Goal: Connect with others: Connect with others

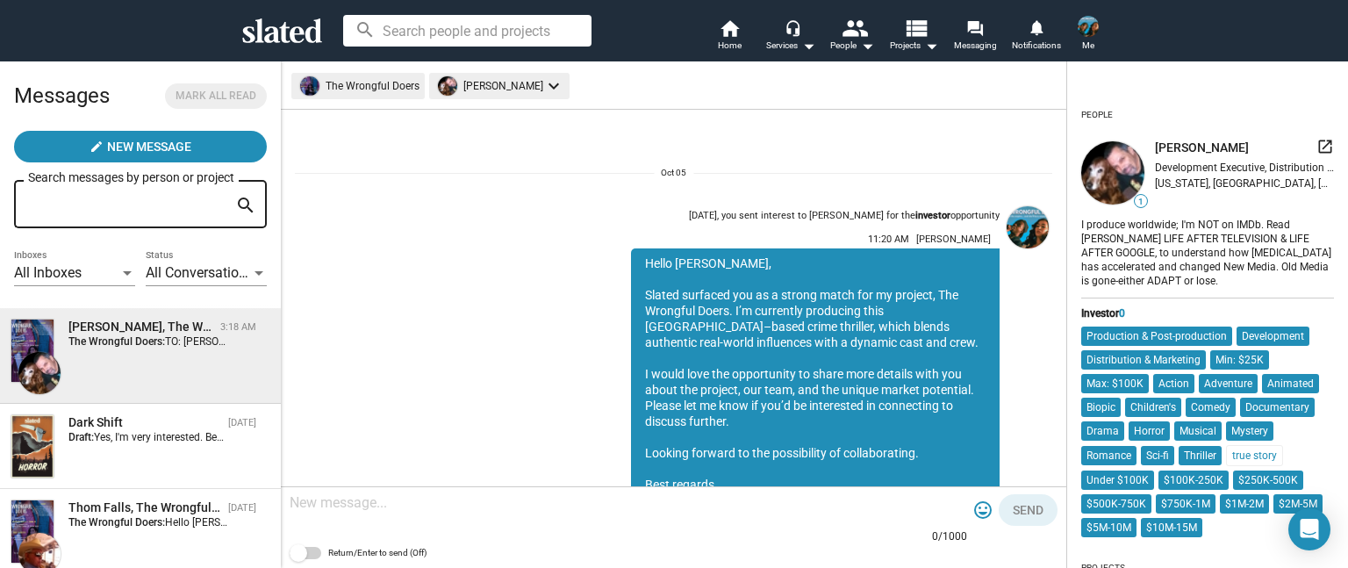
scroll to position [518, 0]
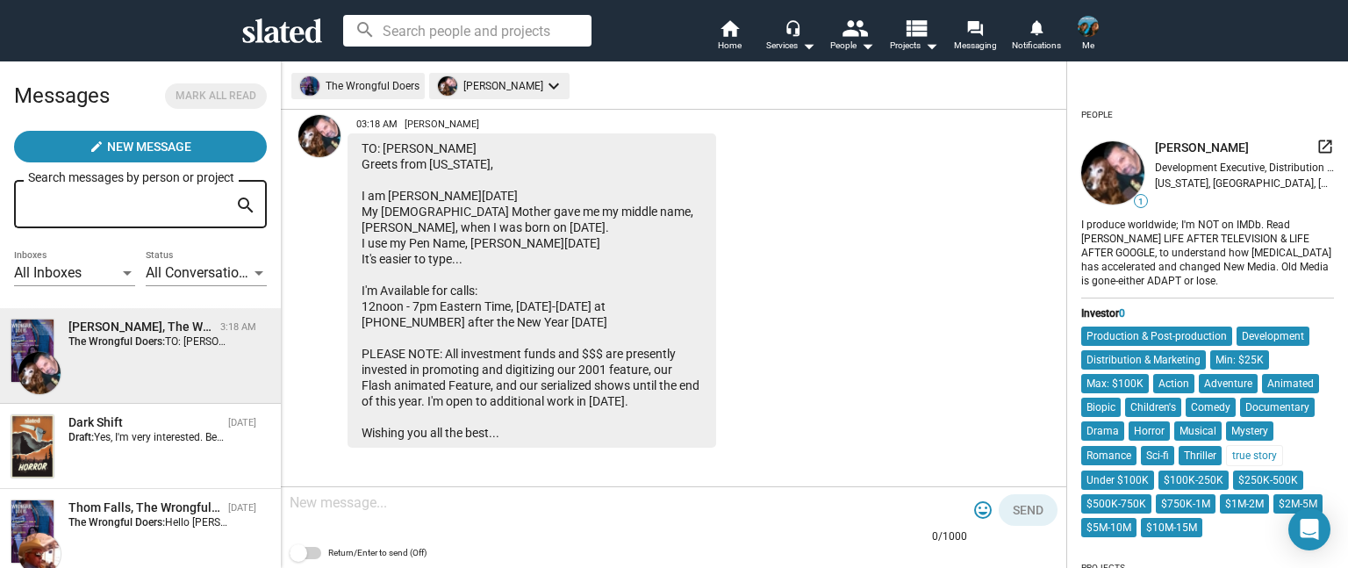
click at [356, 504] on textarea at bounding box center [629, 503] width 678 height 18
click at [312, 549] on span at bounding box center [306, 553] width 32 height 12
click at [298, 559] on input "Return/Enter to send (Off)" at bounding box center [298, 559] width 1 height 1
checkbox input "true"
click at [435, 500] on textarea at bounding box center [629, 503] width 678 height 18
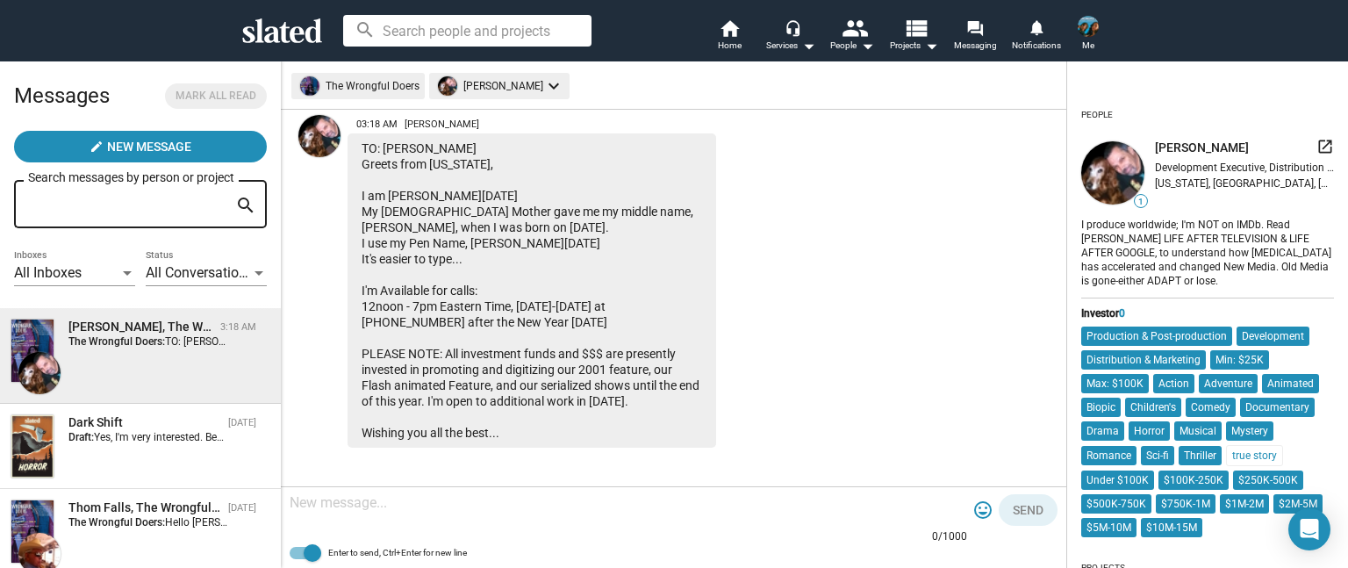
paste textarea "Dear Stanley, Thank you very much for your interest in The Wrongful Doers. This…"
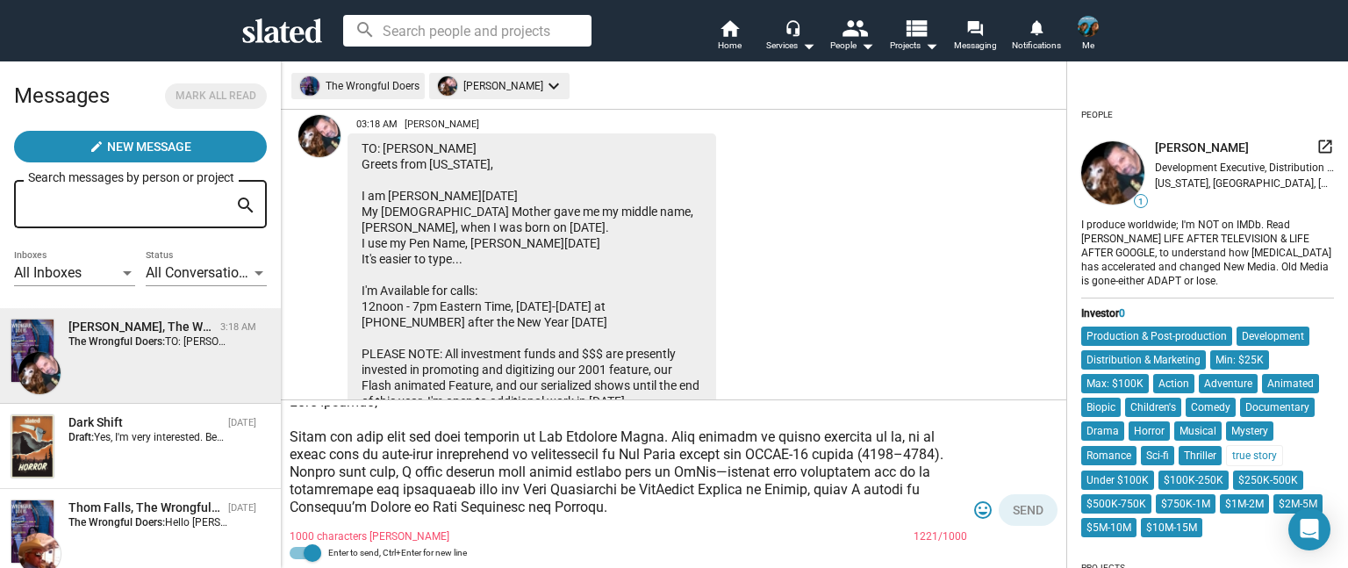
scroll to position [0, 0]
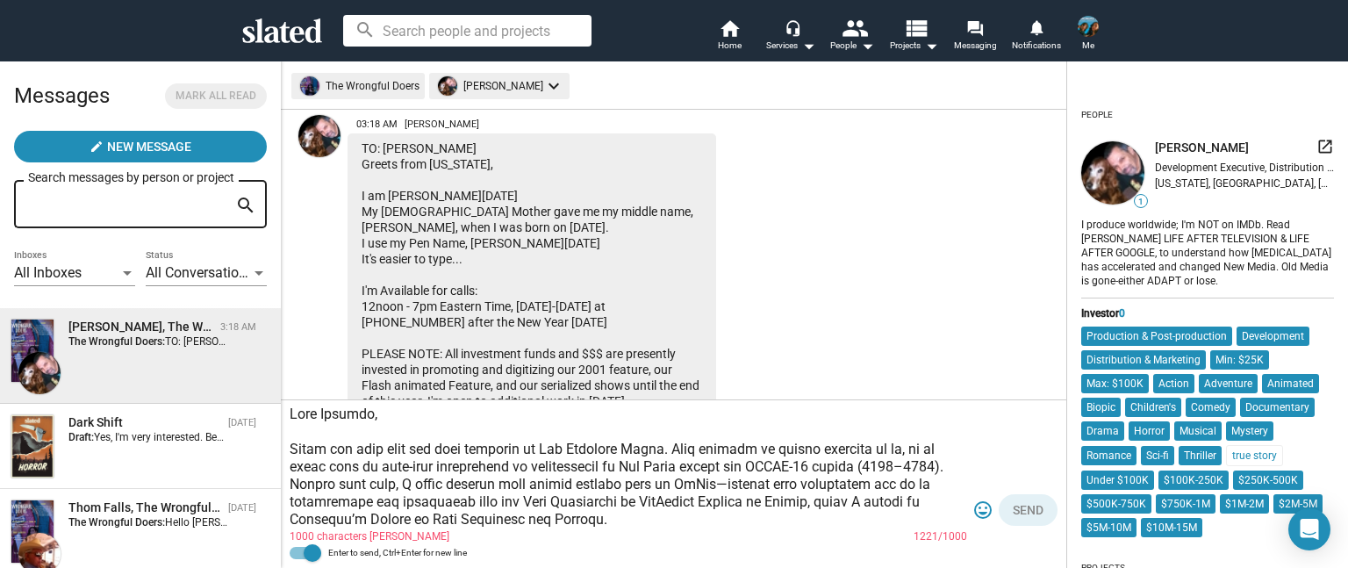
drag, startPoint x: 320, startPoint y: 411, endPoint x: 281, endPoint y: 420, distance: 40.7
click at [281, 420] on div "1000 characters max 1221/1000 tag_faces Send Enter to send, Ctrl+Enter for new …" at bounding box center [674, 484] width 786 height 168
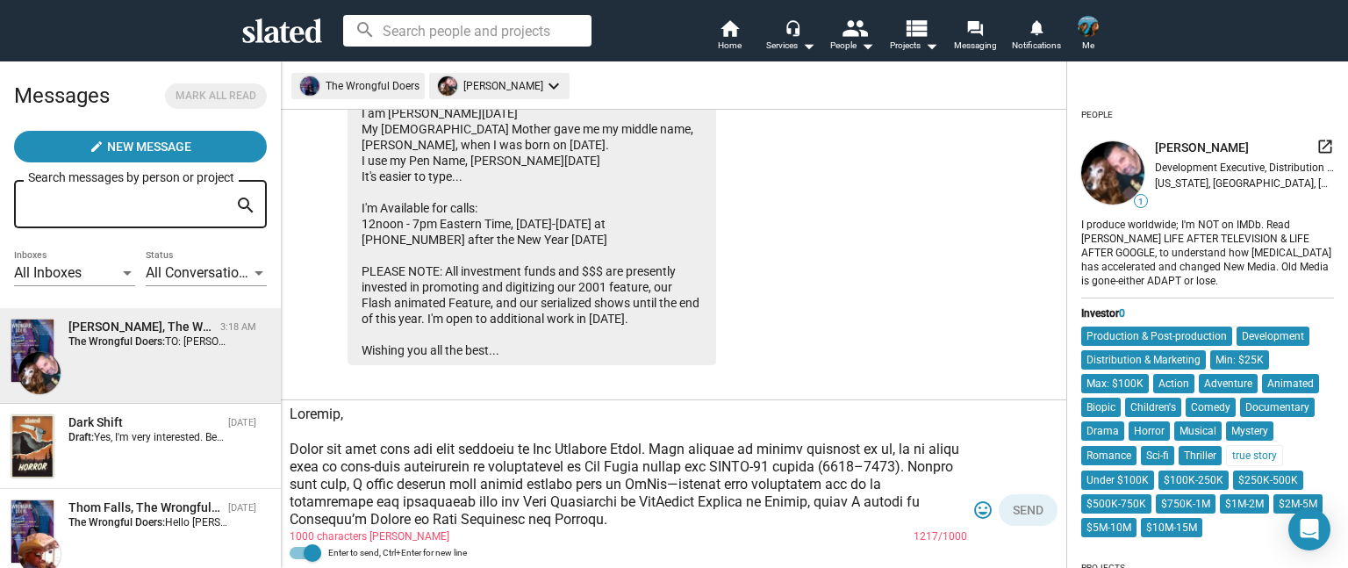
scroll to position [606, 0]
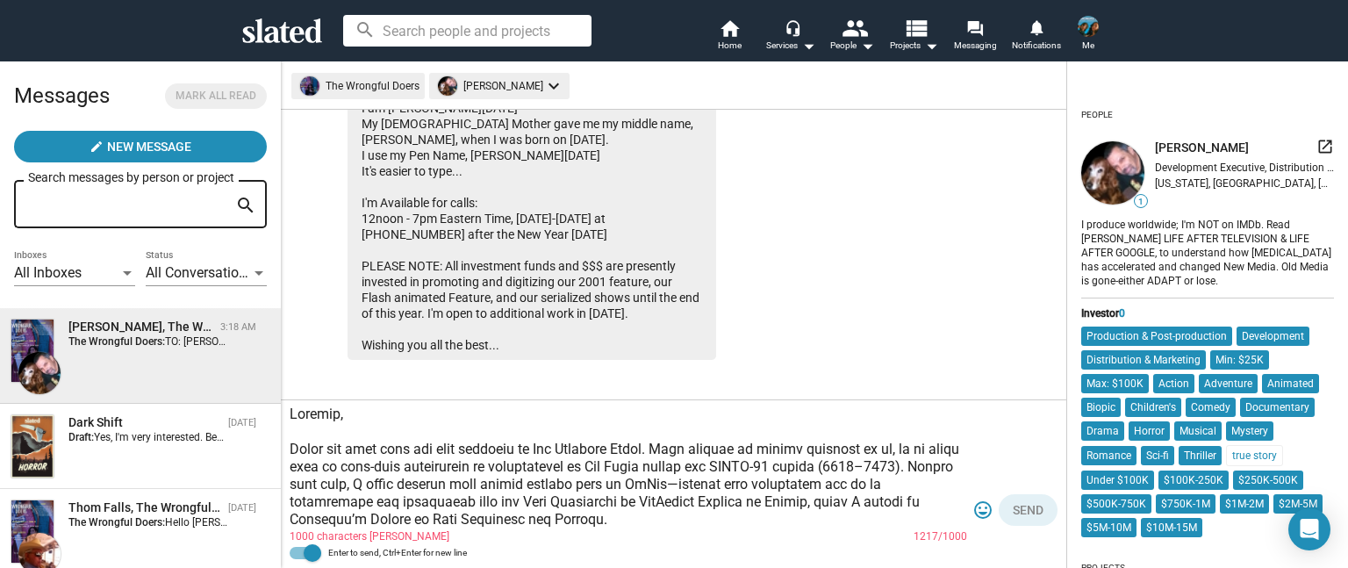
click at [361, 413] on textarea at bounding box center [629, 467] width 678 height 123
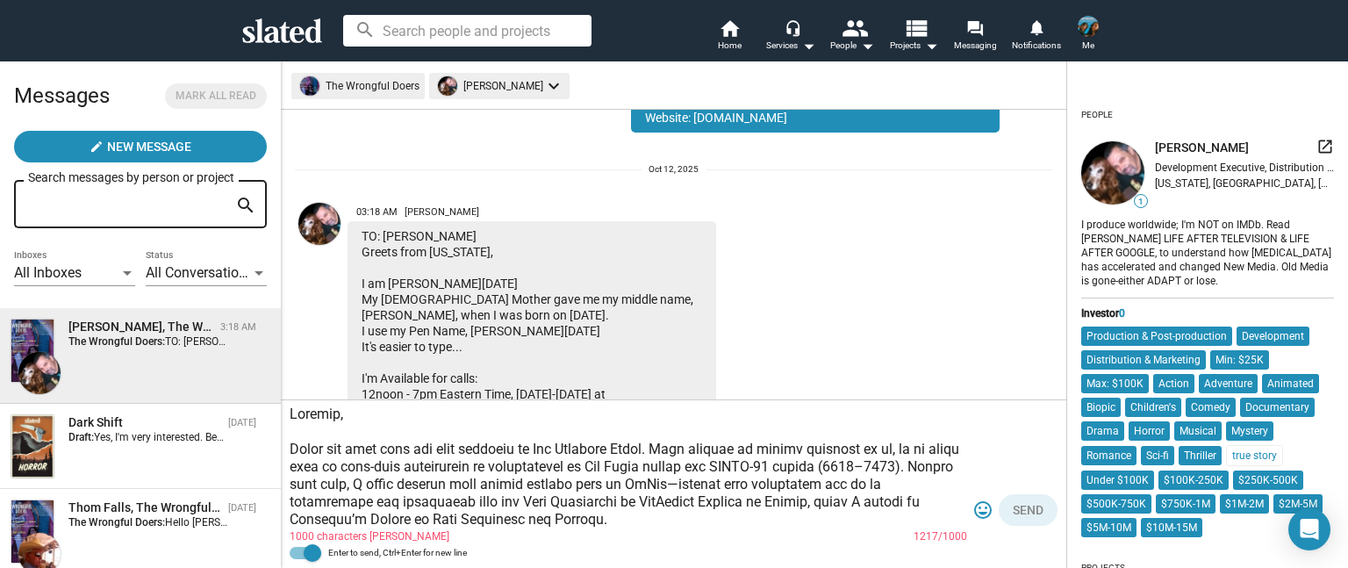
scroll to position [518, 0]
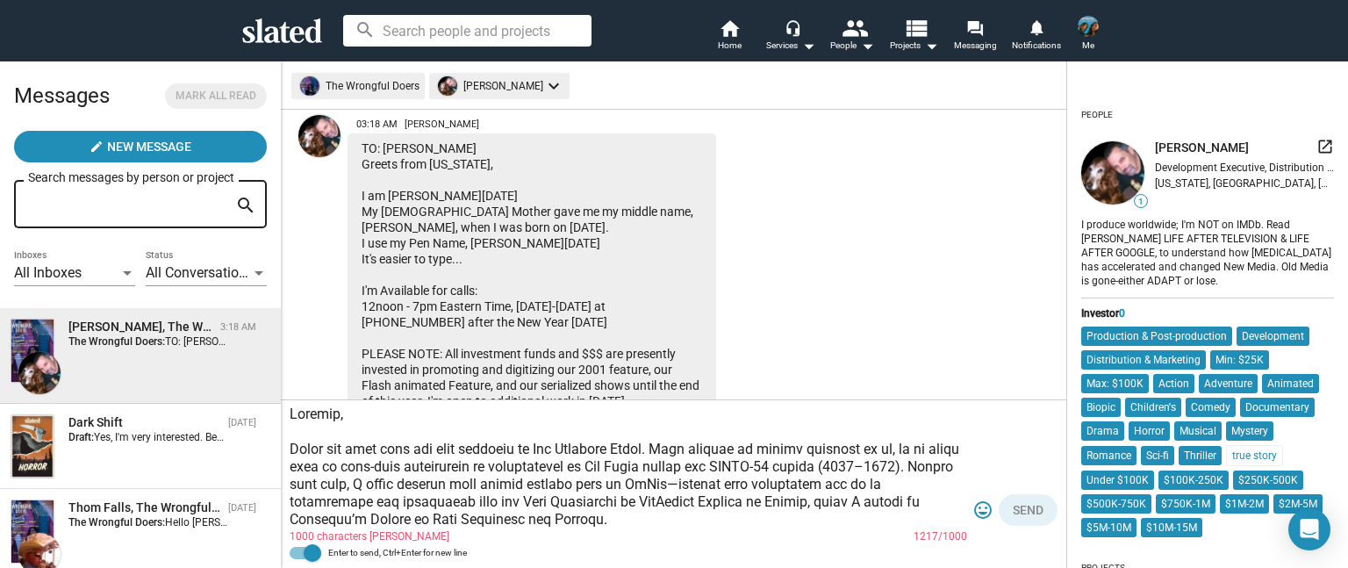
click at [297, 431] on textarea at bounding box center [629, 467] width 678 height 123
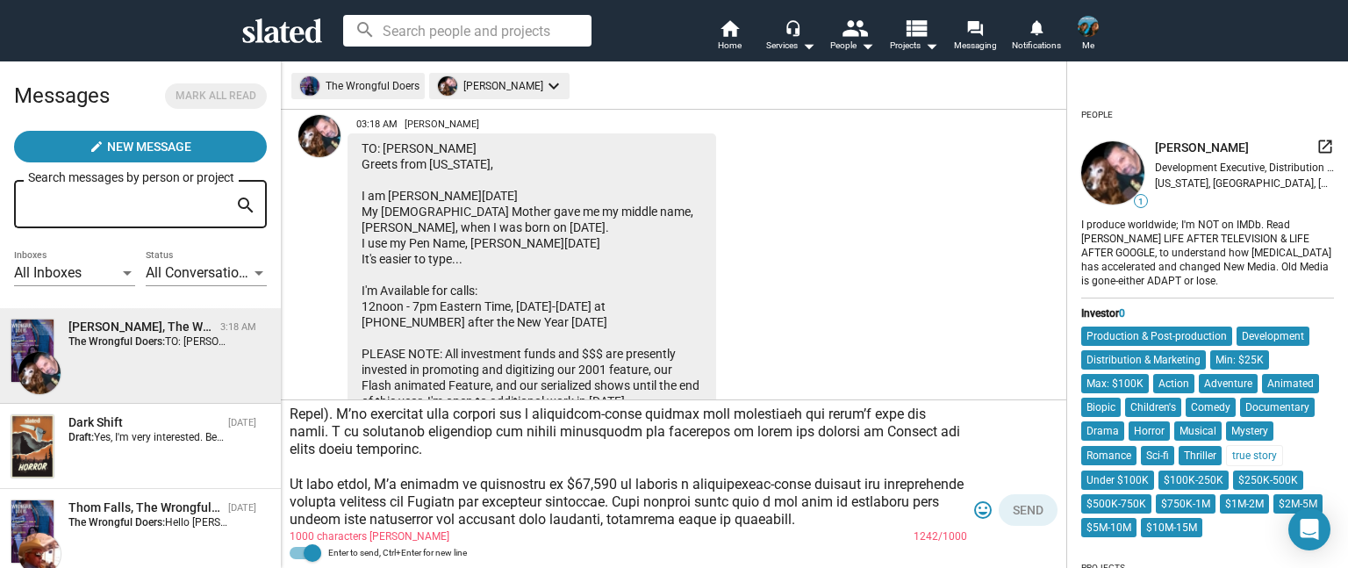
scroll to position [316, 0]
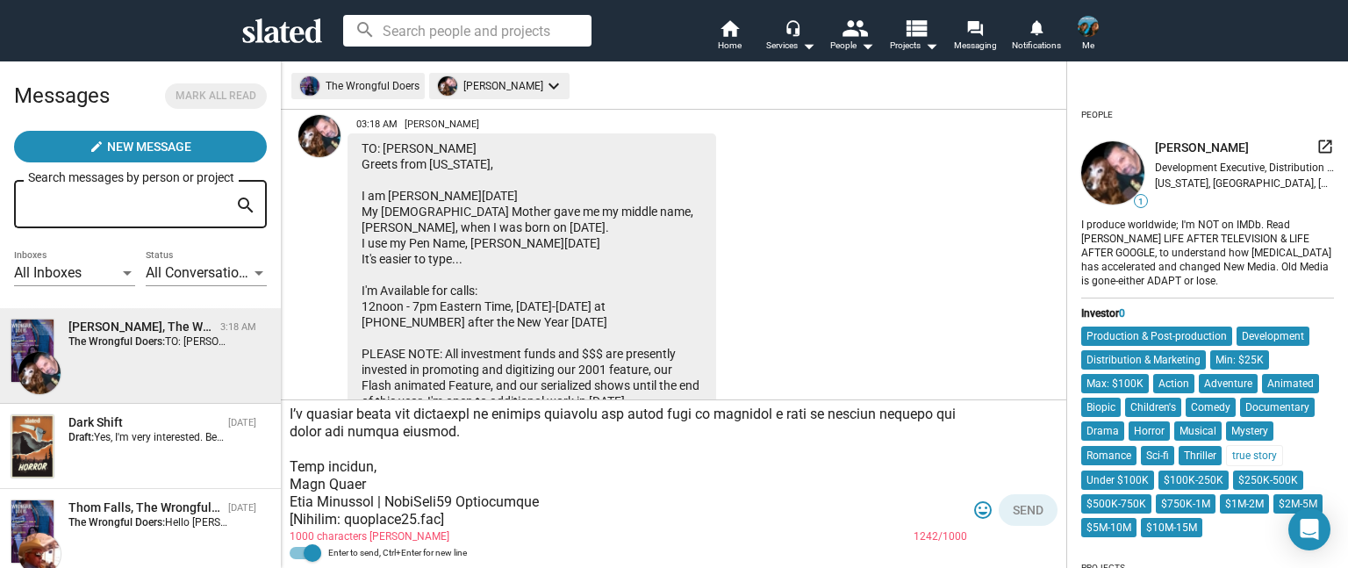
drag, startPoint x: 618, startPoint y: 504, endPoint x: 722, endPoint y: 534, distance: 108.6
click at [722, 534] on div "1000 characters max 1242/1000" at bounding box center [629, 469] width 678 height 154
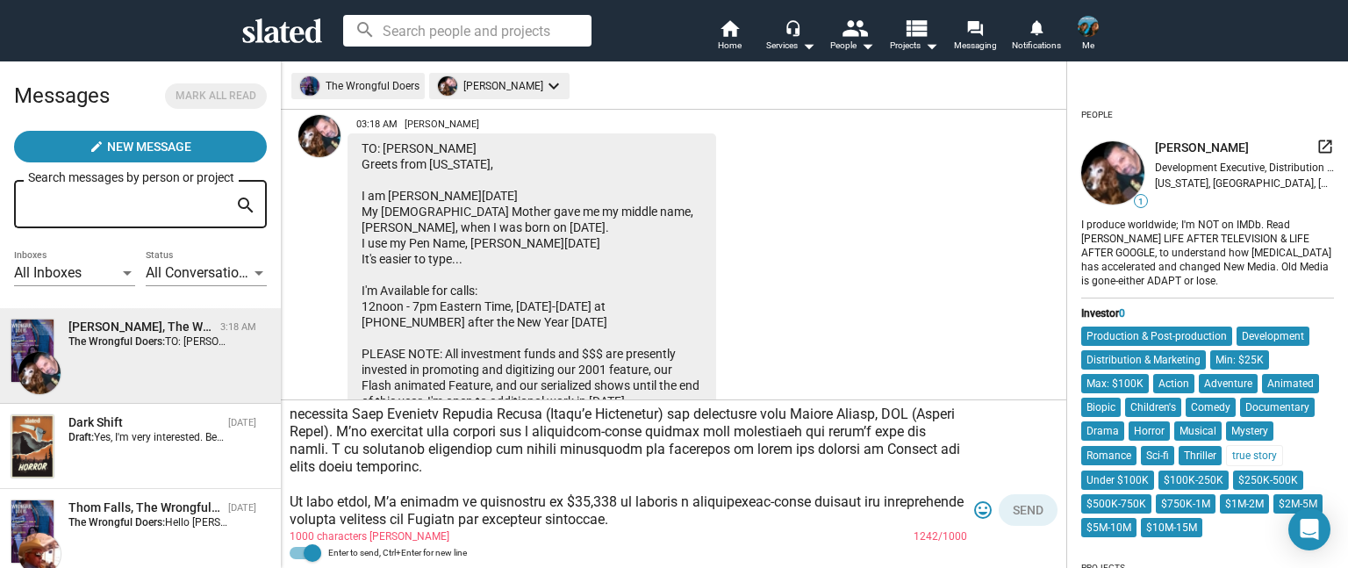
scroll to position [158, 0]
type textarea "Stanley, Greeting back from San Diego, Thank you very much for your interest in…"
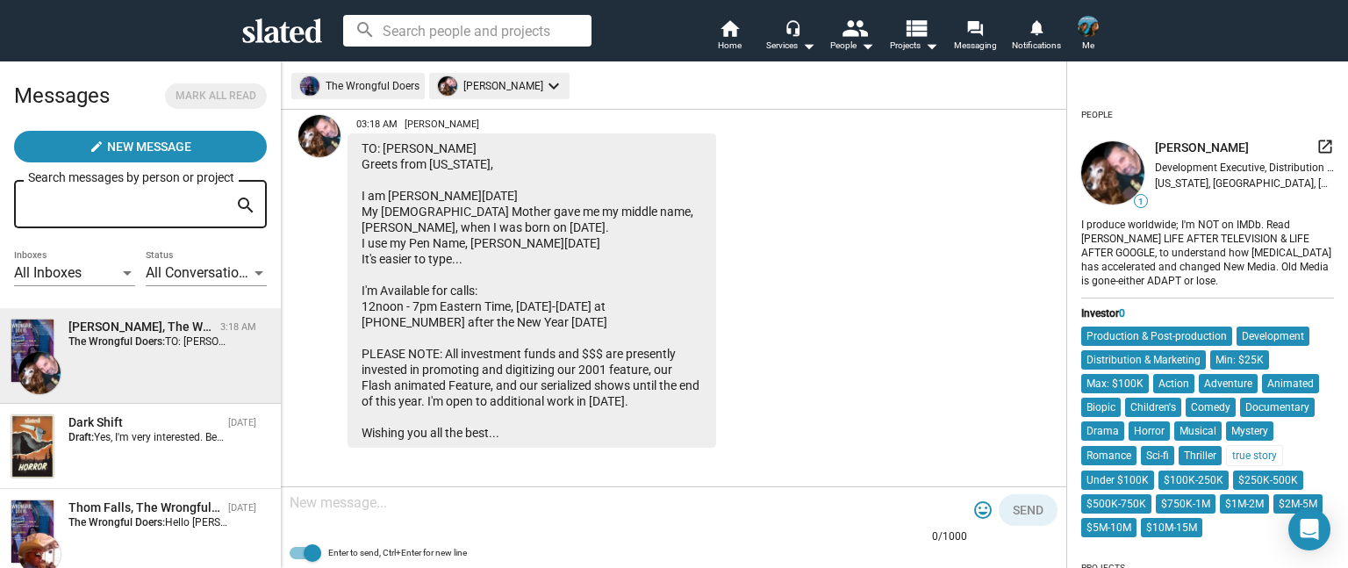
scroll to position [943, 0]
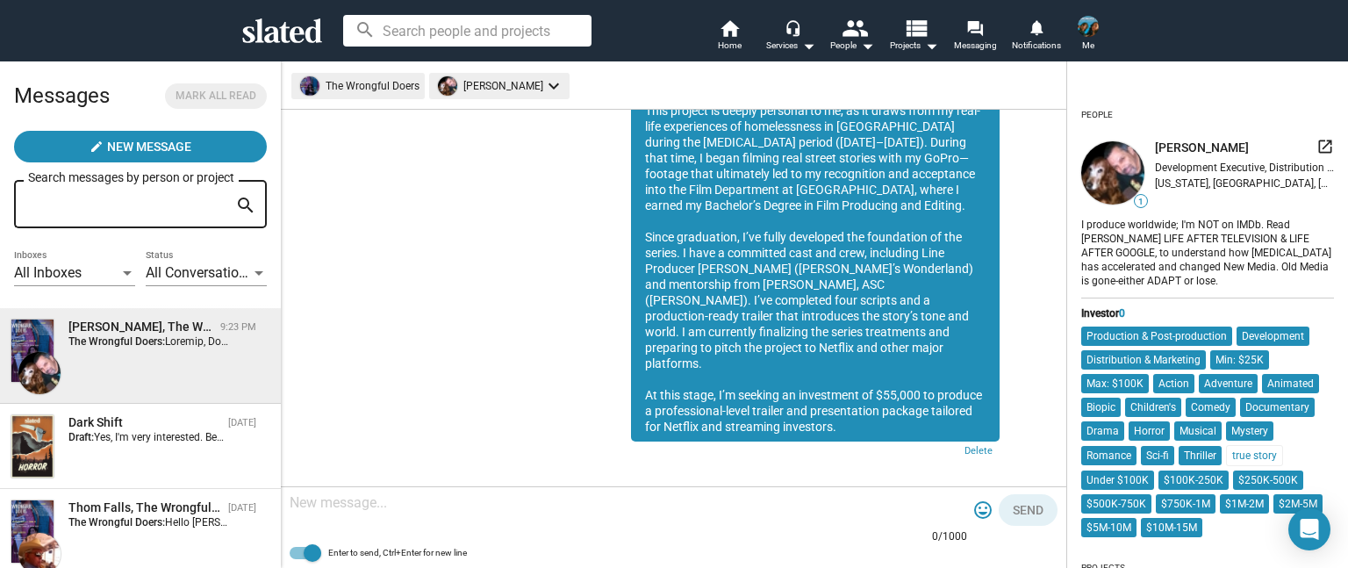
paste textarea "I’m excited about the potential of working together and would love to schedule …"
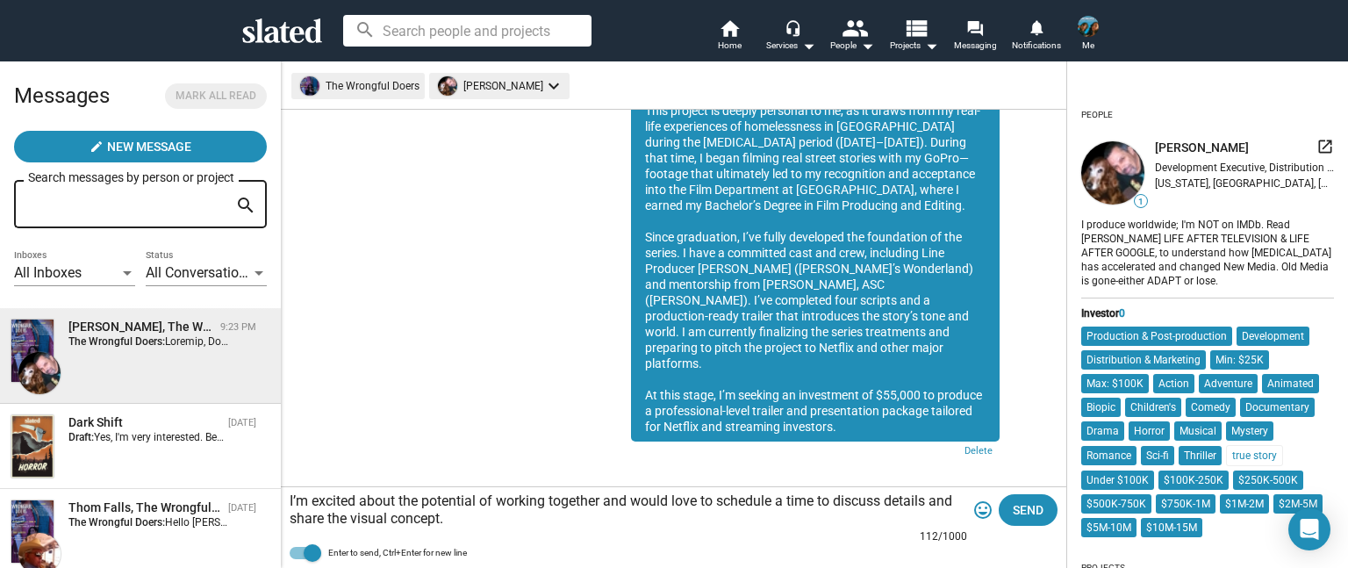
type textarea "I’m excited about the potential of working together and would love to schedule …"
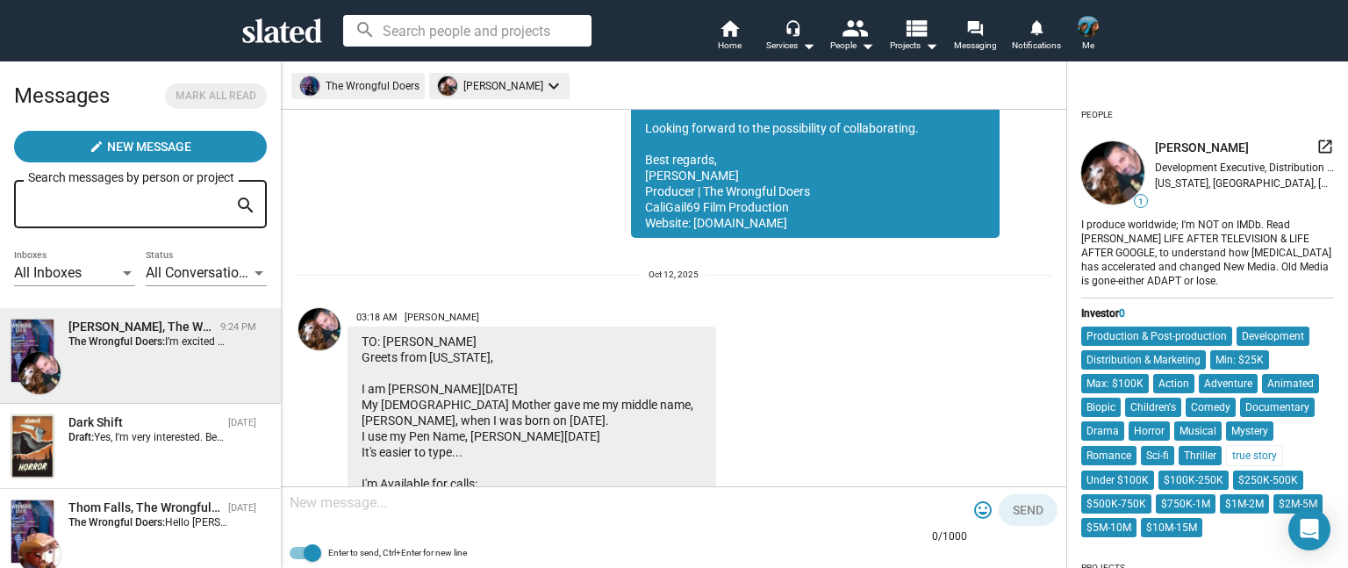
scroll to position [237, 0]
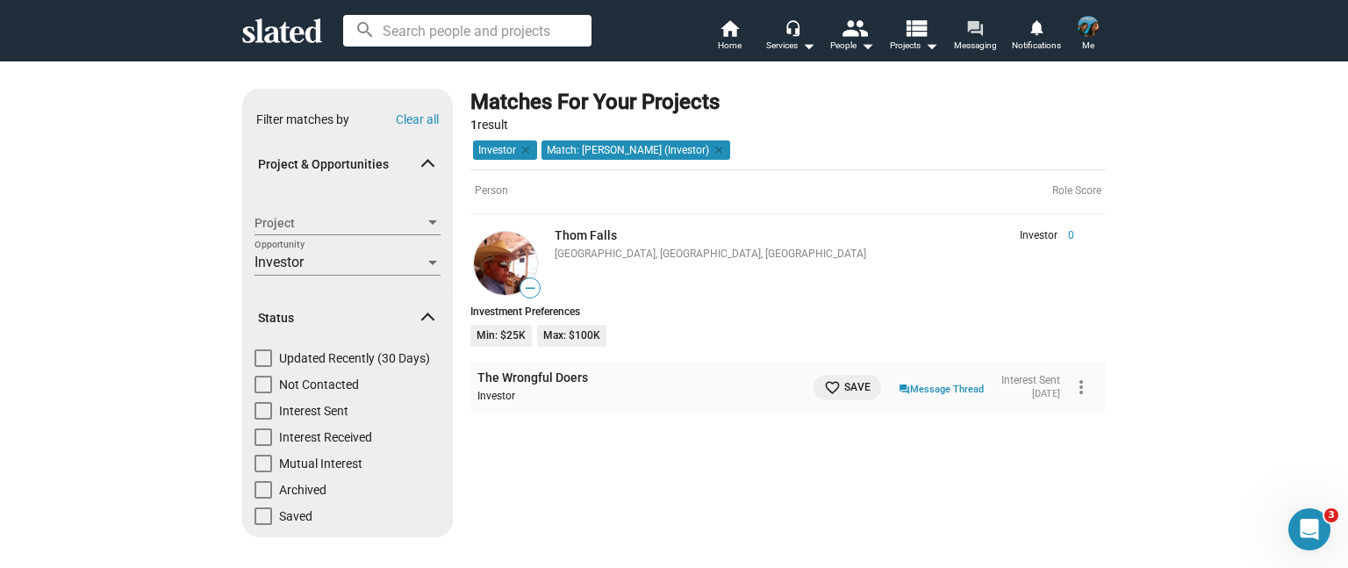
click at [966, 35] on span "Messaging" at bounding box center [975, 45] width 43 height 21
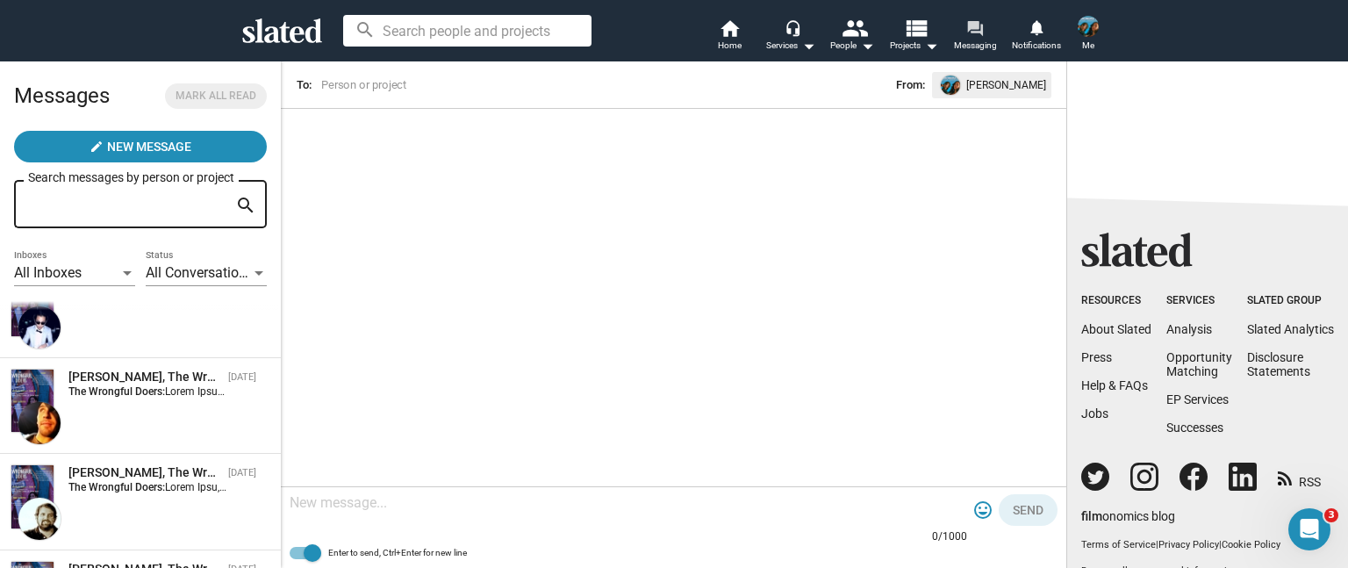
scroll to position [1547, 0]
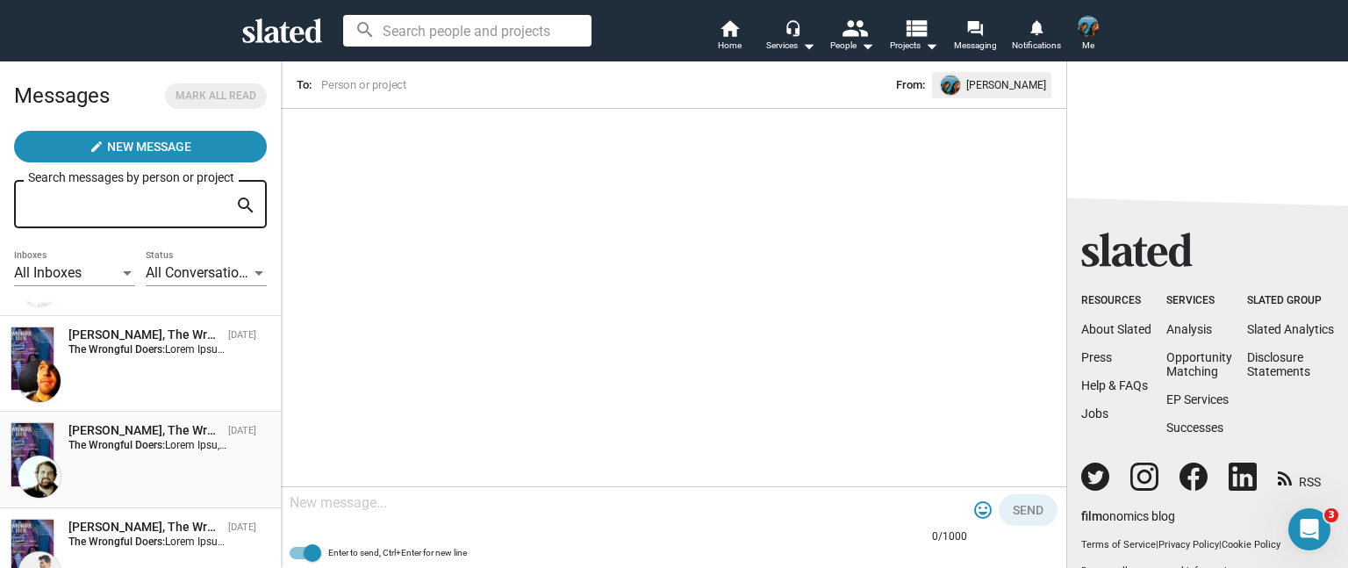
click at [148, 434] on div "[PERSON_NAME], The Wrongful Doers" at bounding box center [144, 430] width 153 height 17
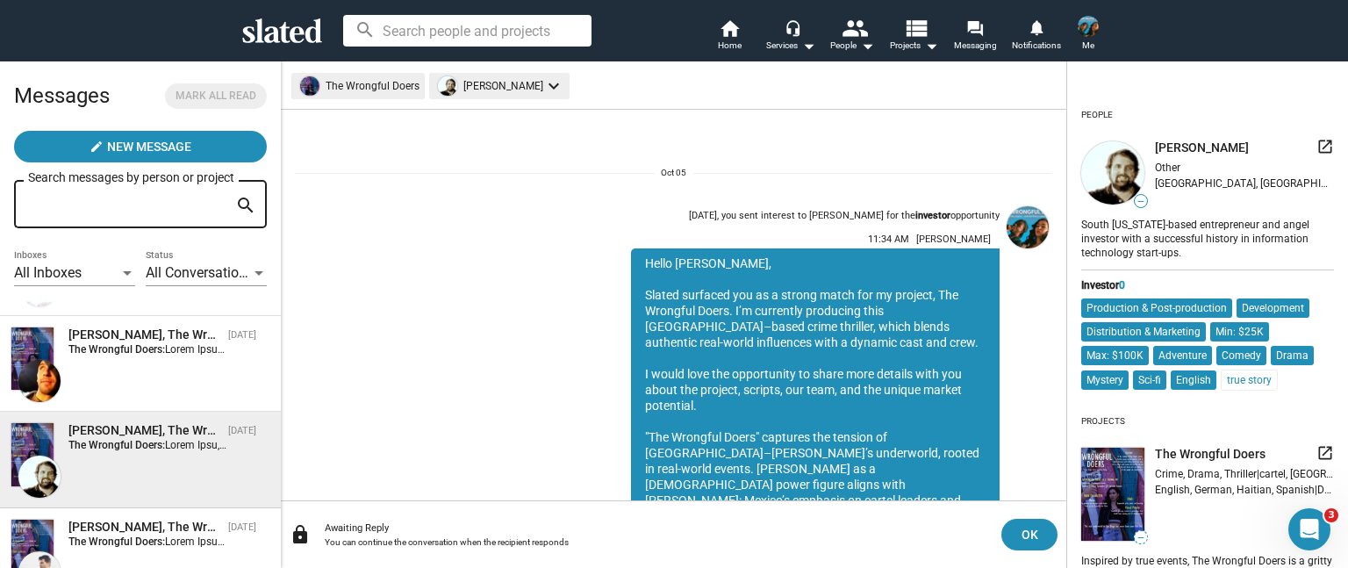
scroll to position [376, 0]
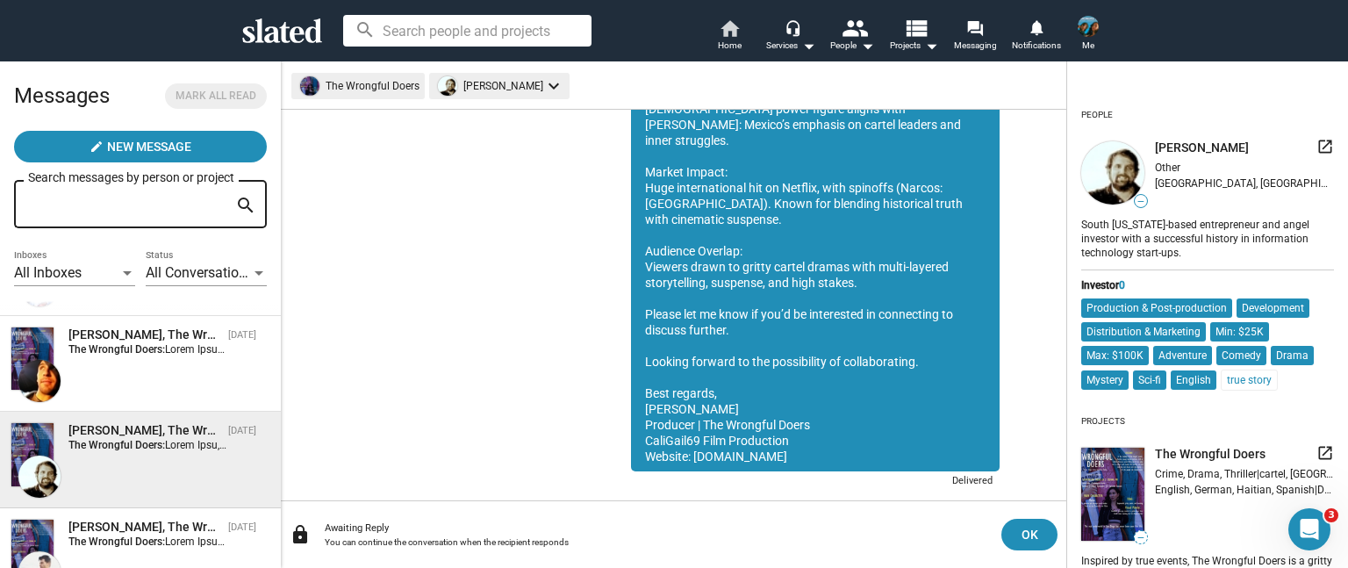
click at [722, 43] on span "Home" at bounding box center [730, 45] width 24 height 21
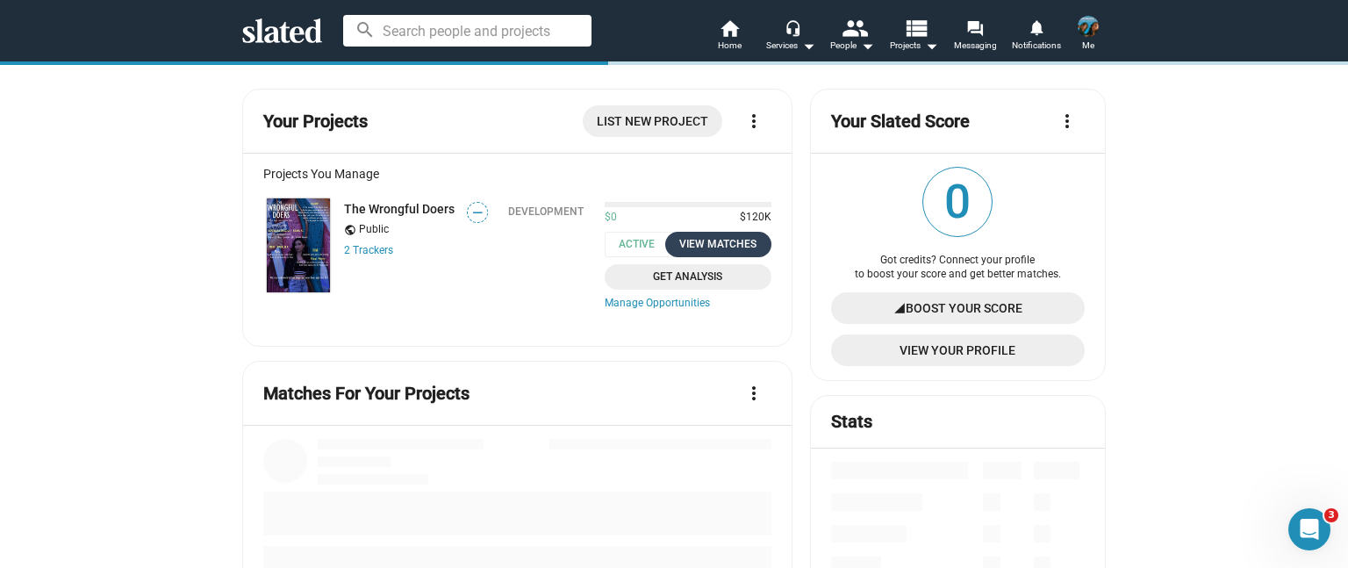
click at [725, 244] on div "View Matches" at bounding box center [718, 244] width 85 height 18
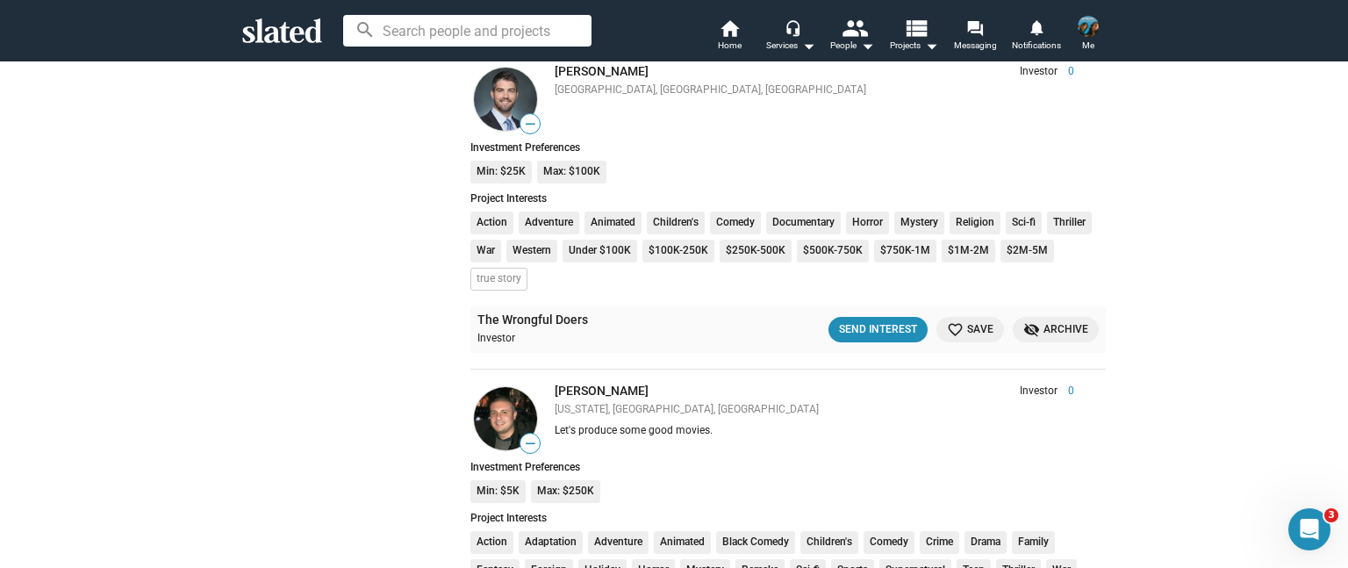
scroll to position [4362, 0]
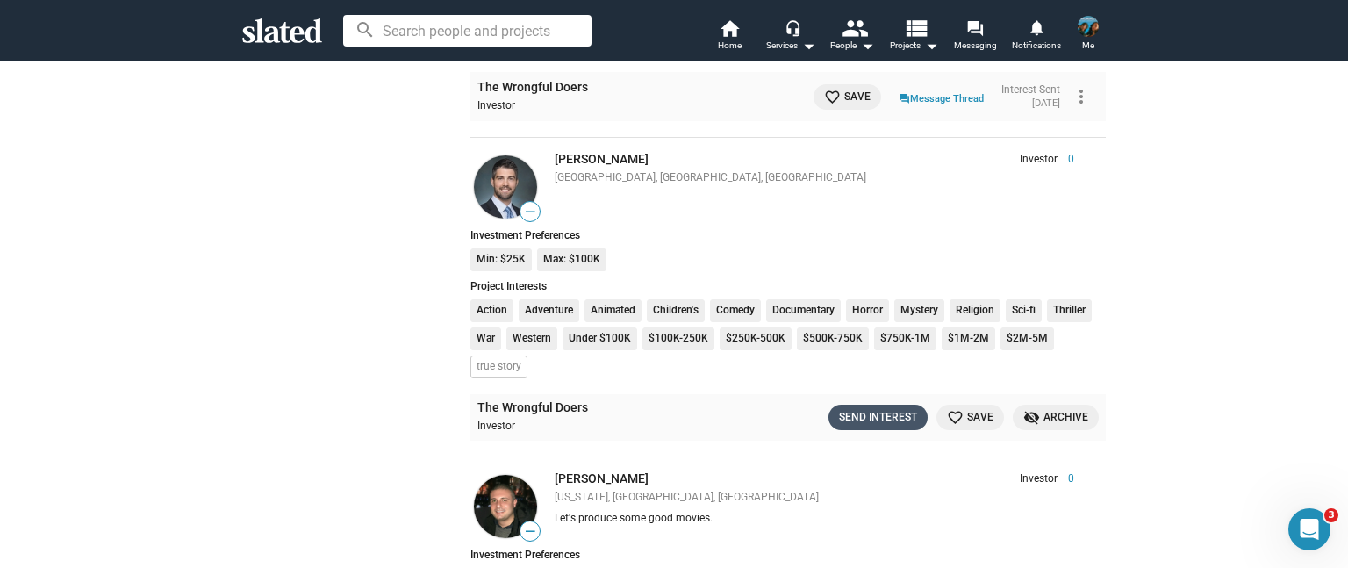
click at [858, 408] on div "Send Interest" at bounding box center [878, 417] width 78 height 18
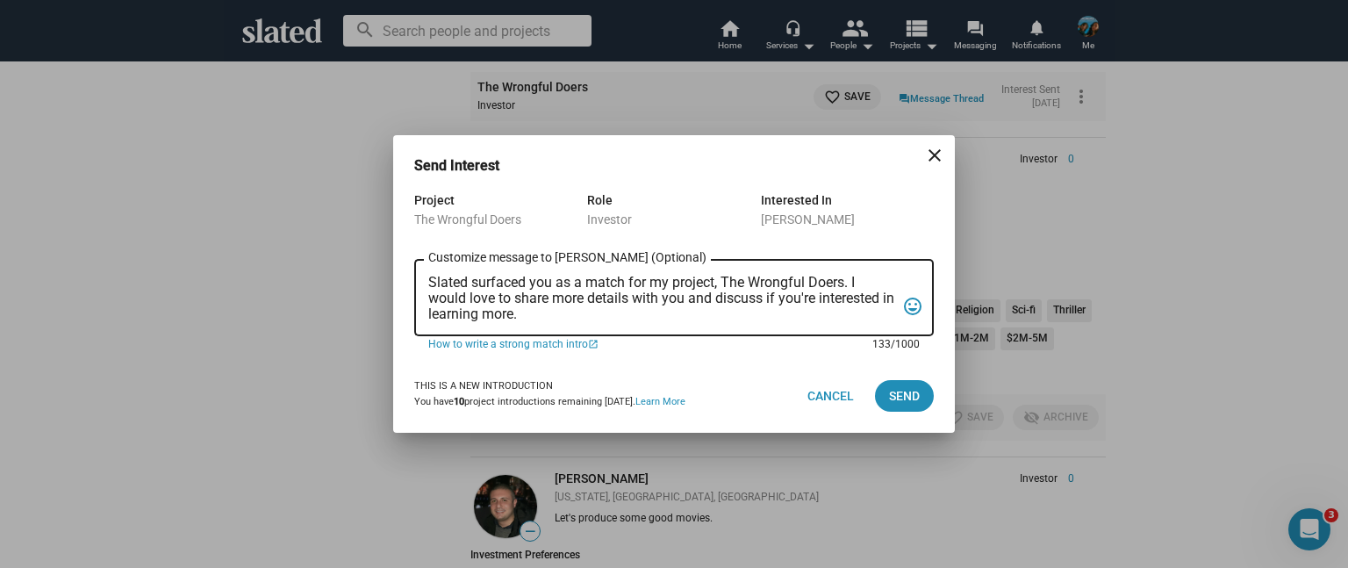
drag, startPoint x: 560, startPoint y: 315, endPoint x: 420, endPoint y: 259, distance: 151.3
click at [420, 259] on div "Slated surfaced you as a match for my project, The Wrongful Doers. I would love…" at bounding box center [674, 296] width 520 height 80
paste textarea "strong match for my project, The Wrongful Doers. I’m currently producing this […"
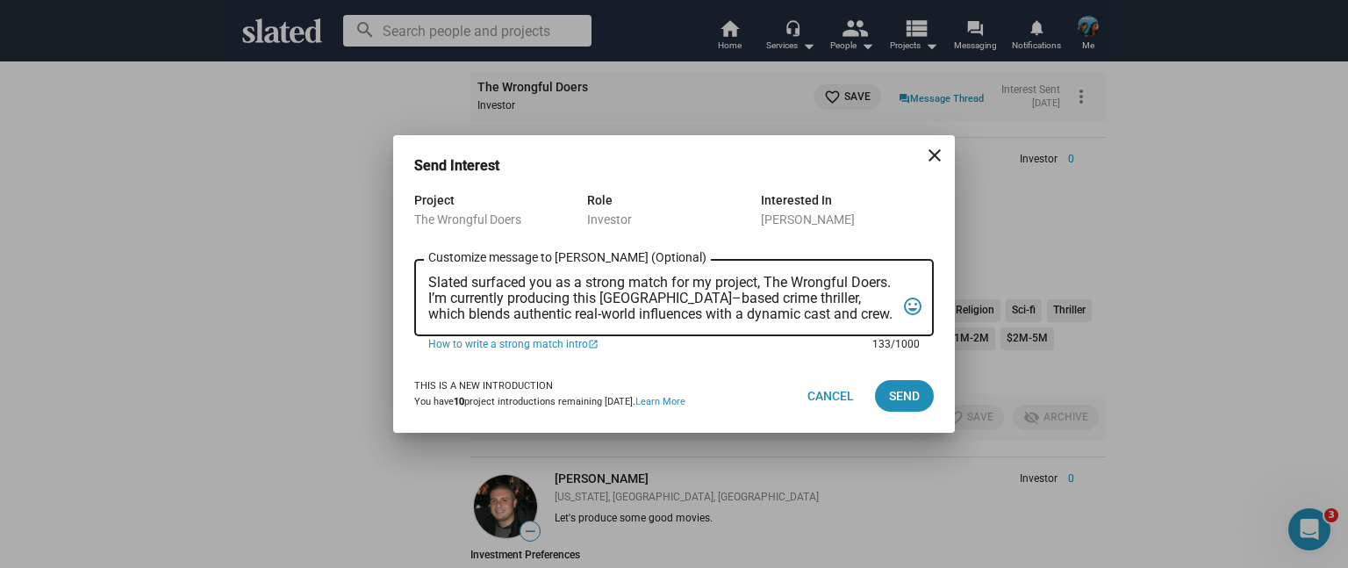
scroll to position [120, 0]
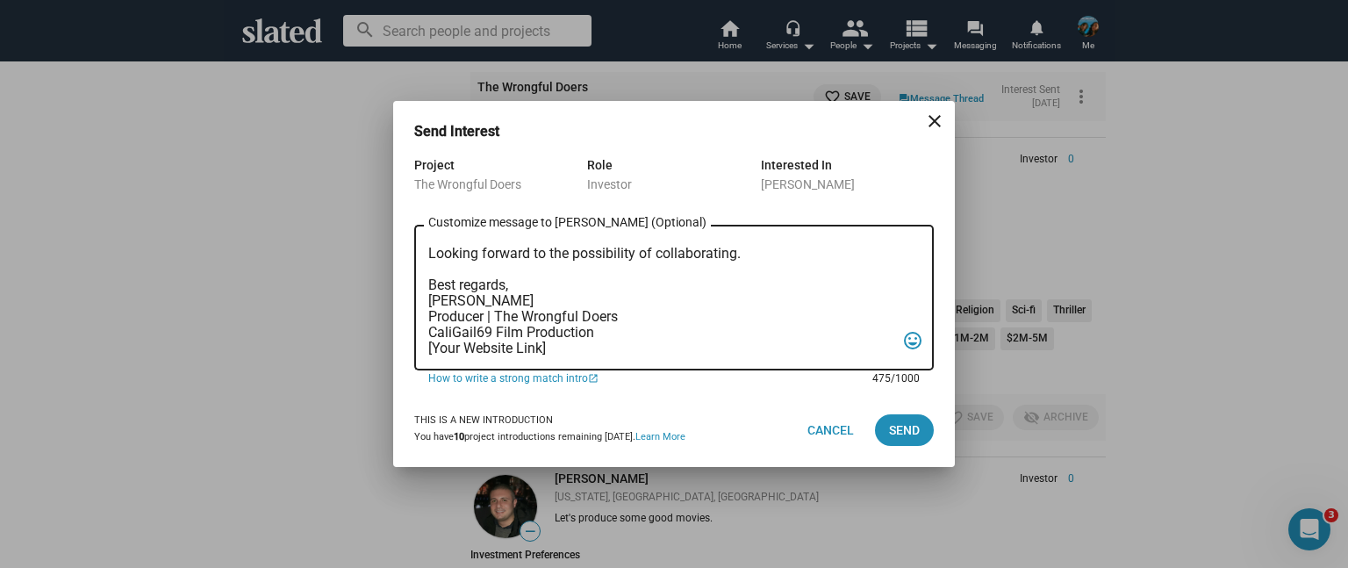
drag, startPoint x: 549, startPoint y: 345, endPoint x: 408, endPoint y: 344, distance: 140.5
click at [408, 344] on div "Project The Wrongful Doers Role Investor Interested In [PERSON_NAME] Slated sur…" at bounding box center [674, 273] width 562 height 239
click at [544, 349] on textarea "Slated surfaced you as a strong match for my project, The Wrongful Doers. I’m c…" at bounding box center [661, 298] width 467 height 117
type textarea "Slated surfaced you as a strong match for my project, The Wrongful Doers. I’m c…"
click at [889, 438] on span "Send" at bounding box center [904, 430] width 31 height 32
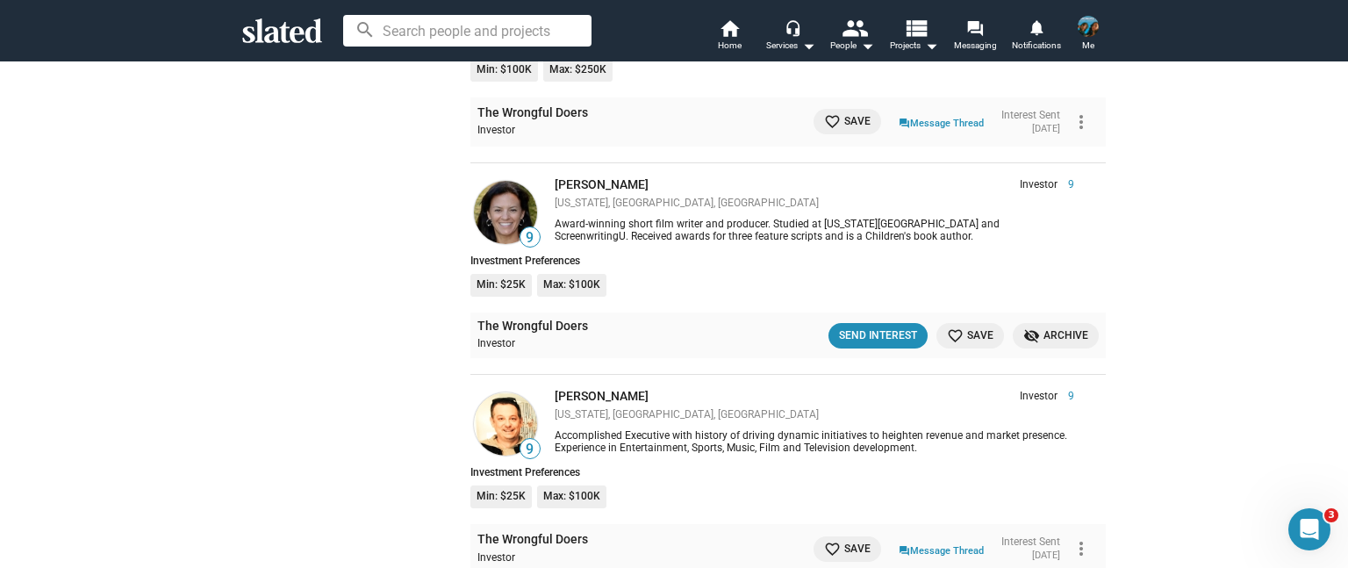
scroll to position [6644, 0]
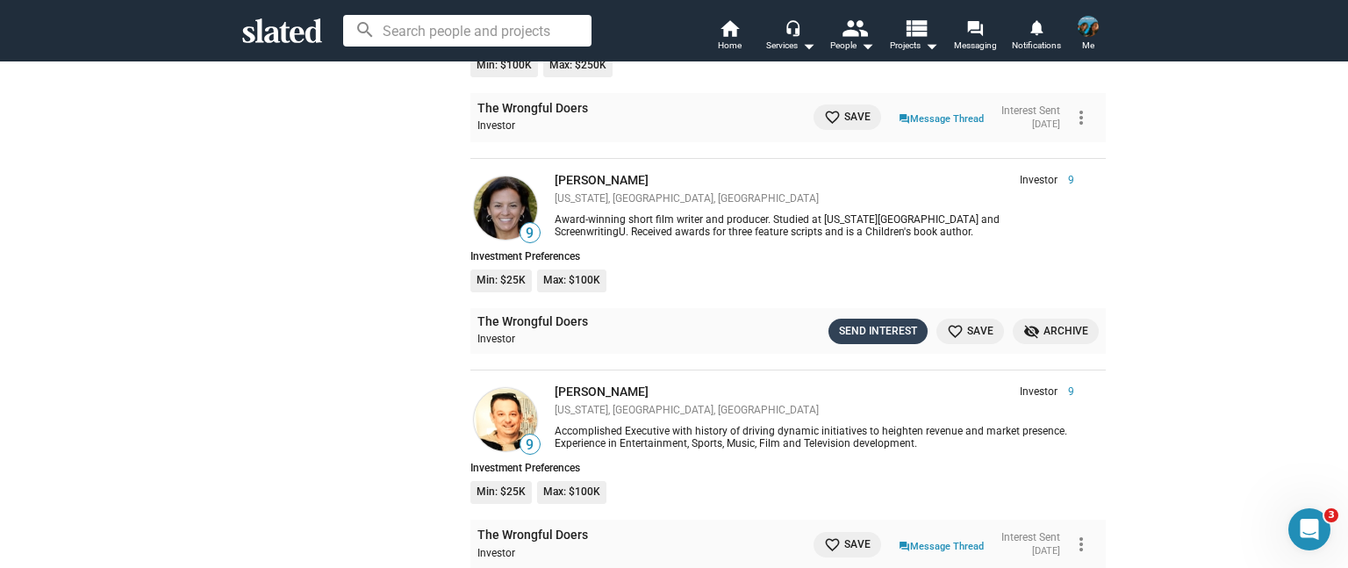
click at [857, 322] on div "Send Interest" at bounding box center [878, 331] width 78 height 18
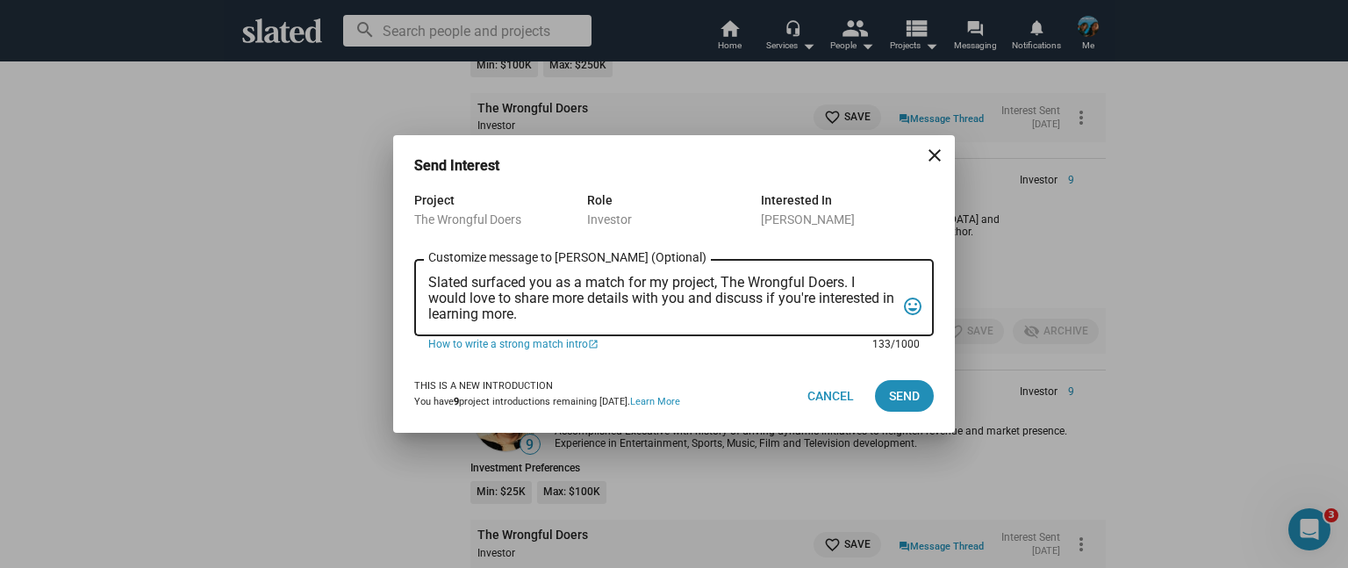
drag, startPoint x: 542, startPoint y: 317, endPoint x: 426, endPoint y: 263, distance: 127.6
click at [426, 263] on div "Slated surfaced you as a match for my project, The Wrongful Doers. I would love…" at bounding box center [674, 296] width 520 height 80
paste textarea "strong match for my project, The Wrongful Doers. I’m currently producing this […"
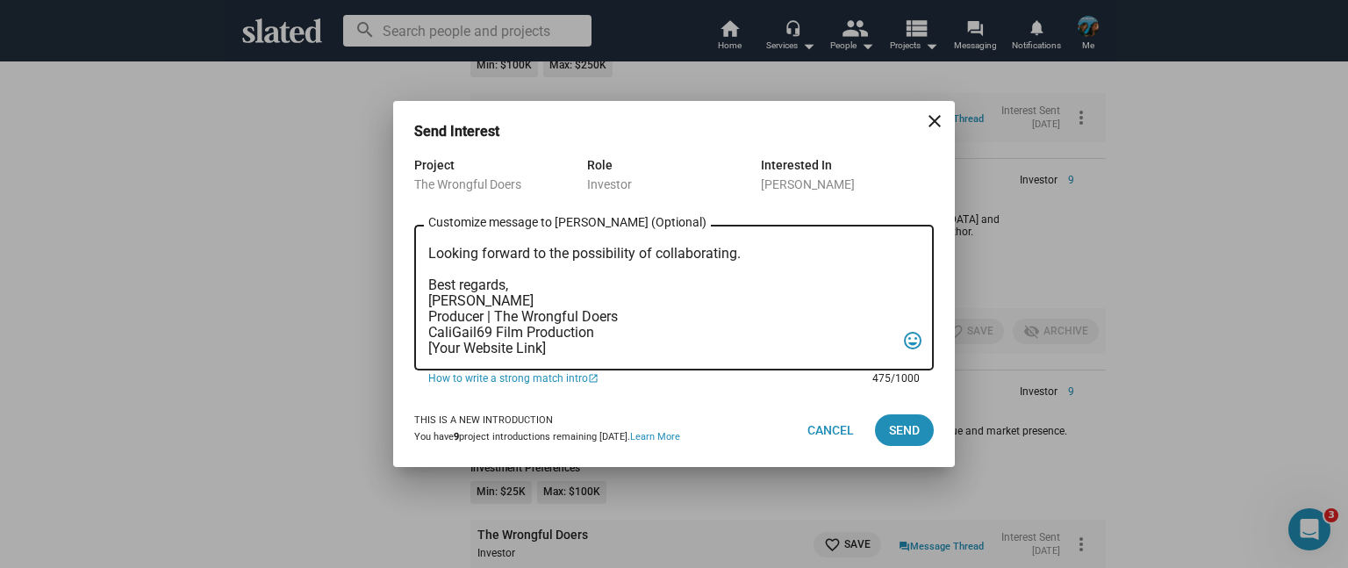
scroll to position [0, 0]
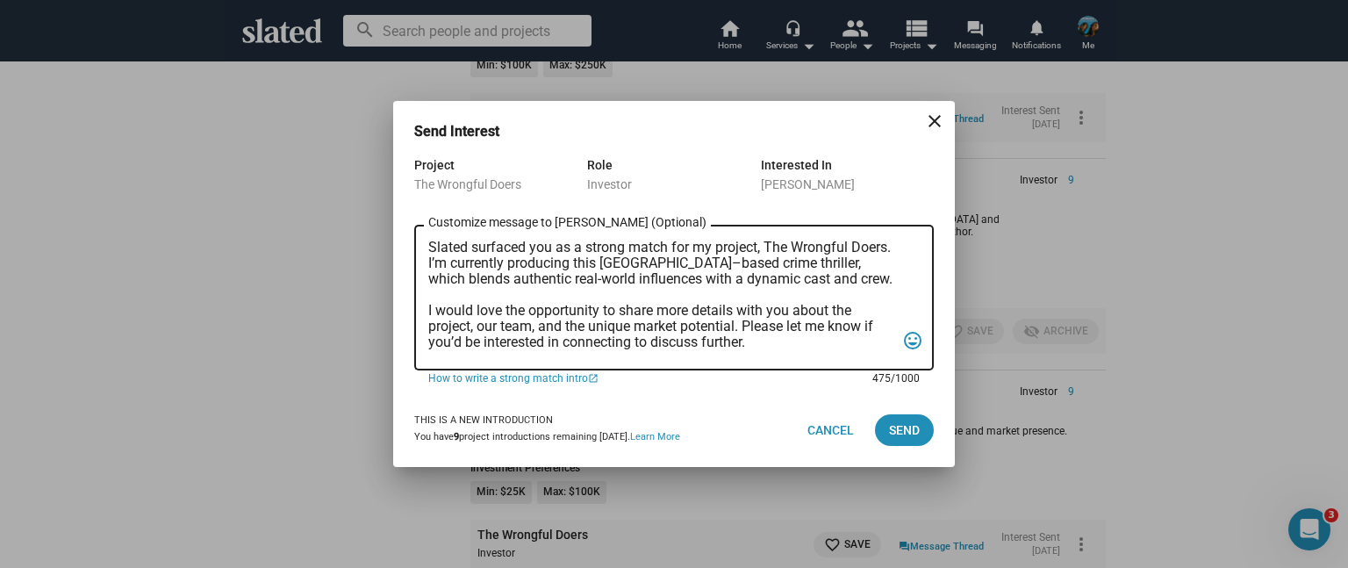
click at [429, 245] on textarea "Slated surfaced you as a strong match for my project, The Wrongful Doers. I’m c…" at bounding box center [661, 298] width 467 height 117
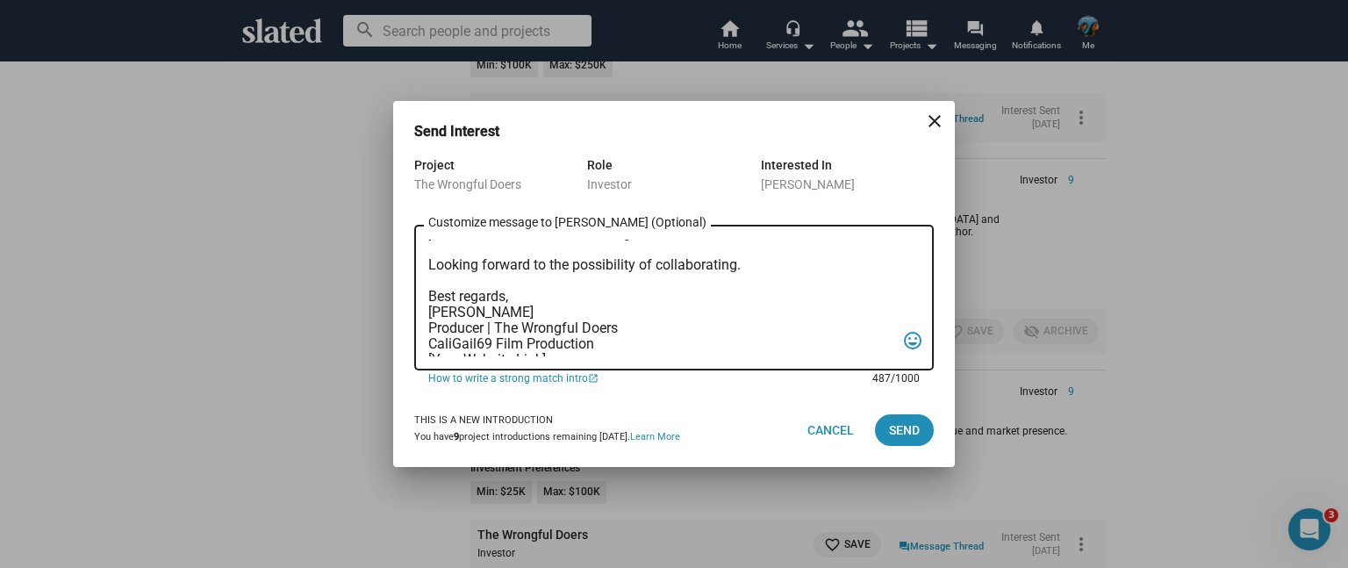
scroll to position [152, 0]
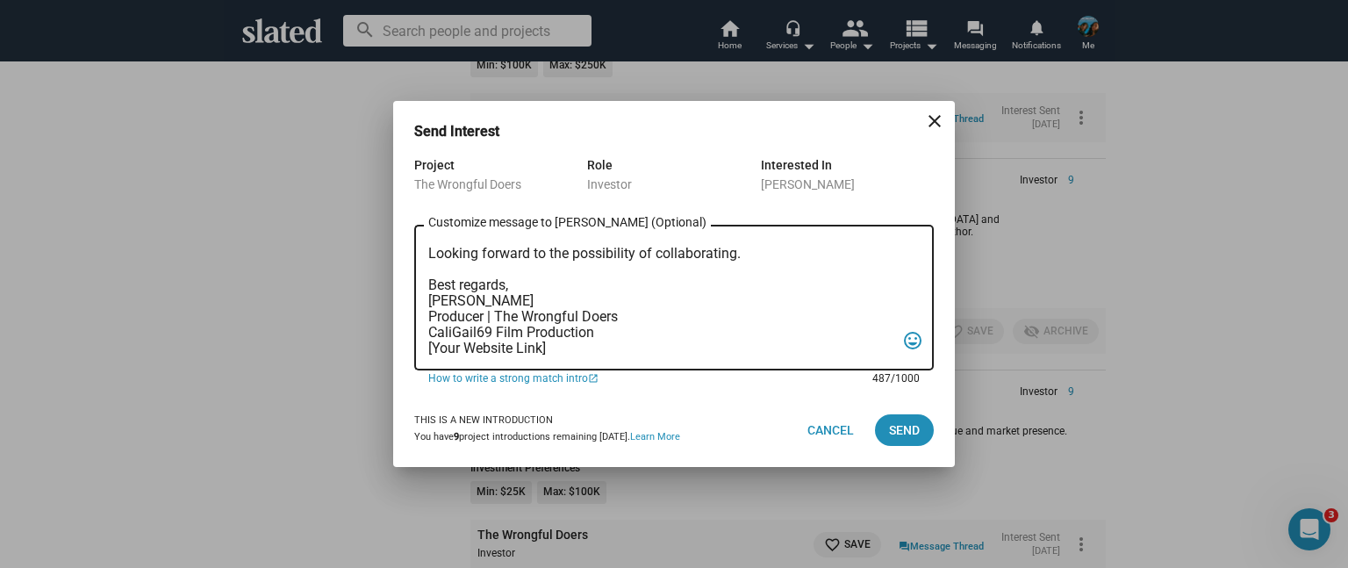
drag, startPoint x: 553, startPoint y: 348, endPoint x: 397, endPoint y: 347, distance: 156.3
click at [397, 347] on div "Project The Wrongful Doers Role Investor Interested In [PERSON_NAME] Hello [PER…" at bounding box center [674, 273] width 562 height 239
type textarea "Hello [PERSON_NAME], Slated surfaced you as a strong match for my project, The …"
click at [882, 431] on button "Send" at bounding box center [904, 430] width 59 height 32
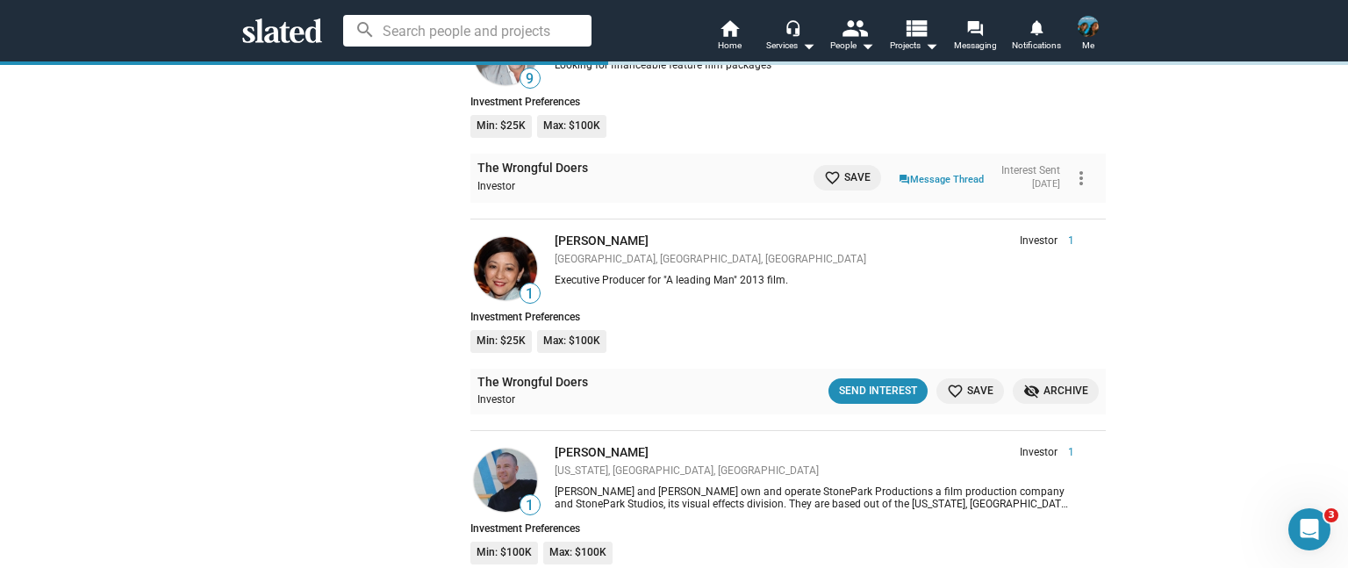
scroll to position [7434, 0]
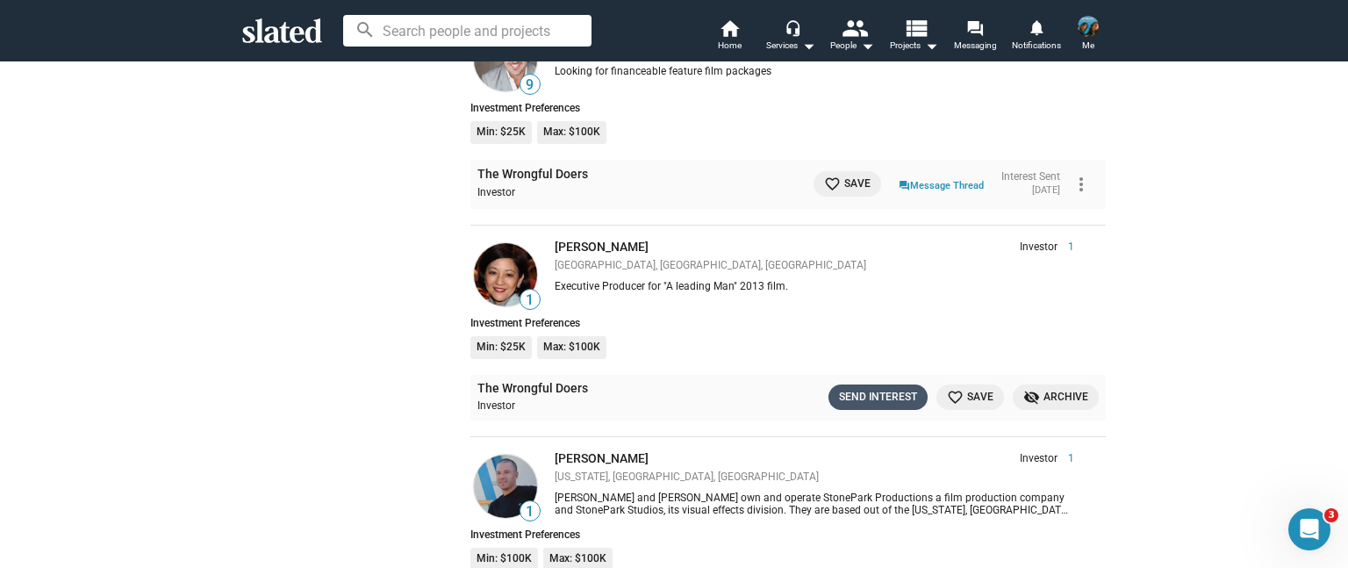
click at [870, 388] on div "Send Interest" at bounding box center [878, 397] width 78 height 18
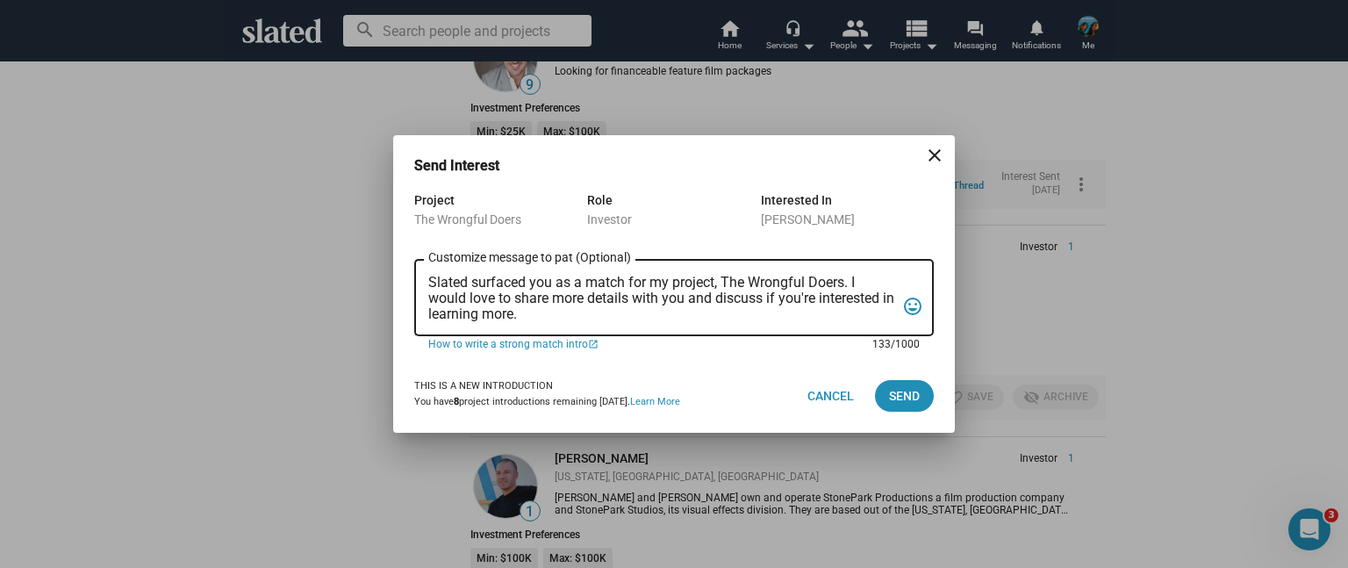
drag, startPoint x: 536, startPoint y: 314, endPoint x: 413, endPoint y: 262, distance: 134.2
click at [413, 262] on div "Project The Wrongful Doers Role Investor Interested In [PERSON_NAME] Slated sur…" at bounding box center [674, 274] width 562 height 169
paste textarea "strong match for my project, The Wrongful Doers. I’m currently producing this […"
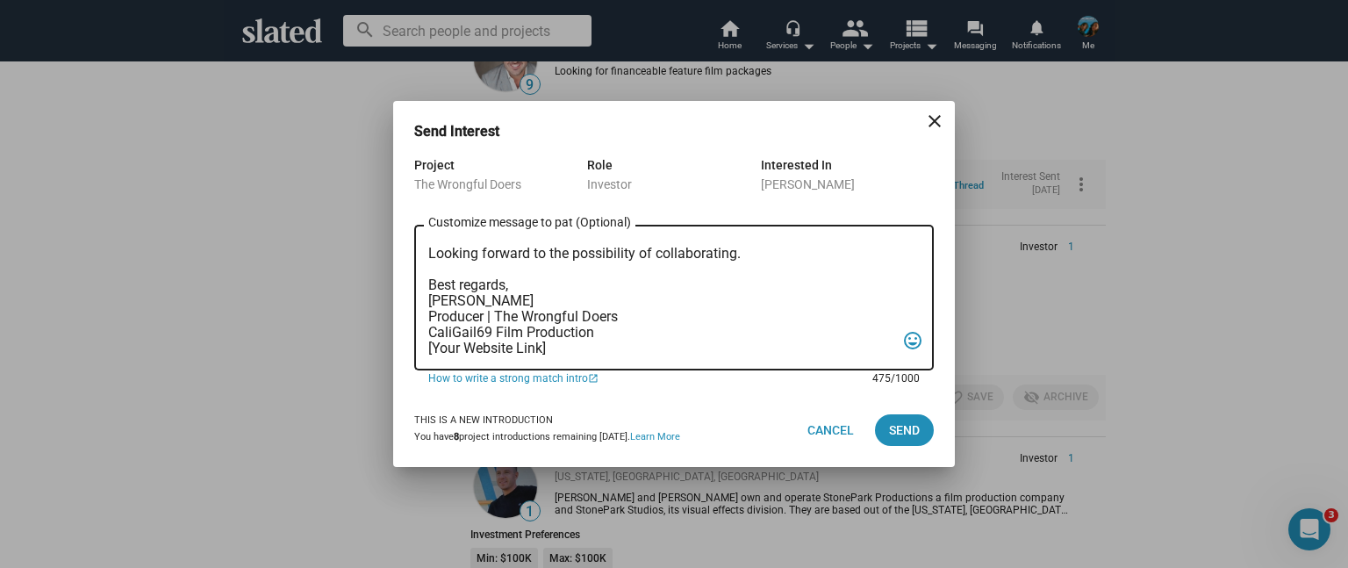
scroll to position [0, 0]
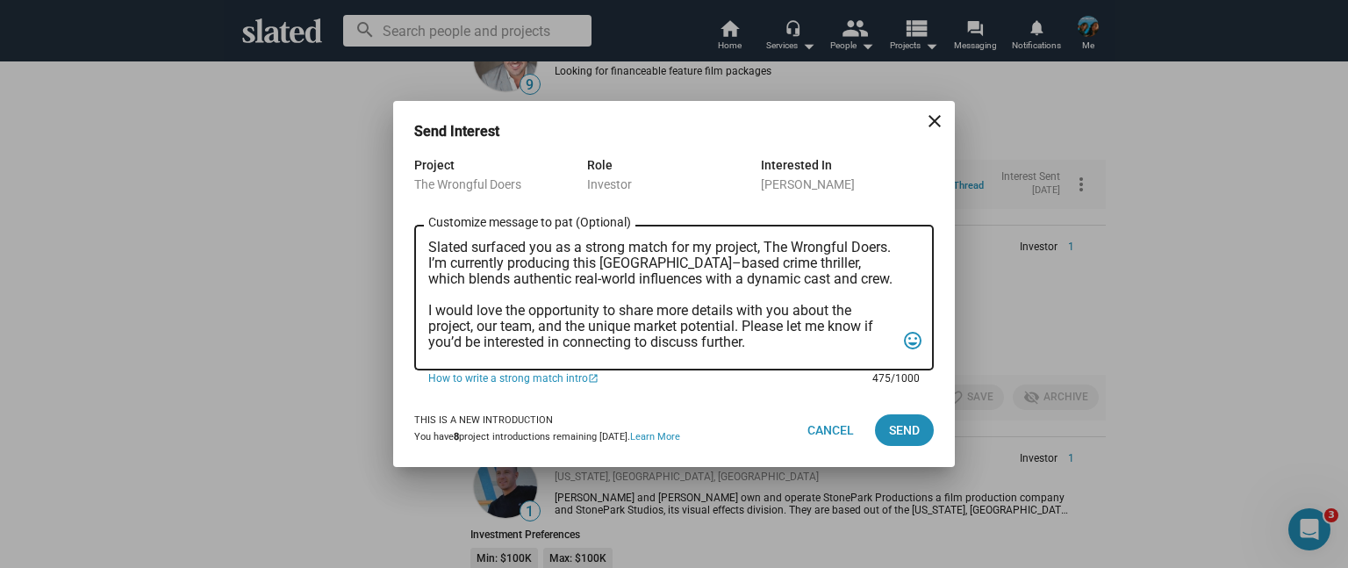
click at [428, 247] on textarea "Slated surfaced you as a strong match for my project, The Wrongful Doers. I’m c…" at bounding box center [661, 298] width 467 height 117
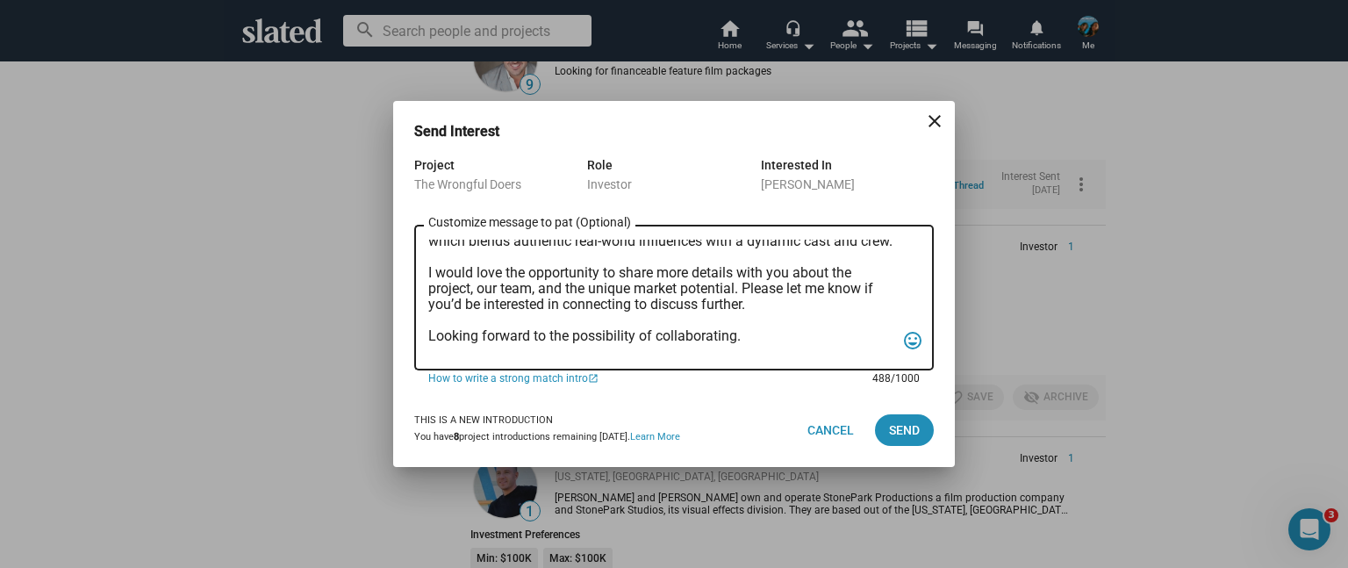
scroll to position [152, 0]
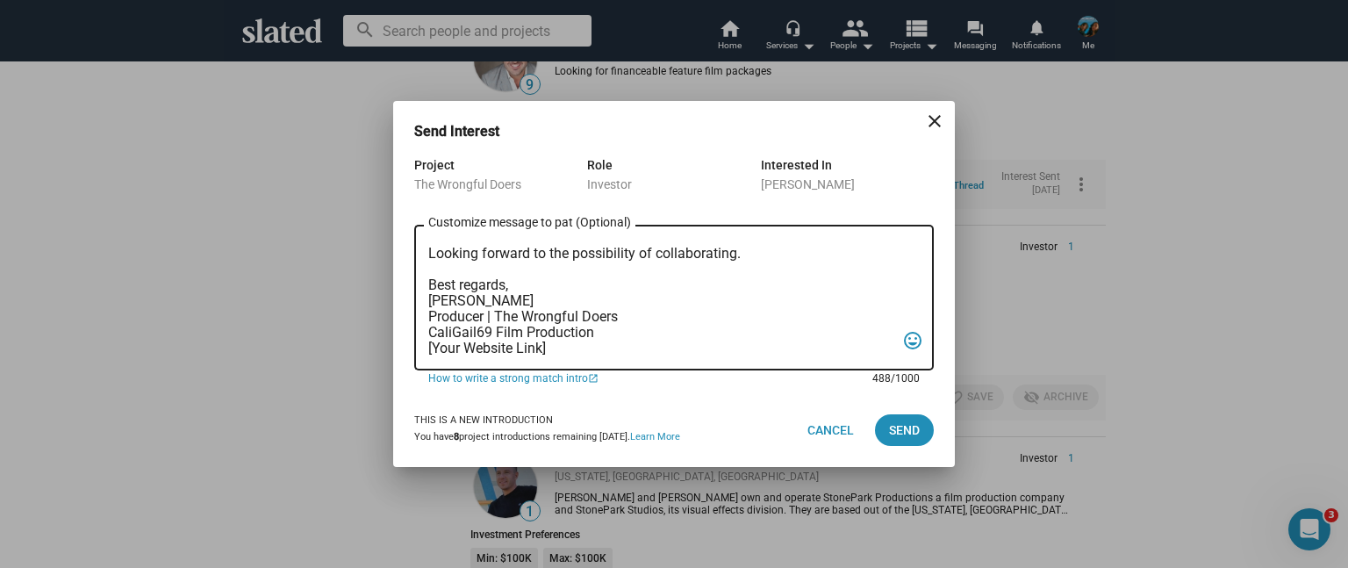
drag, startPoint x: 560, startPoint y: 352, endPoint x: 419, endPoint y: 350, distance: 141.3
click at [419, 350] on div "Hello [PERSON_NAME], Slated surfaced you as a strong match for my project, The …" at bounding box center [674, 295] width 520 height 149
type textarea "Hello [PERSON_NAME], Slated surfaced you as a strong match for my project, The …"
click at [908, 424] on span "Send" at bounding box center [904, 430] width 31 height 32
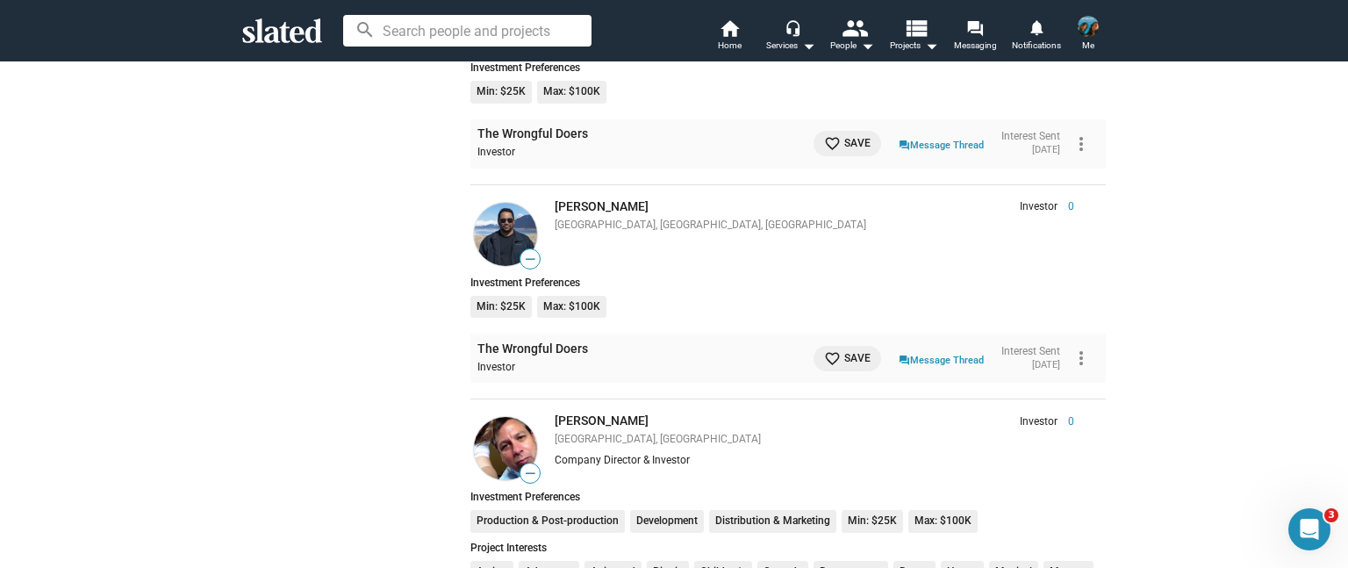
scroll to position [8575, 0]
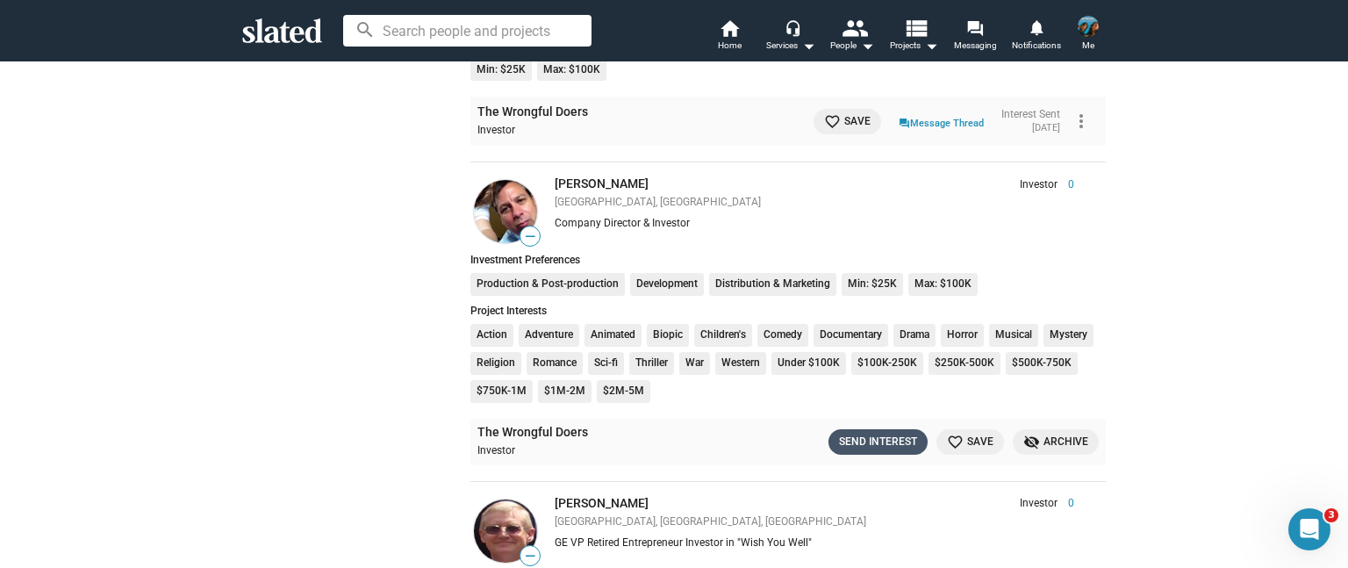
click at [846, 433] on div "Send Interest" at bounding box center [878, 442] width 78 height 18
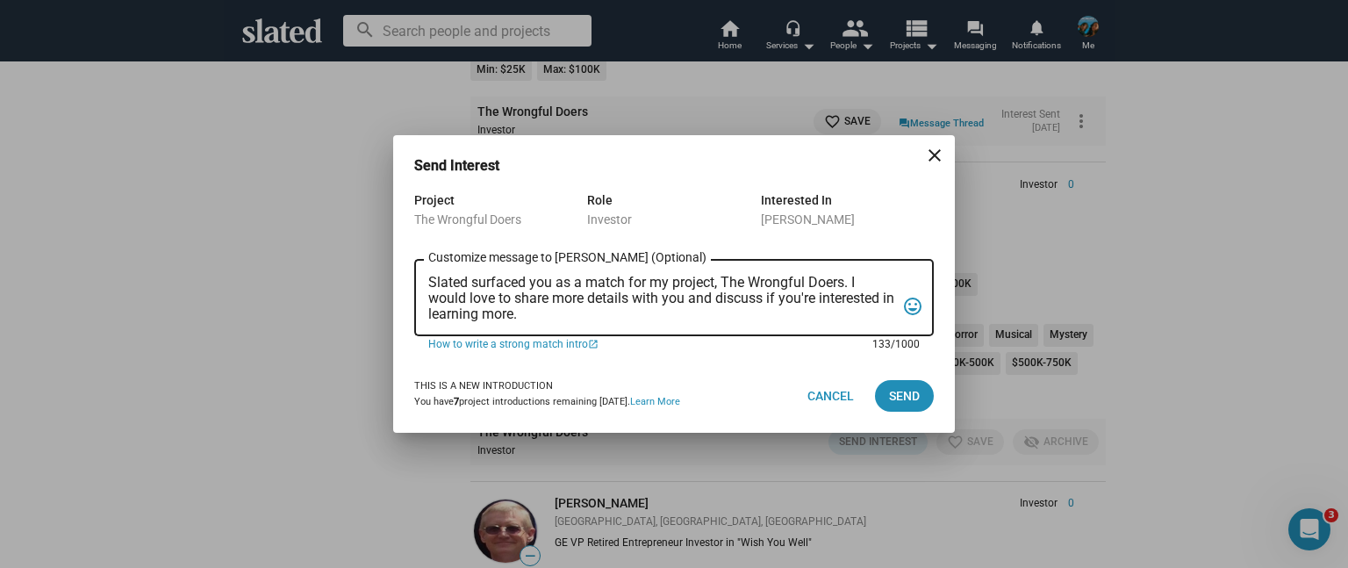
drag, startPoint x: 550, startPoint y: 313, endPoint x: 428, endPoint y: 277, distance: 127.0
click at [428, 277] on textarea "Slated surfaced you as a match for my project, The Wrongful Doers. I would love…" at bounding box center [661, 298] width 467 height 47
paste textarea "strong match for my project, The Wrongful Doers. I’m currently producing this […"
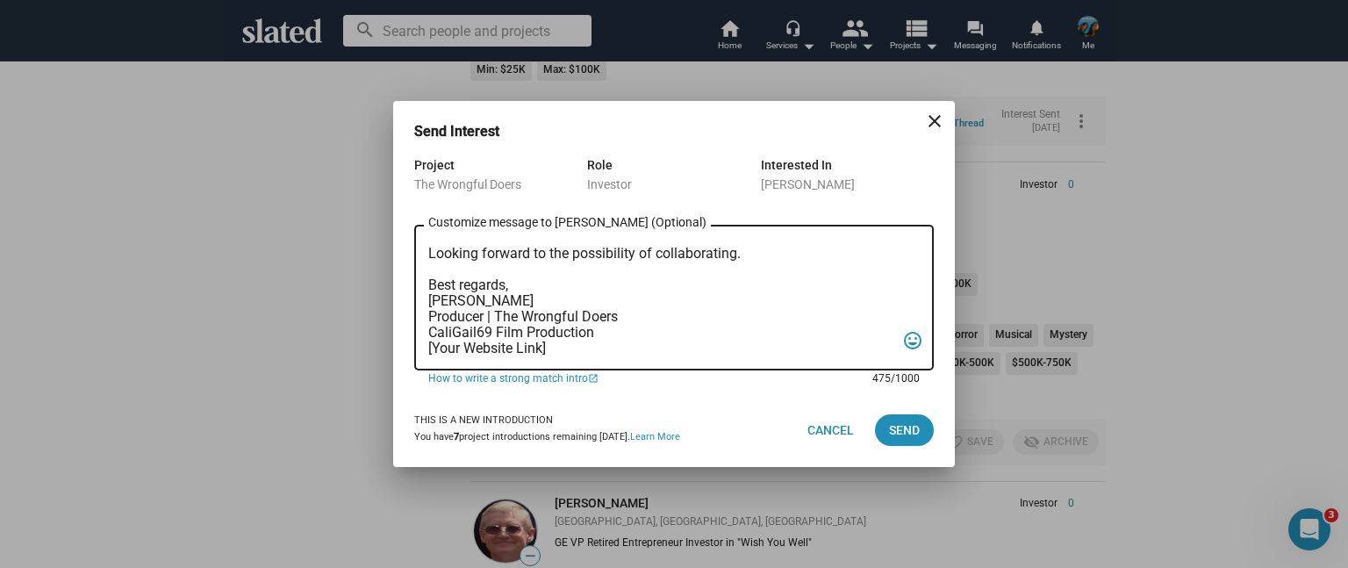
scroll to position [0, 0]
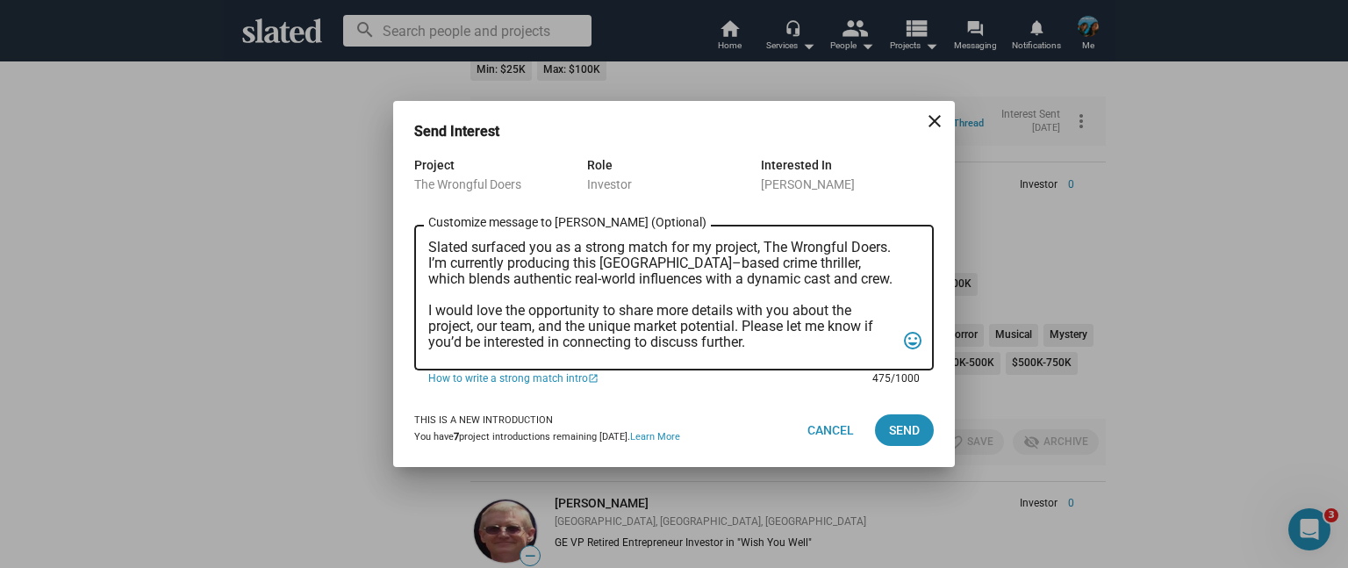
click at [429, 248] on textarea "Slated surfaced you as a strong match for my project, The Wrongful Doers. I’m c…" at bounding box center [661, 298] width 467 height 117
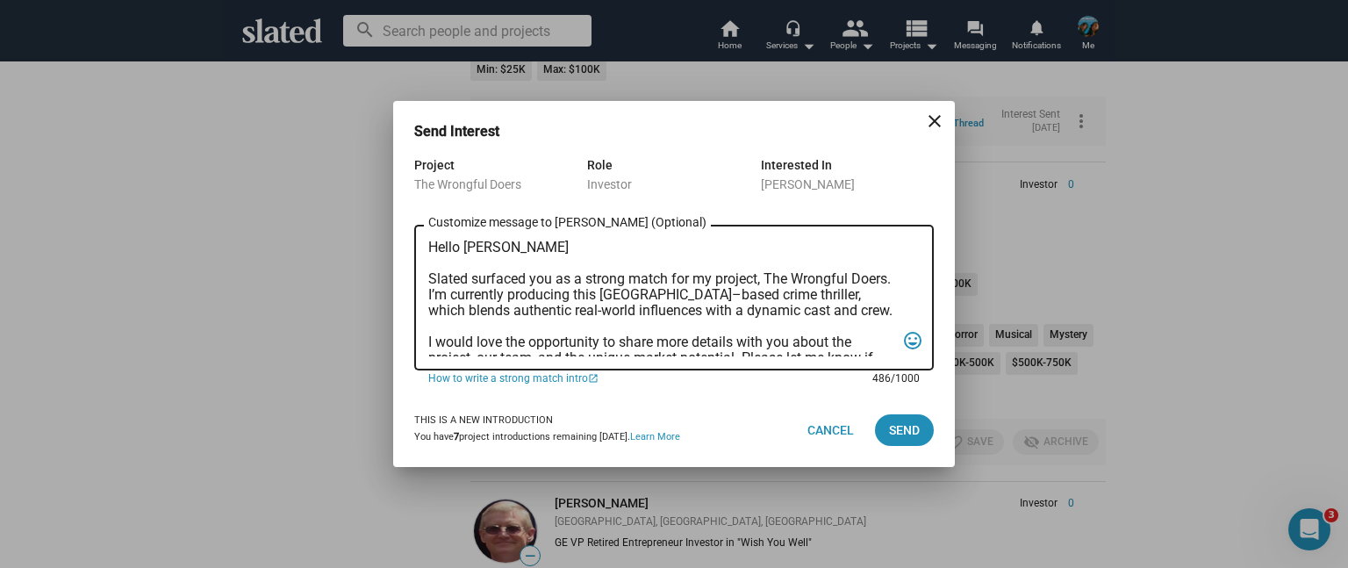
type textarea "Hello [PERSON_NAME], Slated surfaced you as a strong match for my project, The …"
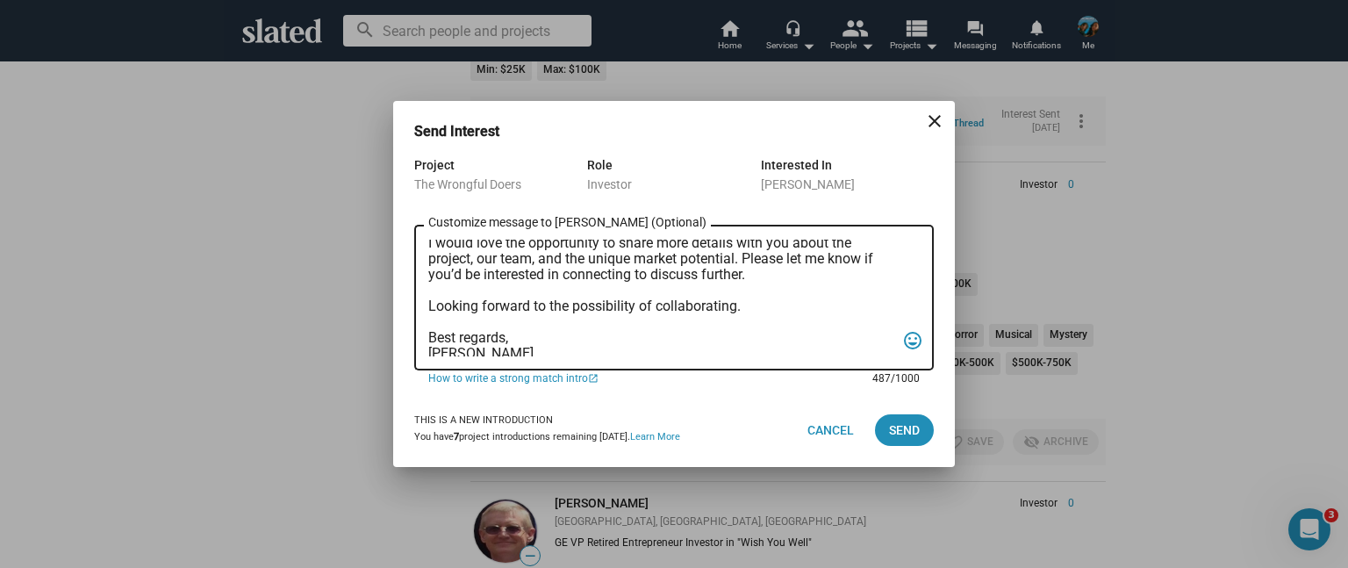
scroll to position [152, 0]
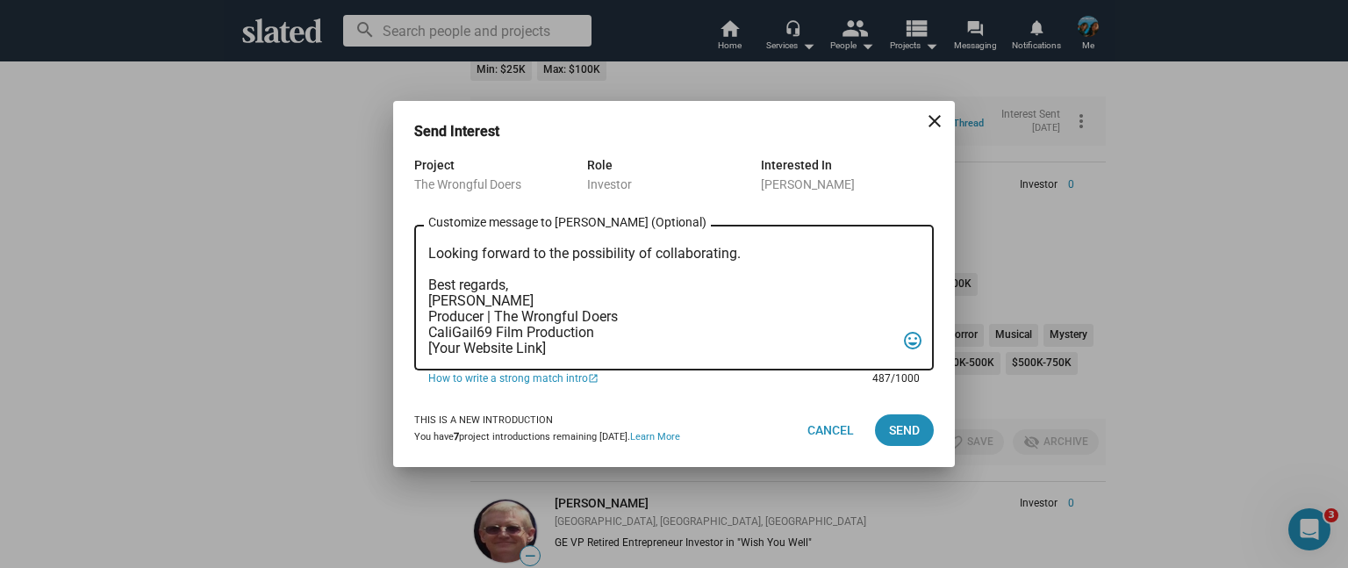
drag, startPoint x: 555, startPoint y: 348, endPoint x: 390, endPoint y: 346, distance: 165.0
click at [390, 346] on div "Send Interest close Project The Wrongful Doers Role Investor Interested In [PER…" at bounding box center [674, 284] width 1348 height 568
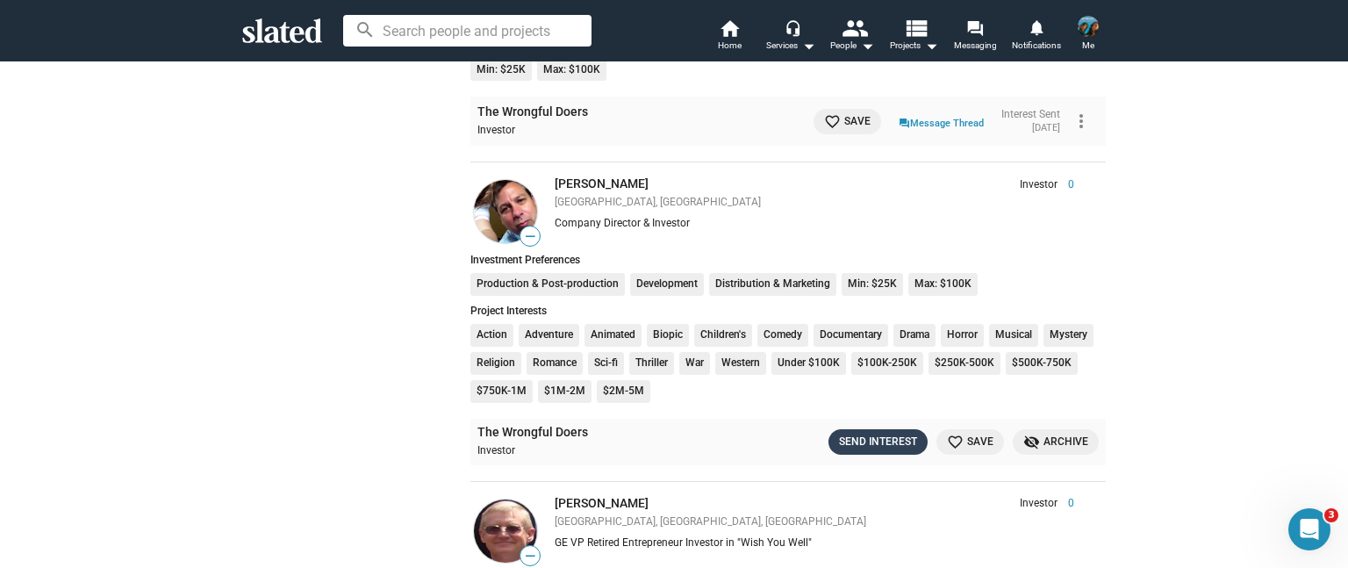
click at [885, 433] on div "Send Interest" at bounding box center [878, 442] width 78 height 18
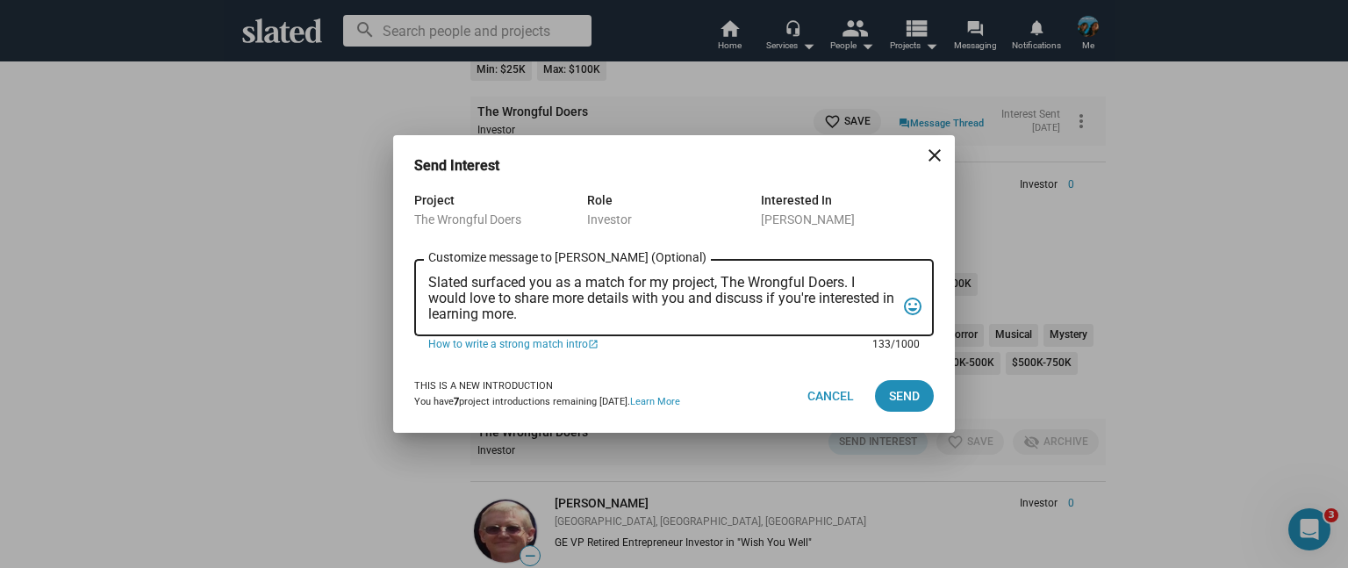
drag, startPoint x: 541, startPoint y: 318, endPoint x: 420, endPoint y: 269, distance: 130.4
click at [420, 269] on div "Slated surfaced you as a match for my project, The Wrongful Doers. I would love…" at bounding box center [674, 296] width 520 height 80
paste textarea "strong match for my project, The Wrongful Doers. I’m currently producing this […"
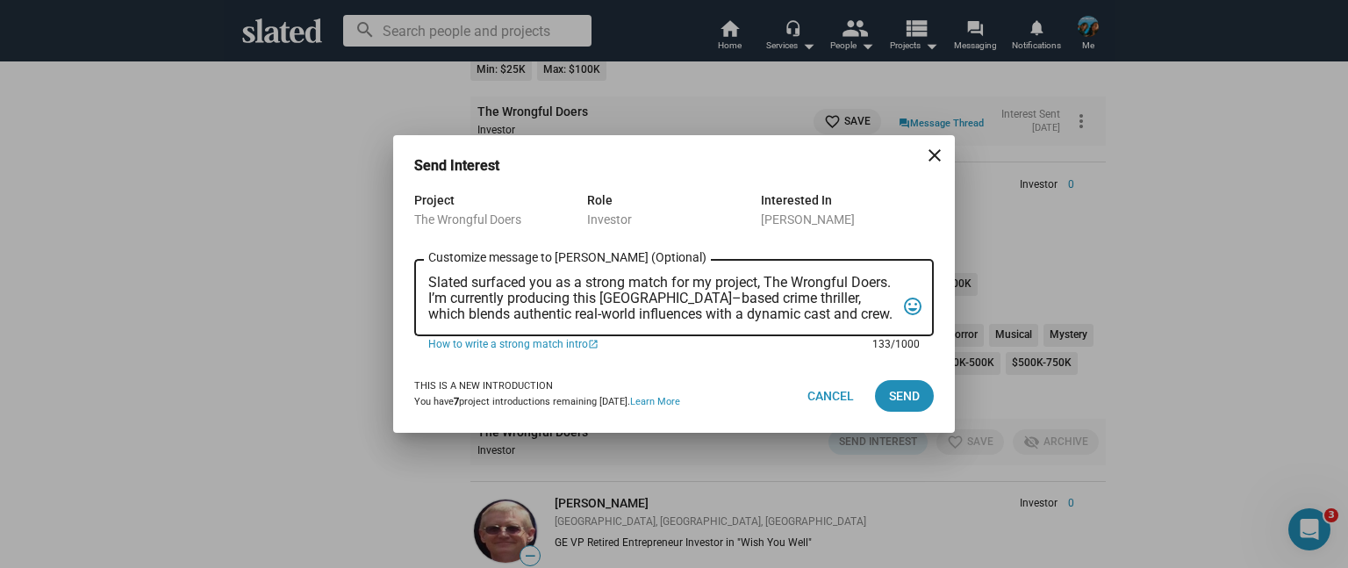
scroll to position [120, 0]
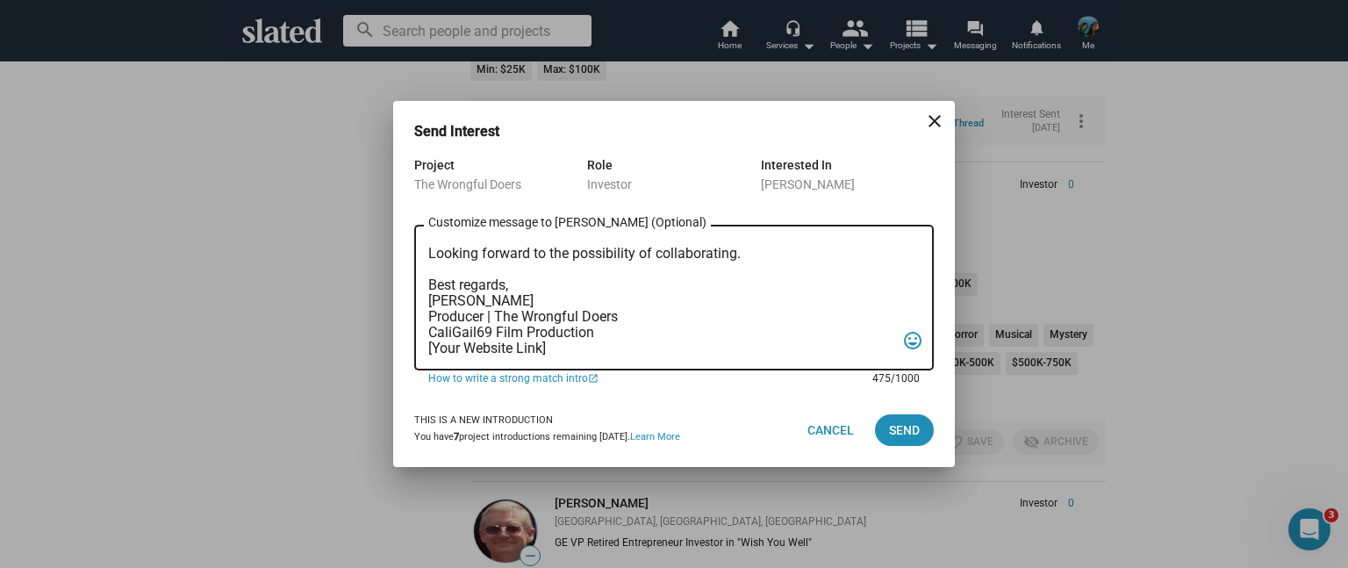
drag, startPoint x: 564, startPoint y: 348, endPoint x: 403, endPoint y: 334, distance: 162.1
click at [403, 334] on div "Project The Wrongful Doers Role Investor Interested In [PERSON_NAME] Slated sur…" at bounding box center [674, 273] width 562 height 239
drag, startPoint x: 559, startPoint y: 352, endPoint x: 418, endPoint y: 340, distance: 141.9
click at [418, 340] on div "Slated surfaced you as a strong match for my project, The Wrongful Doers. I’m c…" at bounding box center [674, 295] width 520 height 149
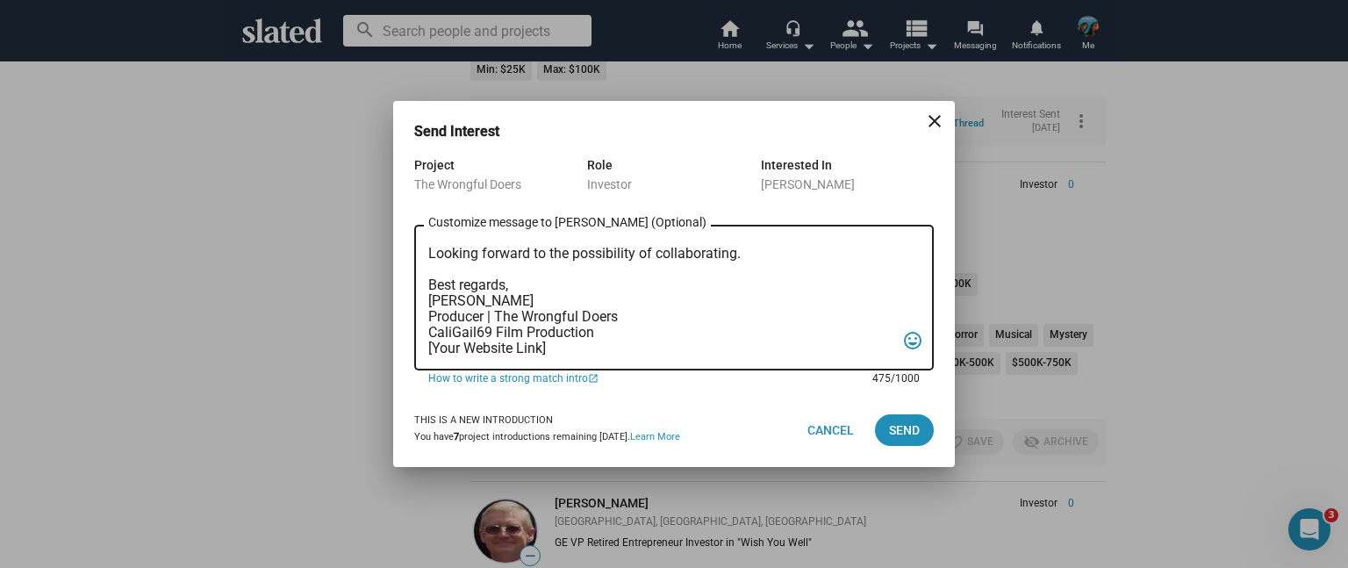
click at [549, 343] on textarea "Slated surfaced you as a strong match for my project, The Wrongful Doers. I’m c…" at bounding box center [661, 298] width 467 height 117
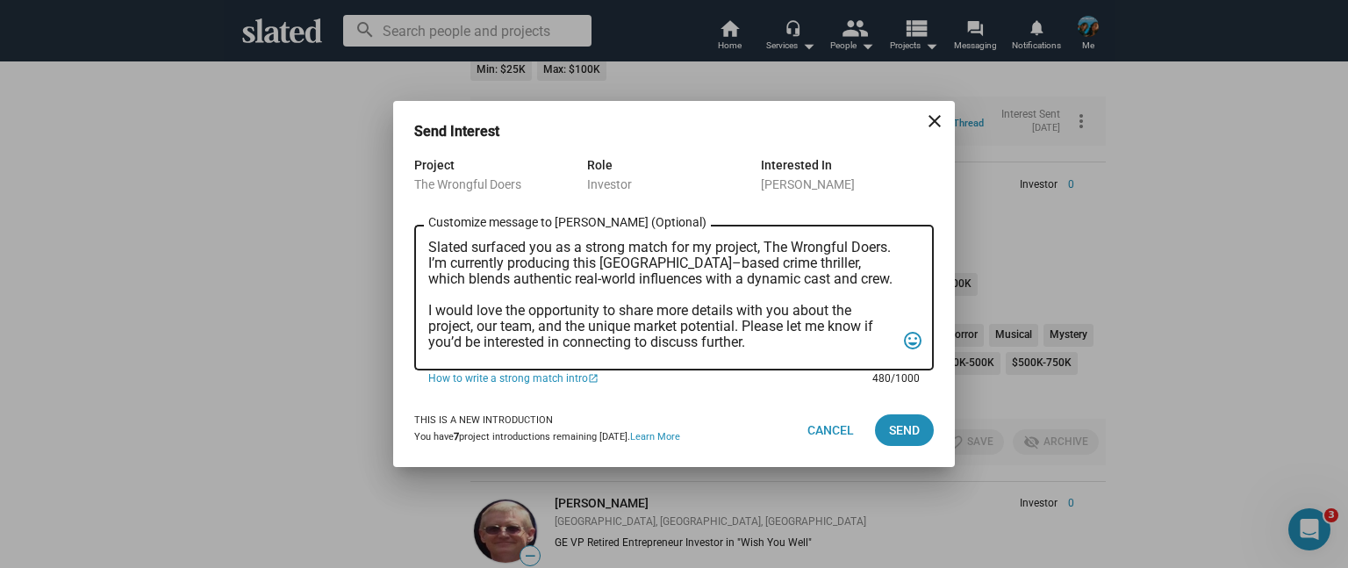
scroll to position [0, 0]
click at [430, 245] on textarea "Slated surfaced you as a strong match for my project, The Wrongful Doers. I’m c…" at bounding box center [661, 298] width 467 height 117
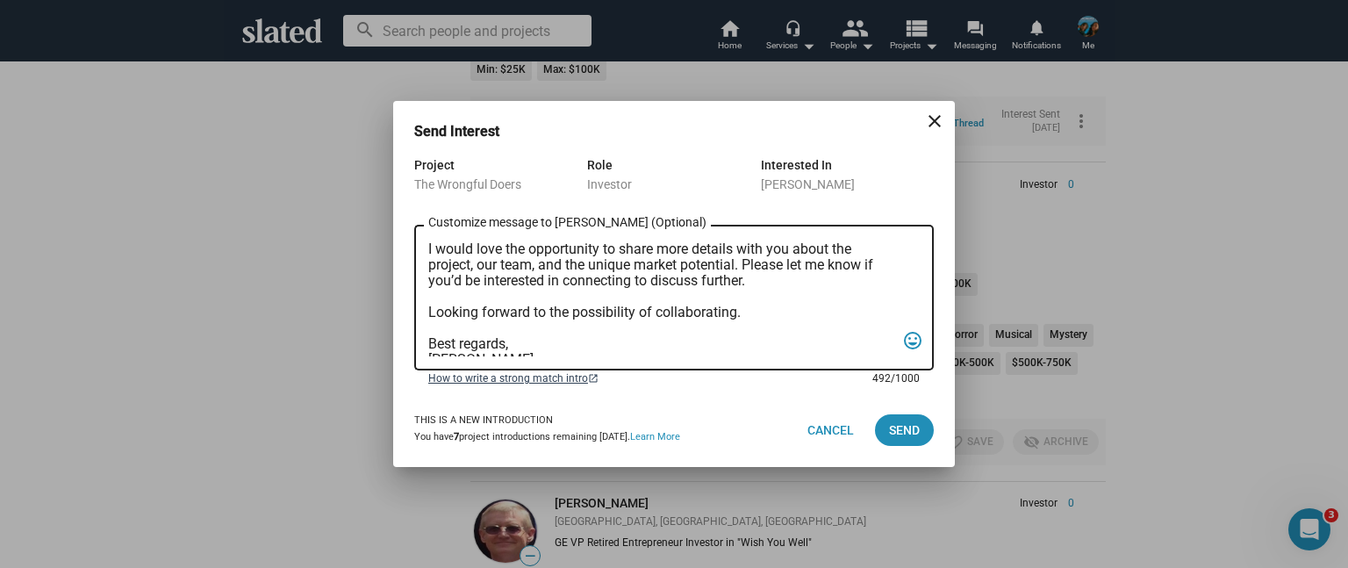
scroll to position [152, 0]
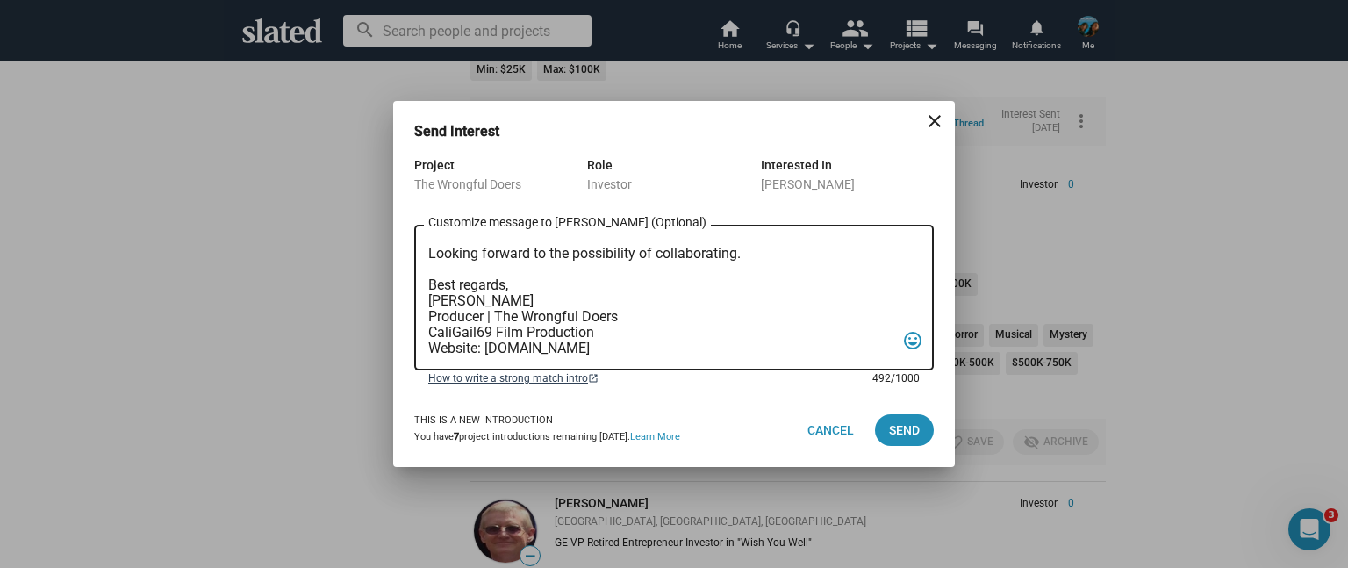
drag, startPoint x: 428, startPoint y: 246, endPoint x: 615, endPoint y: 377, distance: 228.2
click at [615, 377] on form "Project The Wrongful Doers Role Investor Interested In [PERSON_NAME] Hello [PER…" at bounding box center [674, 273] width 520 height 239
type textarea "Hello [PERSON_NAME], Slated surfaced you as a strong match for my project, The …"
click at [908, 428] on span "Send" at bounding box center [904, 430] width 31 height 32
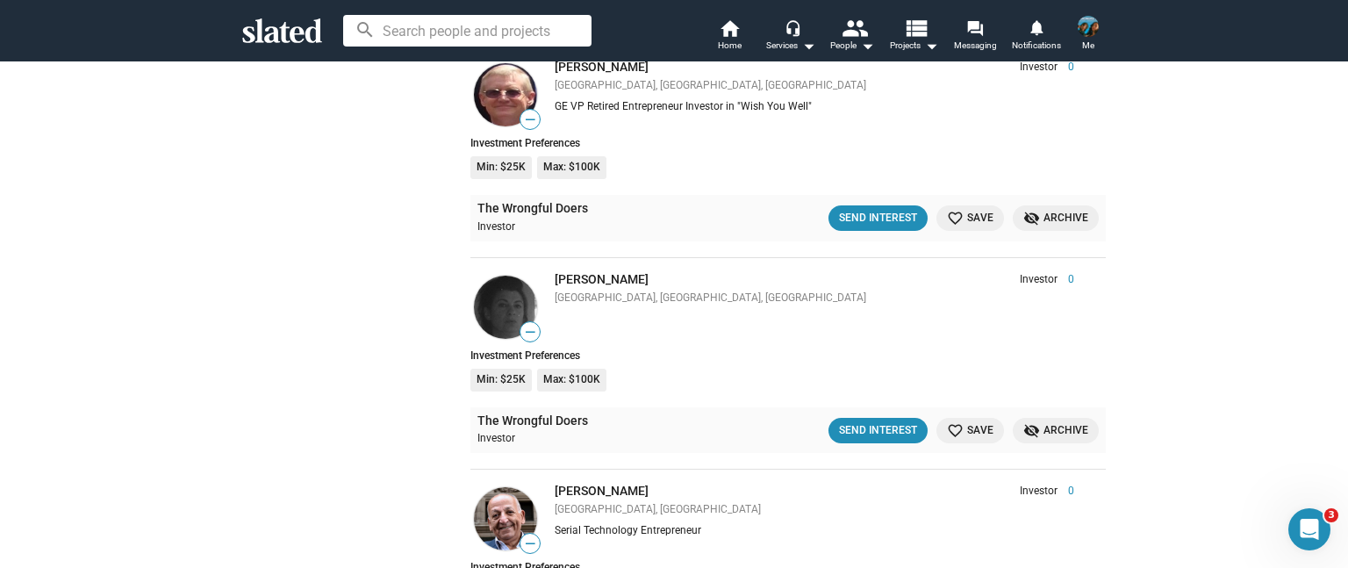
scroll to position [8927, 0]
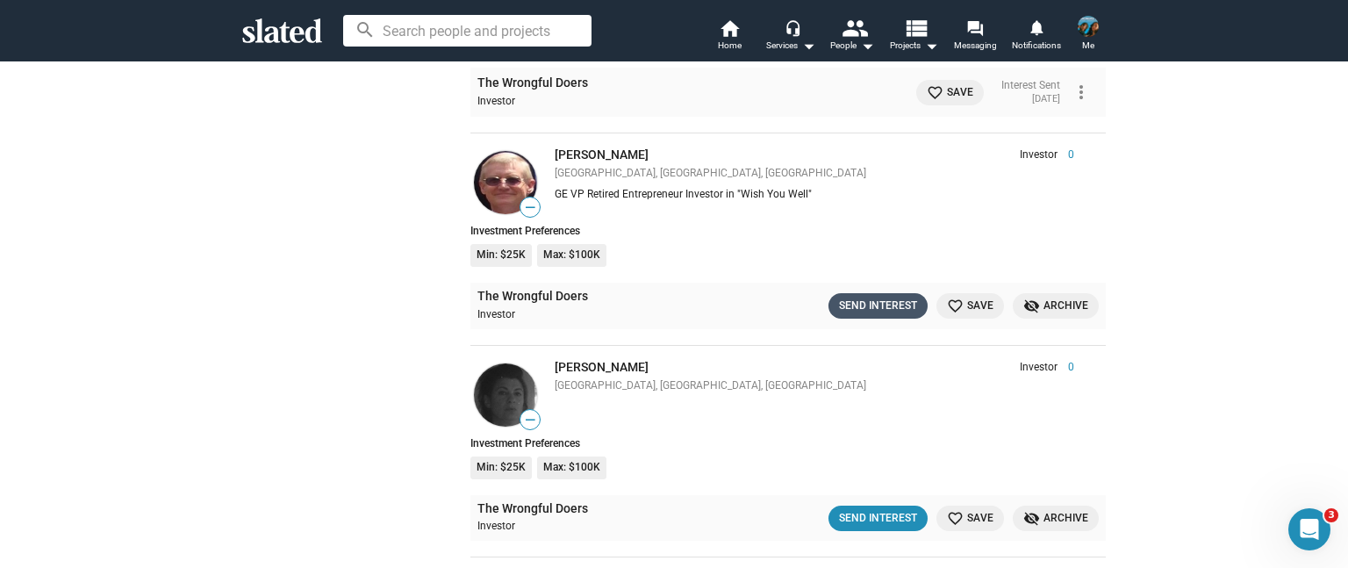
click at [853, 297] on div "Send Interest" at bounding box center [878, 306] width 78 height 18
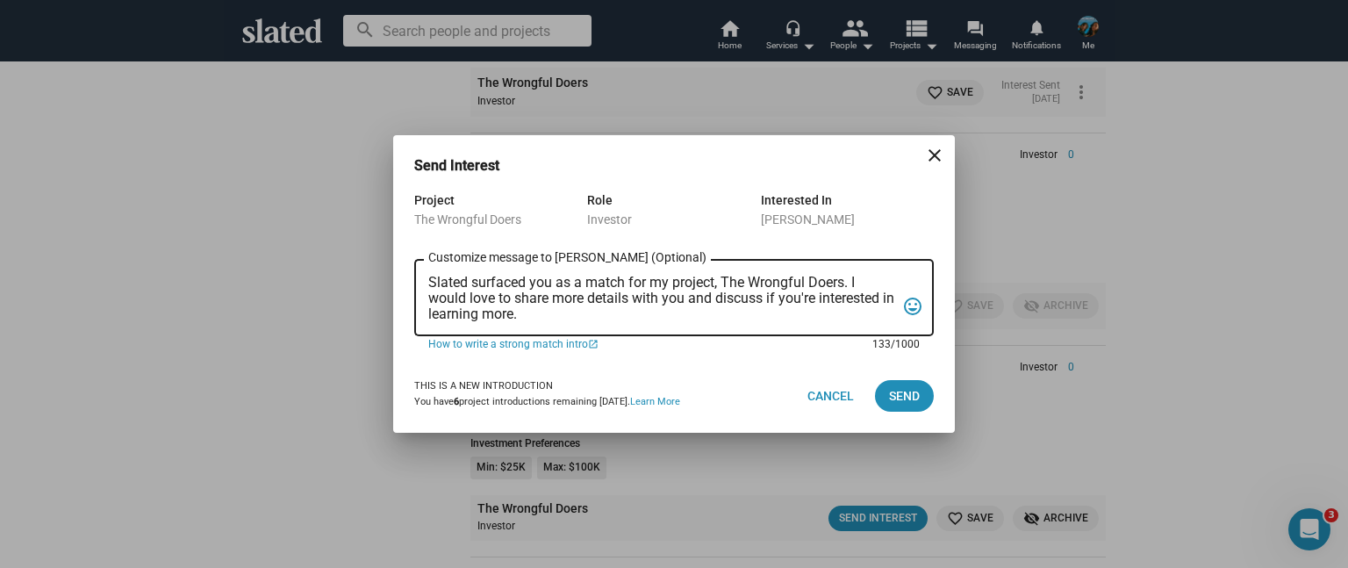
drag, startPoint x: 532, startPoint y: 315, endPoint x: 412, endPoint y: 266, distance: 129.9
click at [412, 266] on div "Project The Wrongful Doers Role Investor Interested In [PERSON_NAME] Slated sur…" at bounding box center [674, 274] width 562 height 169
paste textarea "Hello [PERSON_NAME], Slated surfaced you as a strong match for my project, The …"
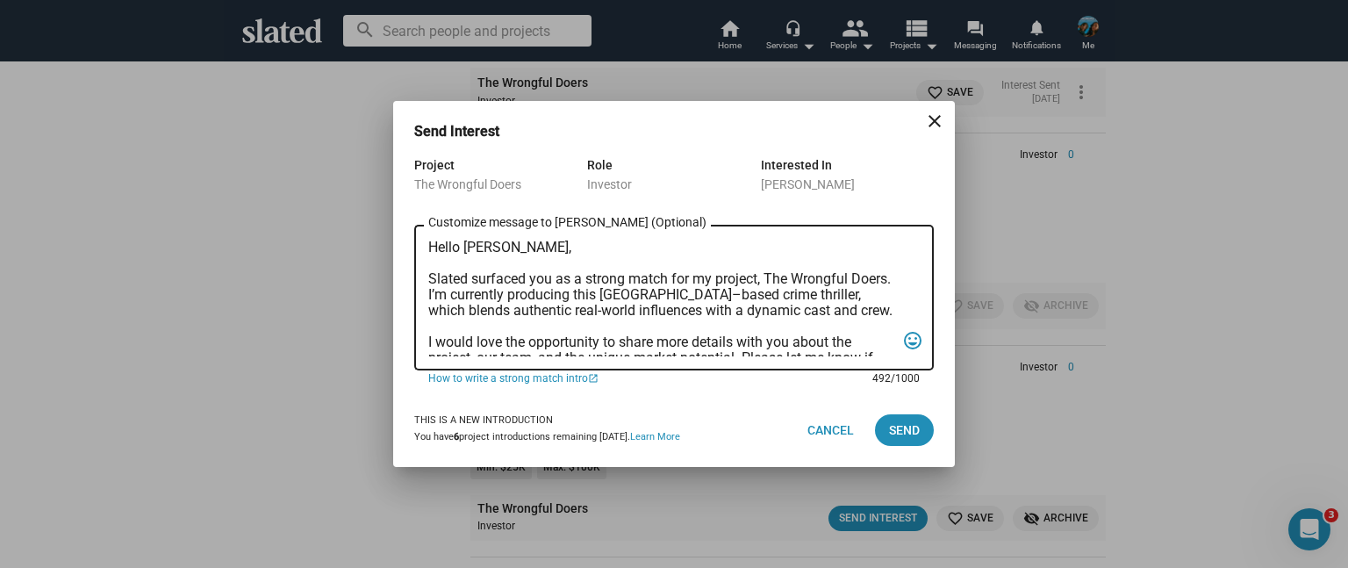
scroll to position [0, 0]
drag, startPoint x: 509, startPoint y: 248, endPoint x: 463, endPoint y: 241, distance: 46.1
click at [463, 241] on textarea "Hello [PERSON_NAME], Slated surfaced you as a strong match for my project, The …" at bounding box center [661, 298] width 467 height 117
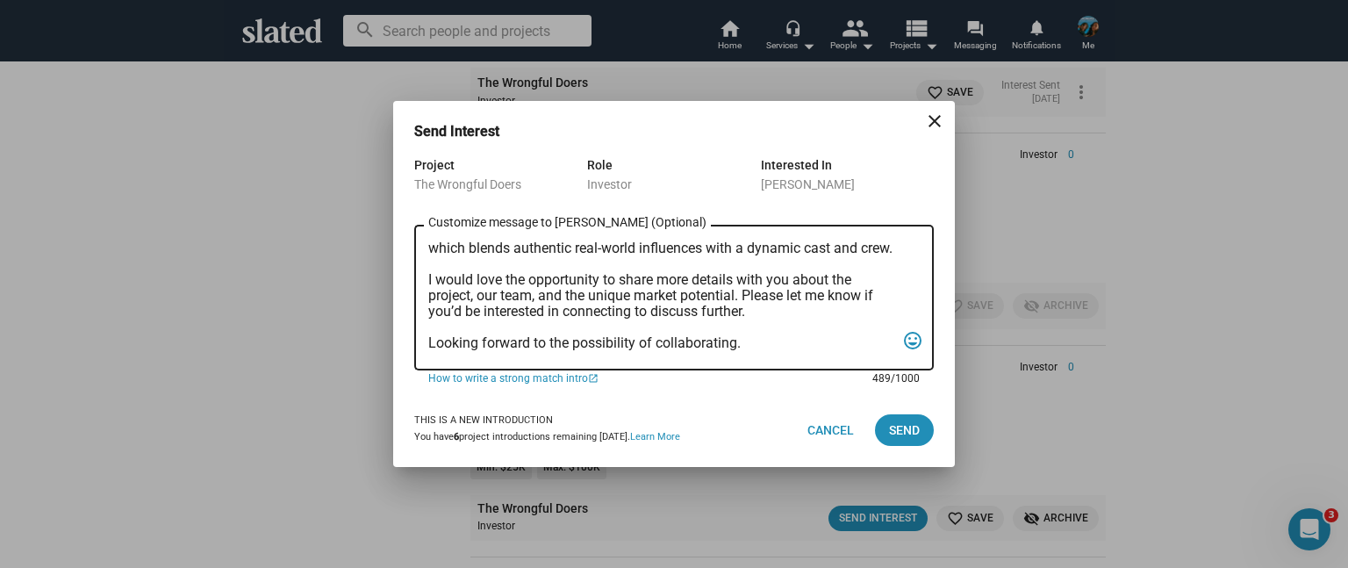
scroll to position [152, 0]
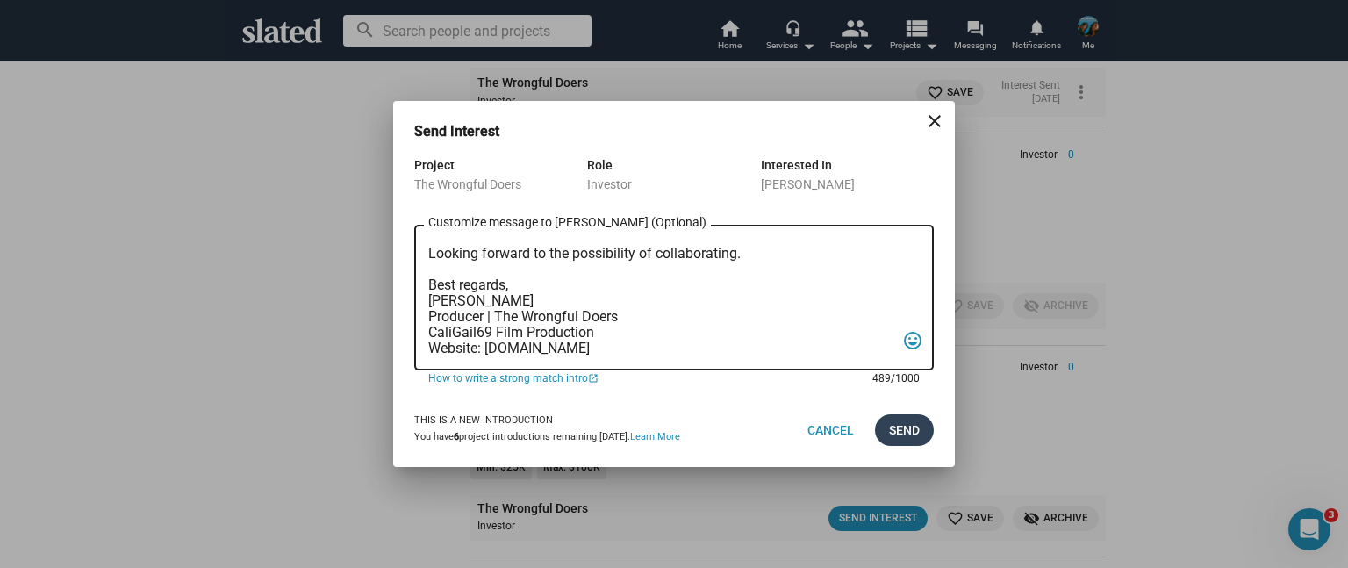
type textarea "Hello [PERSON_NAME], Slated surfaced you as a strong match for my project, The …"
click at [885, 427] on button "Send" at bounding box center [904, 430] width 59 height 32
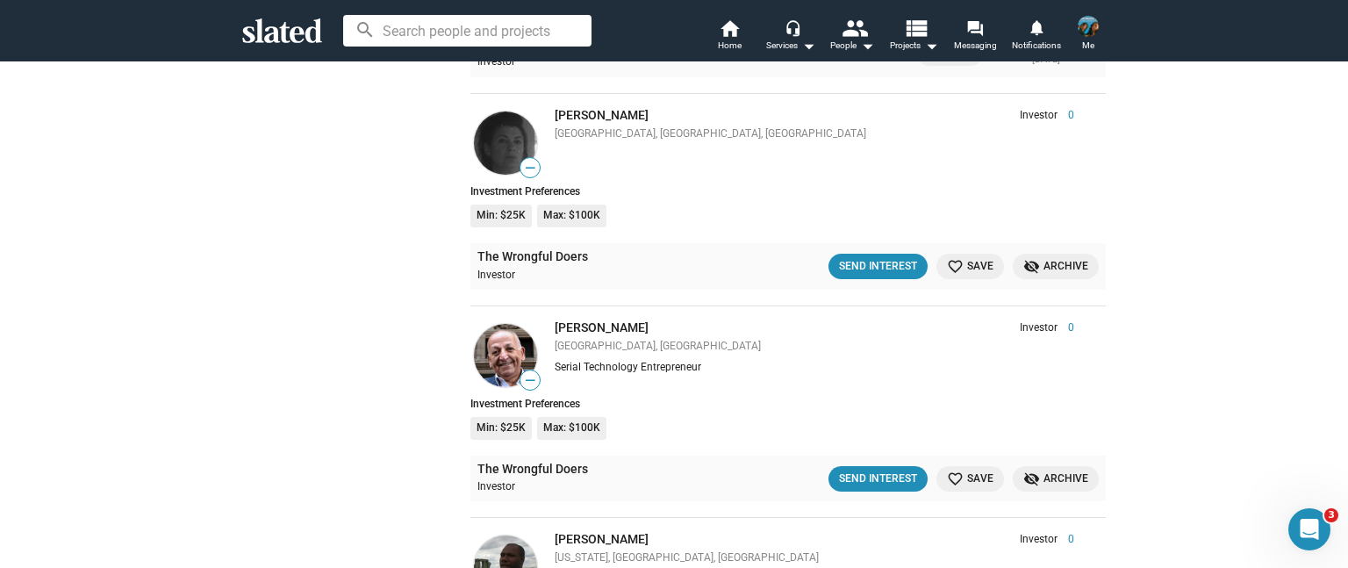
scroll to position [9190, 0]
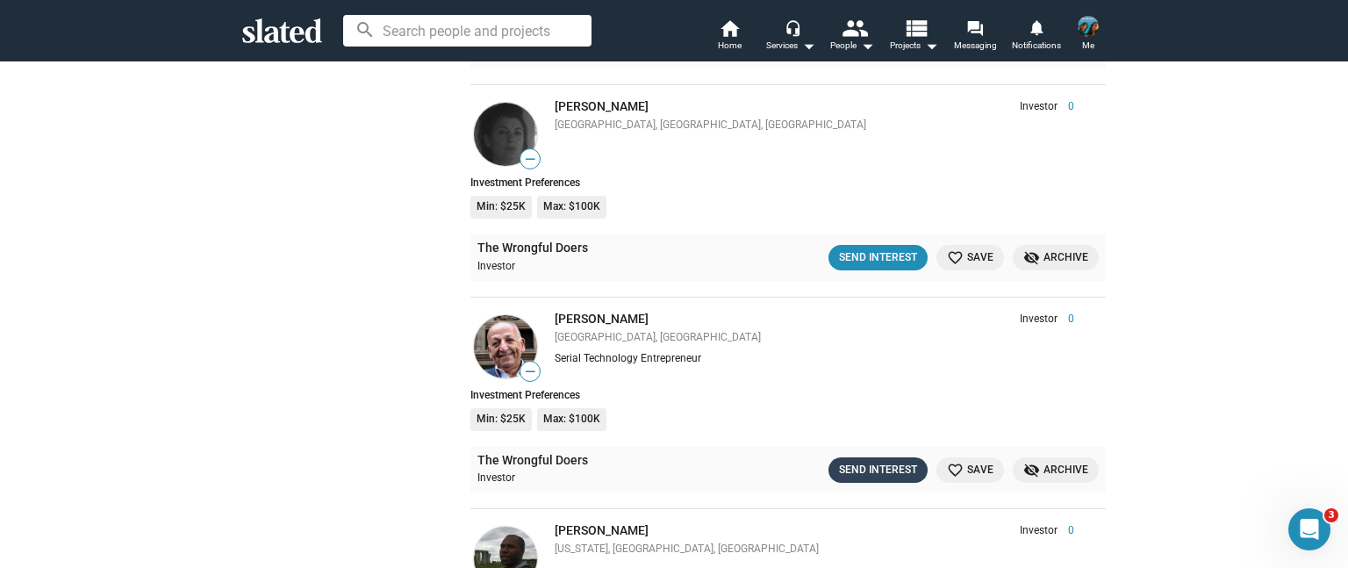
click at [874, 461] on div "Send Interest" at bounding box center [878, 470] width 78 height 18
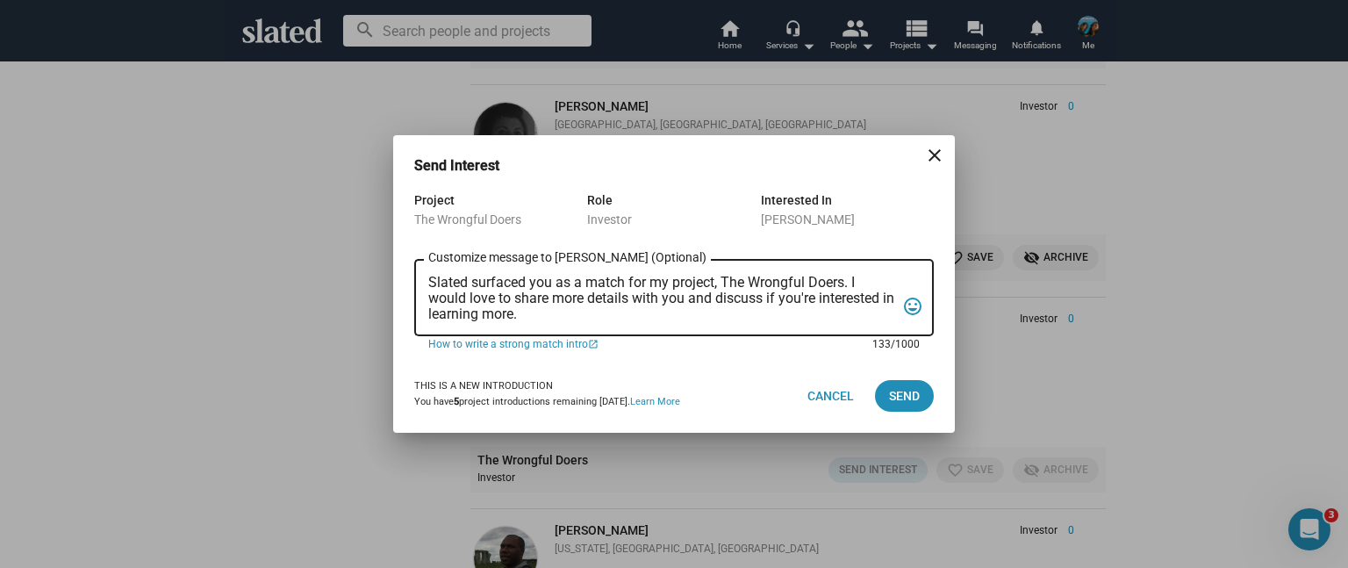
drag, startPoint x: 534, startPoint y: 315, endPoint x: 407, endPoint y: 277, distance: 132.2
click at [407, 277] on div "Project The Wrongful Doers Role Investor Interested In [PERSON_NAME] Slated sur…" at bounding box center [674, 274] width 562 height 169
paste textarea "Hello [PERSON_NAME], Slated surfaced you as a strong match for my project, The …"
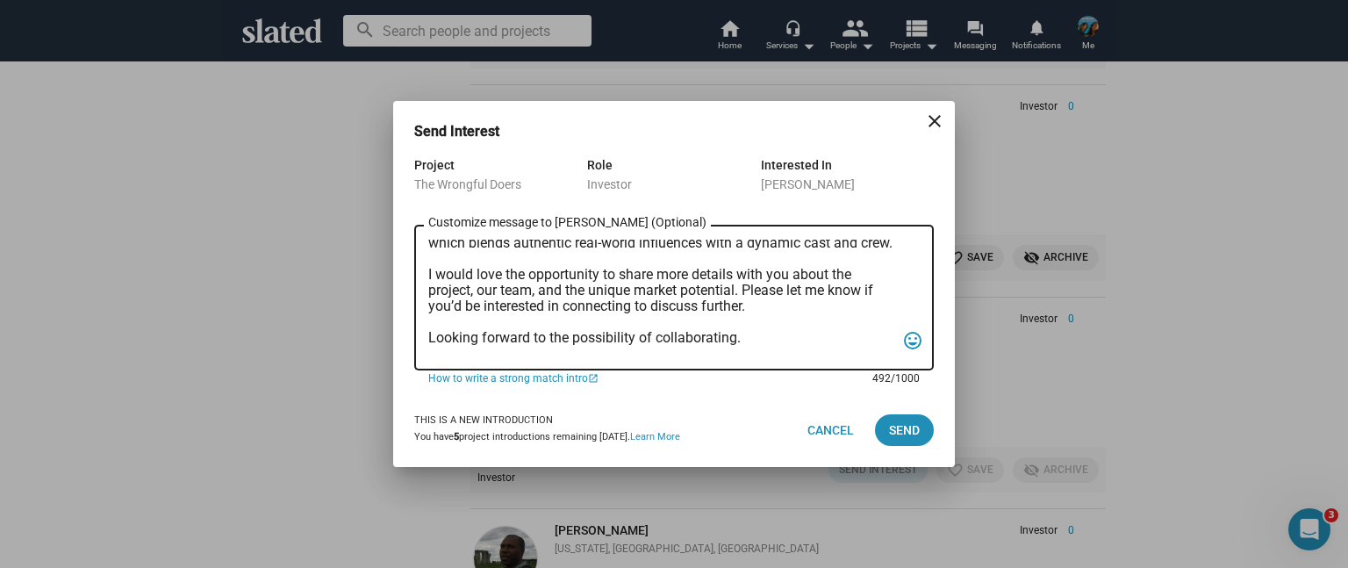
scroll to position [0, 0]
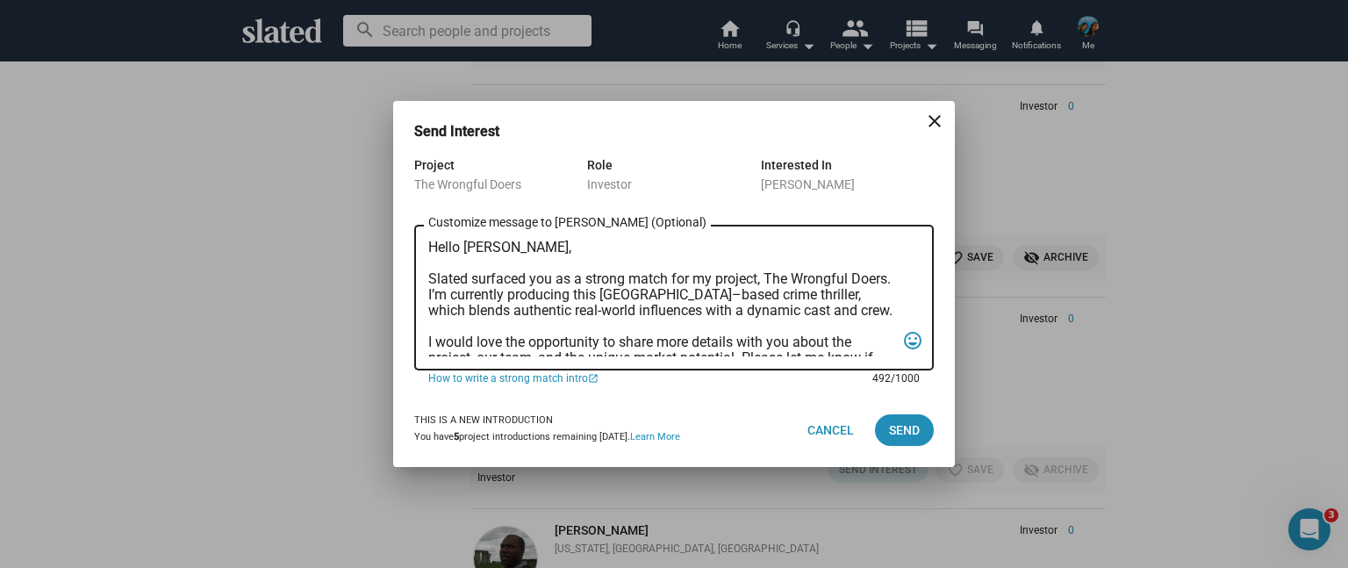
drag, startPoint x: 510, startPoint y: 248, endPoint x: 463, endPoint y: 246, distance: 46.6
click at [463, 246] on textarea "Hello [PERSON_NAME], Slated surfaced you as a strong match for my project, The …" at bounding box center [661, 298] width 467 height 117
type textarea "Hello [PERSON_NAME], Slated surfaced you as a strong match for my project, The …"
click at [891, 430] on span "Send" at bounding box center [904, 430] width 31 height 32
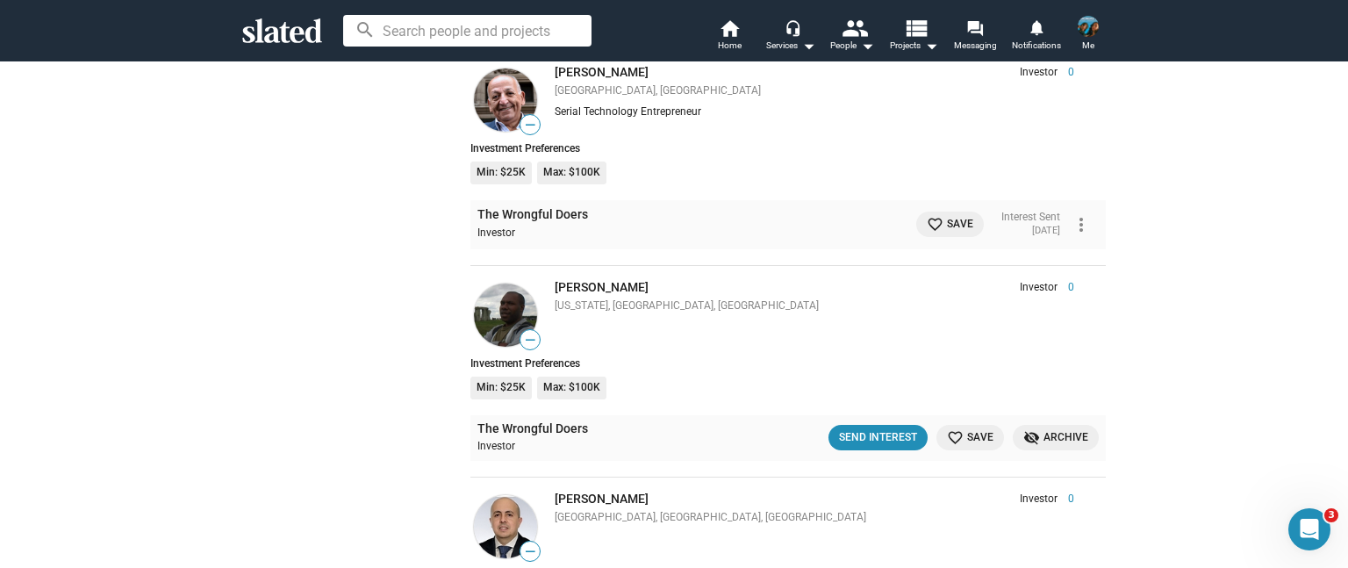
scroll to position [9453, 0]
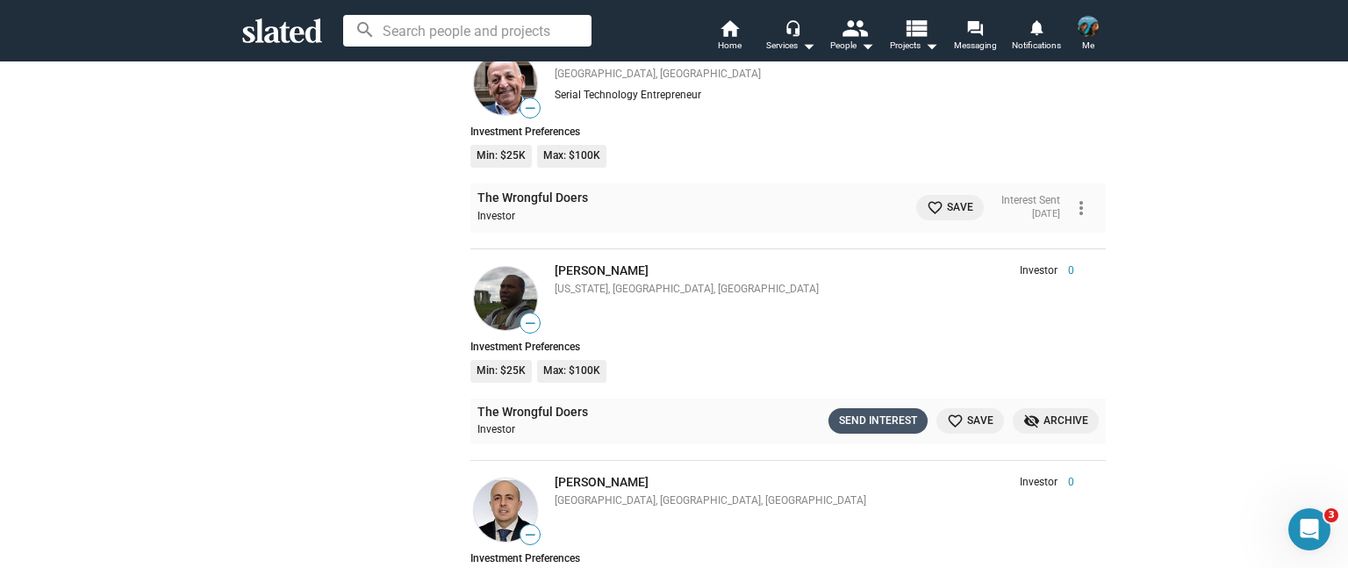
click at [866, 412] on div "Send Interest" at bounding box center [878, 421] width 78 height 18
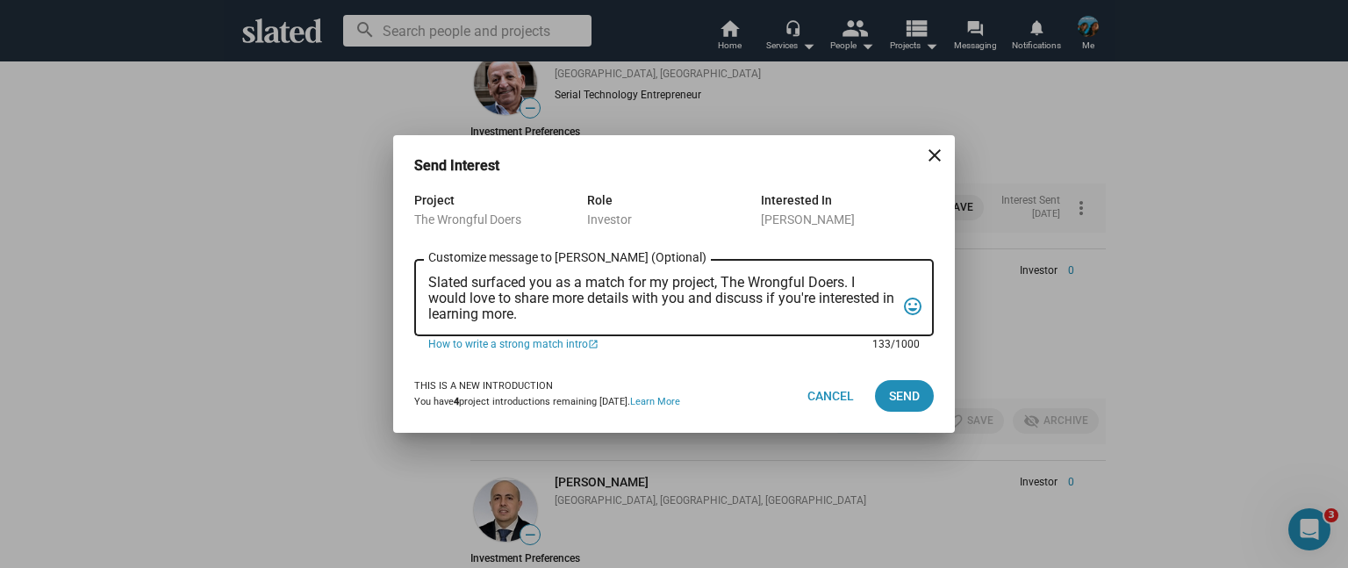
drag, startPoint x: 536, startPoint y: 319, endPoint x: 419, endPoint y: 273, distance: 126.2
click at [419, 273] on div "Slated surfaced you as a match for my project, The Wrongful Doers. I would love…" at bounding box center [674, 296] width 520 height 80
paste textarea "Hello [PERSON_NAME], Slated surfaced you as a strong match for my project, The …"
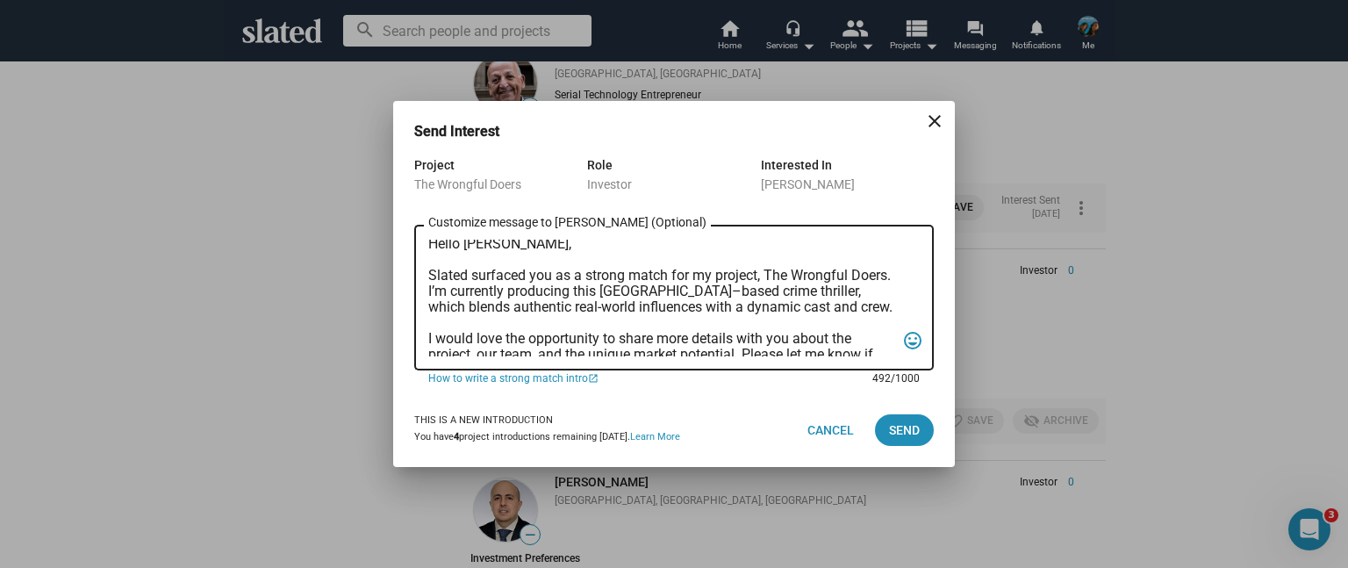
scroll to position [0, 0]
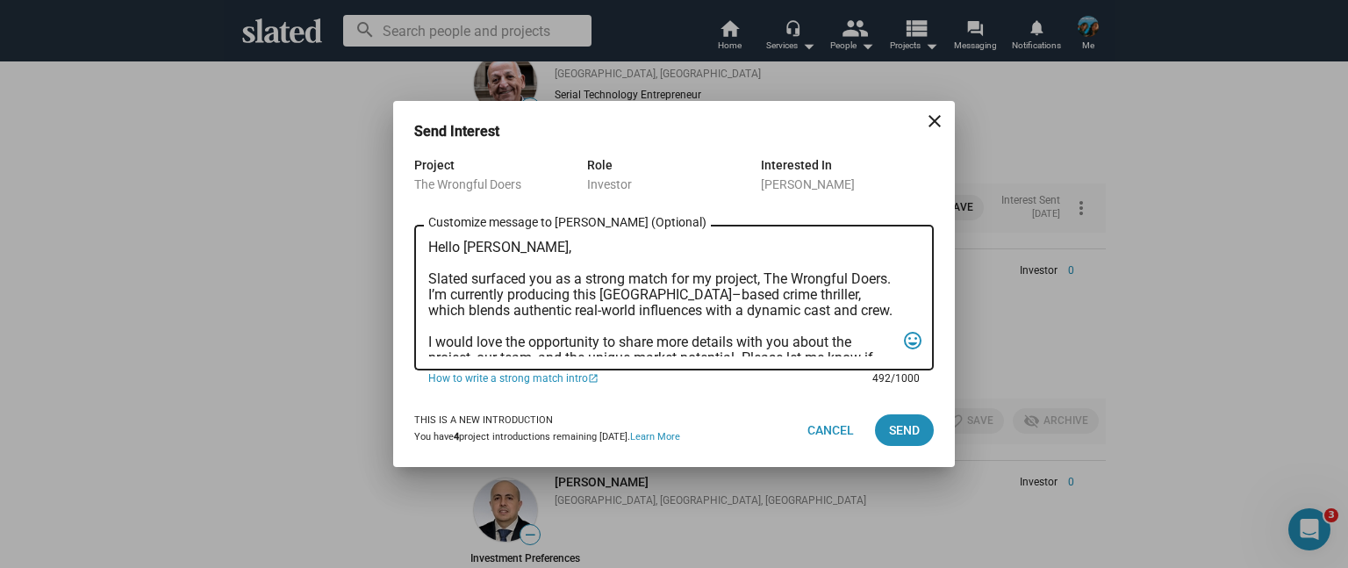
drag, startPoint x: 510, startPoint y: 248, endPoint x: 467, endPoint y: 248, distance: 43.0
click at [467, 248] on textarea "Hello [PERSON_NAME], Slated surfaced you as a strong match for my project, The …" at bounding box center [661, 298] width 467 height 117
type textarea "Hello [PERSON_NAME], Slated surfaced you as a strong match for my project, The …"
click at [899, 427] on span "Send" at bounding box center [904, 430] width 31 height 32
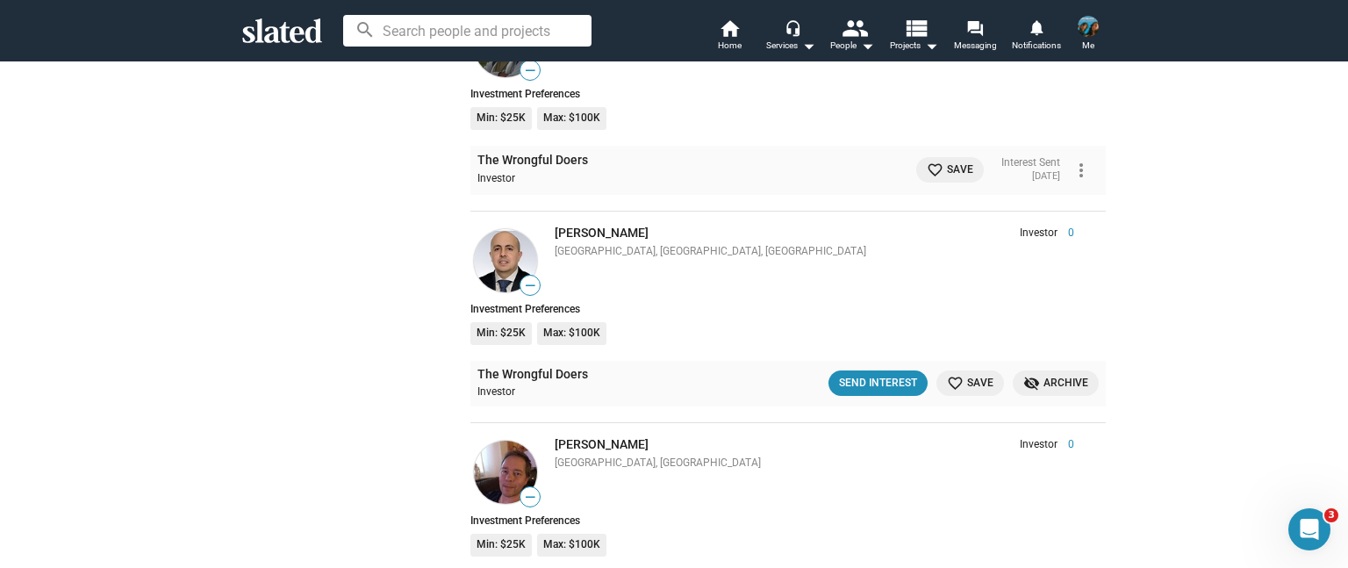
scroll to position [9804, 0]
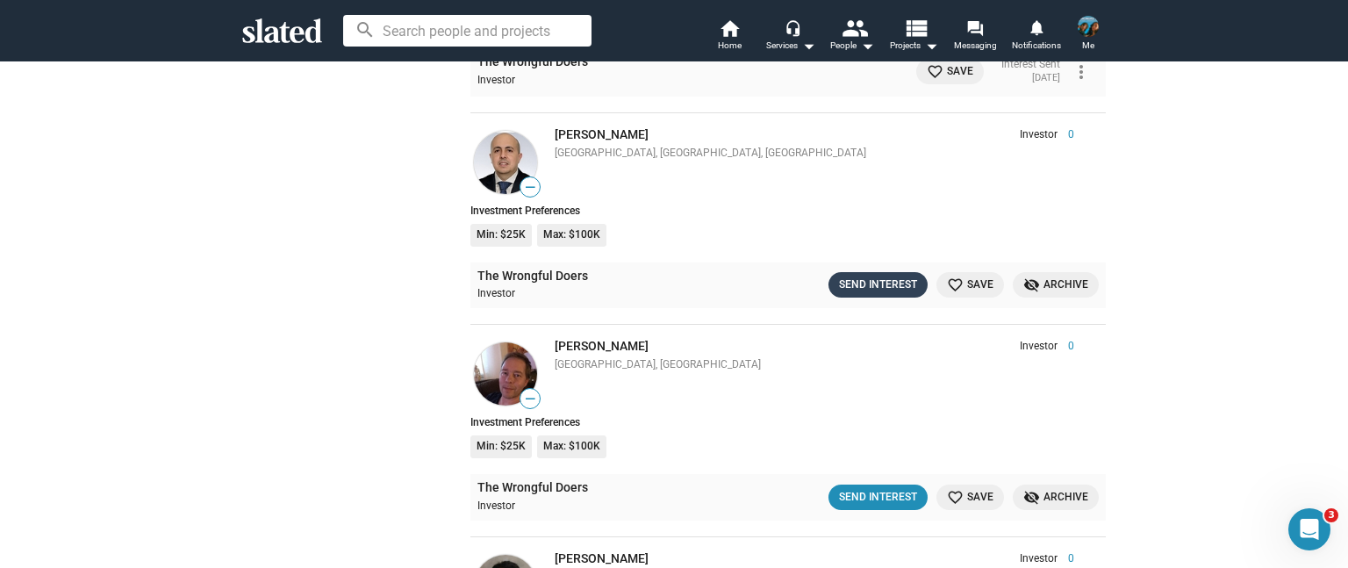
click at [850, 276] on div "Send Interest" at bounding box center [878, 285] width 78 height 18
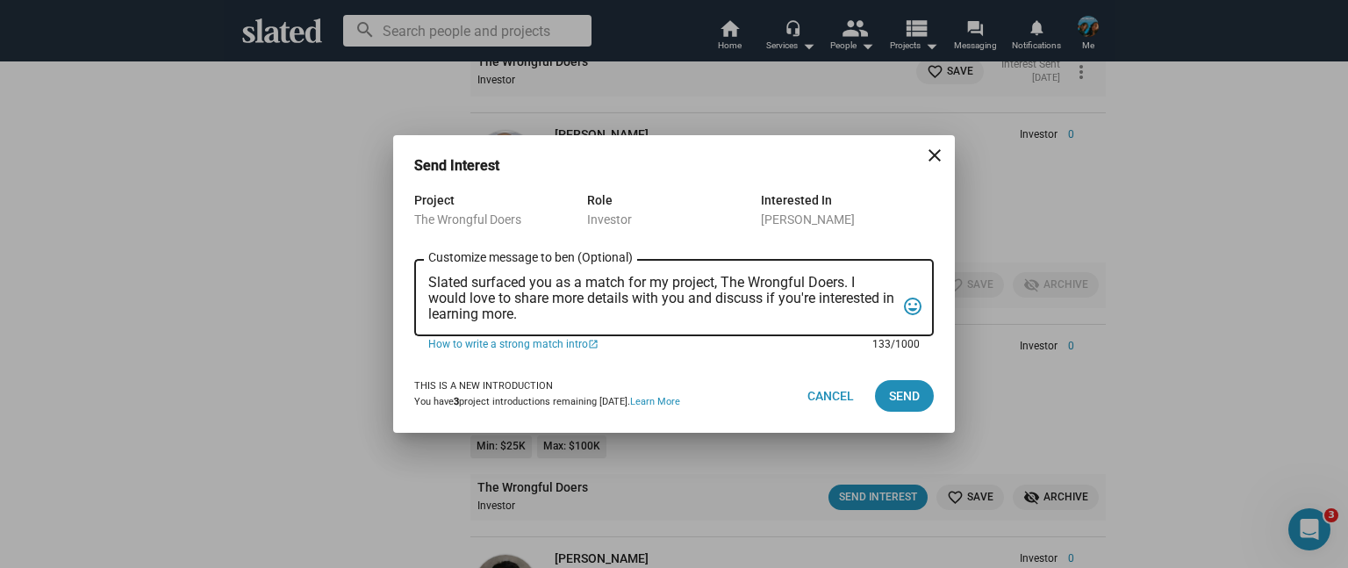
drag, startPoint x: 528, startPoint y: 307, endPoint x: 424, endPoint y: 269, distance: 110.5
click at [424, 269] on div "Slated surfaced you as a match for my project, The Wrongful Doers. I would love…" at bounding box center [674, 296] width 520 height 80
paste textarea "Hello [PERSON_NAME], Slated surfaced you as a strong match for my project, The …"
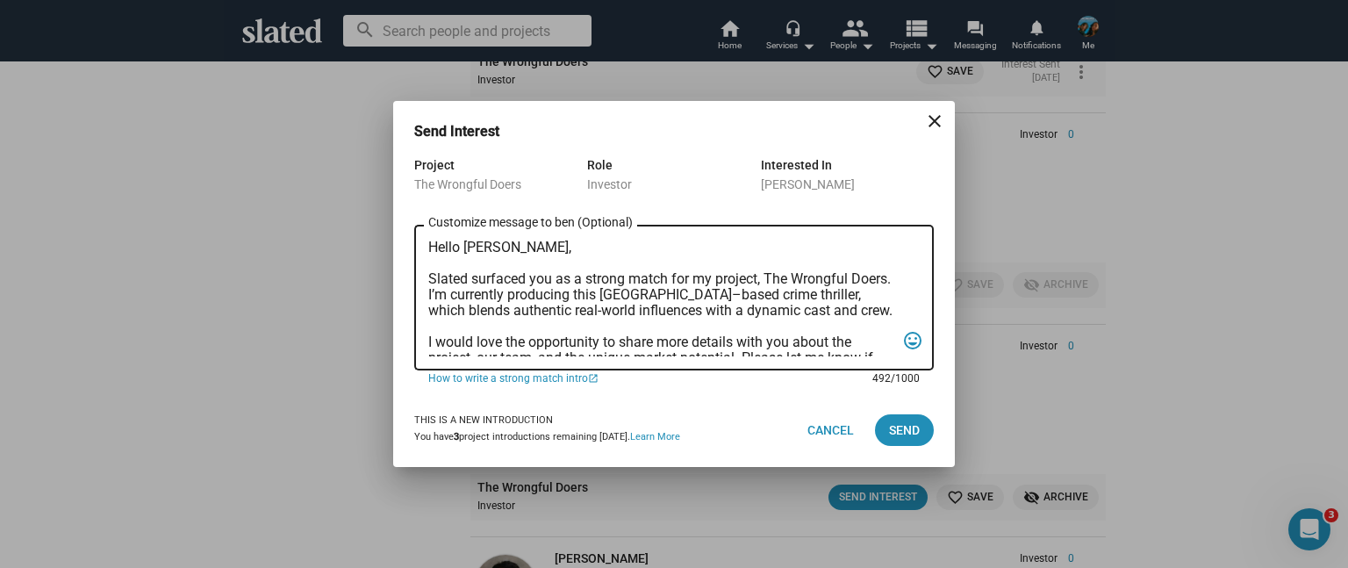
scroll to position [0, 0]
drag, startPoint x: 510, startPoint y: 246, endPoint x: 465, endPoint y: 245, distance: 44.8
click at [465, 245] on textarea "Hello [PERSON_NAME], Slated surfaced you as a strong match for my project, The …" at bounding box center [661, 298] width 467 height 117
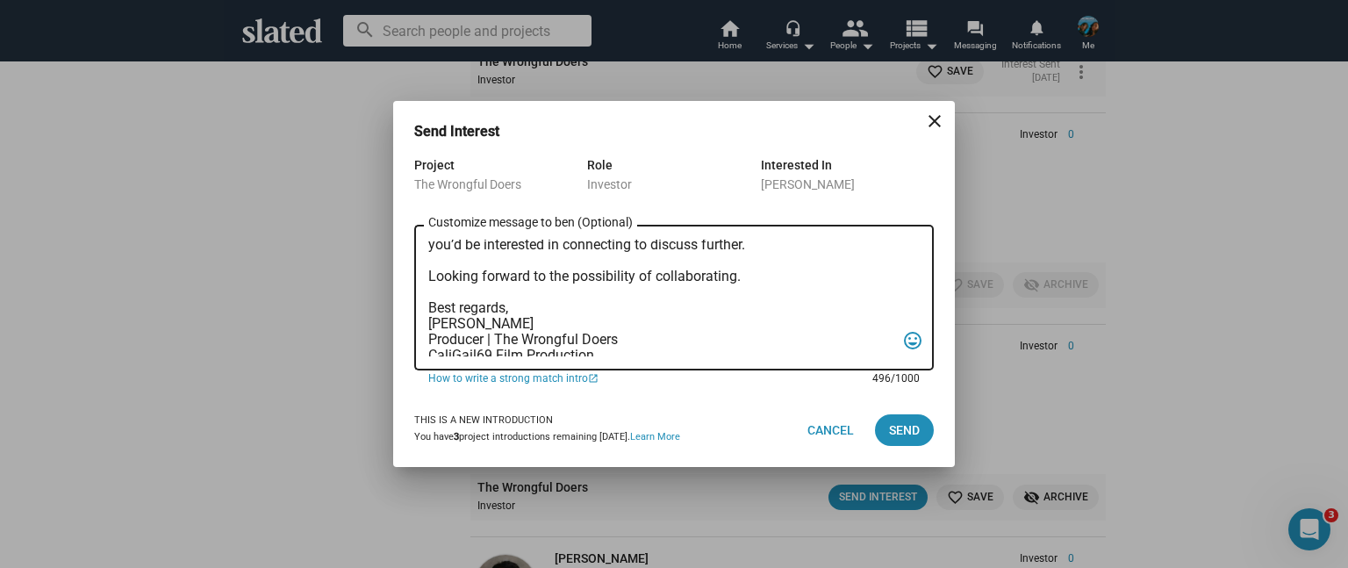
scroll to position [152, 0]
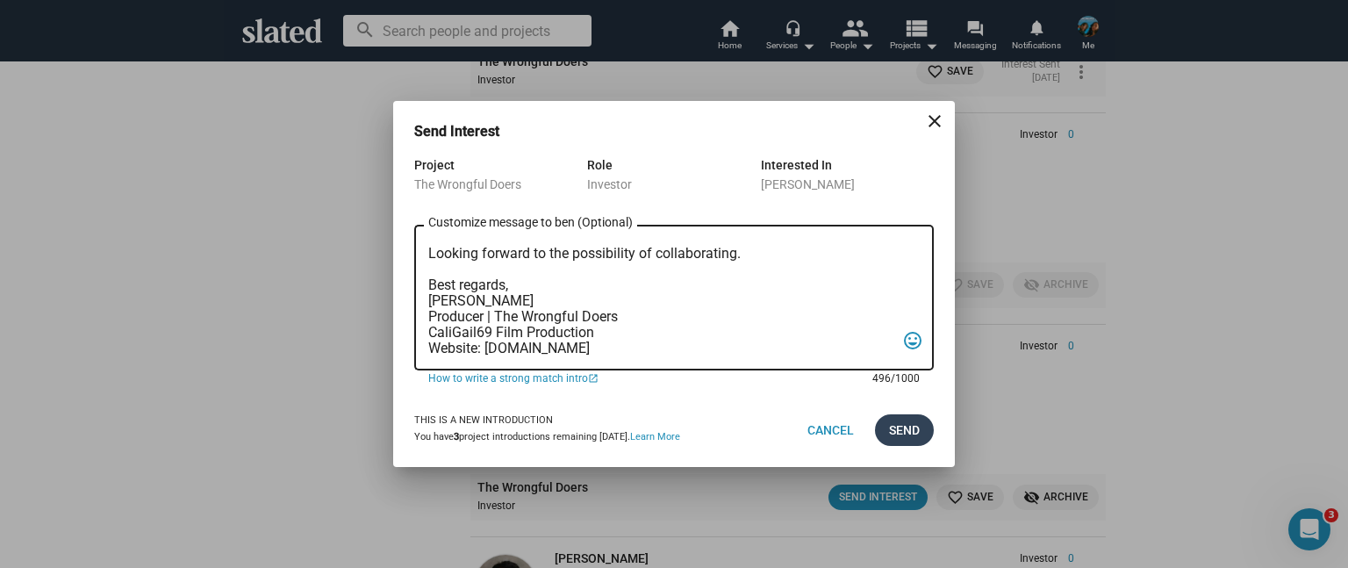
type textarea "Hello [PERSON_NAME], Slated surfaced you as a strong match for my project, The …"
click at [885, 425] on button "Send" at bounding box center [904, 430] width 59 height 32
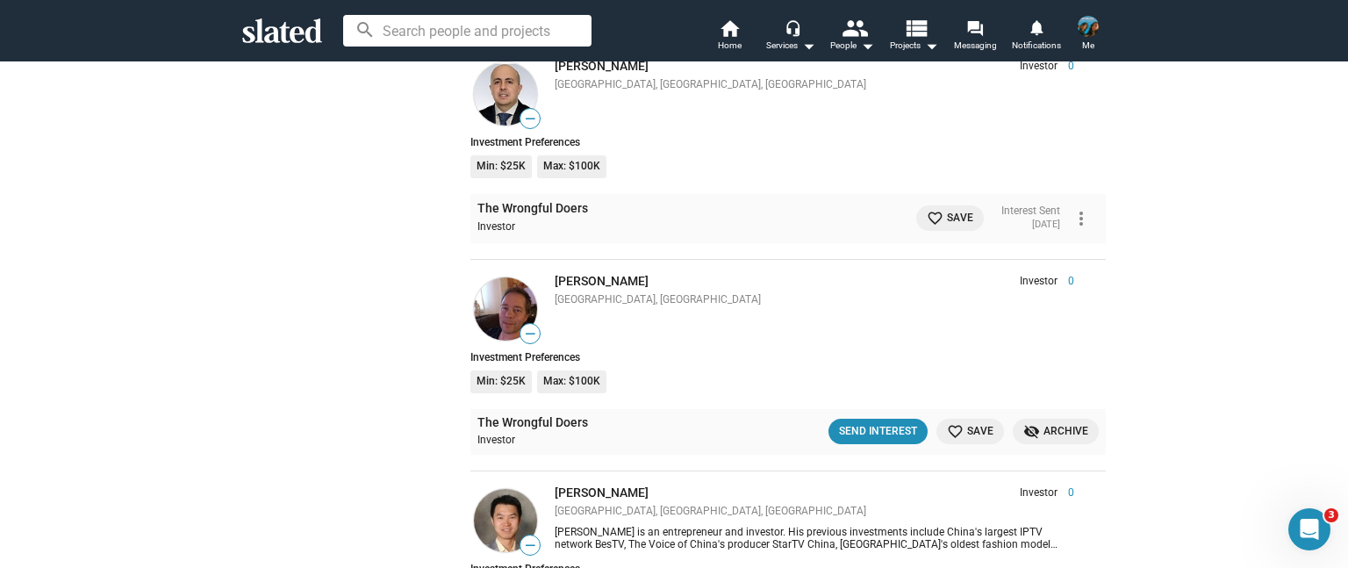
scroll to position [9980, 0]
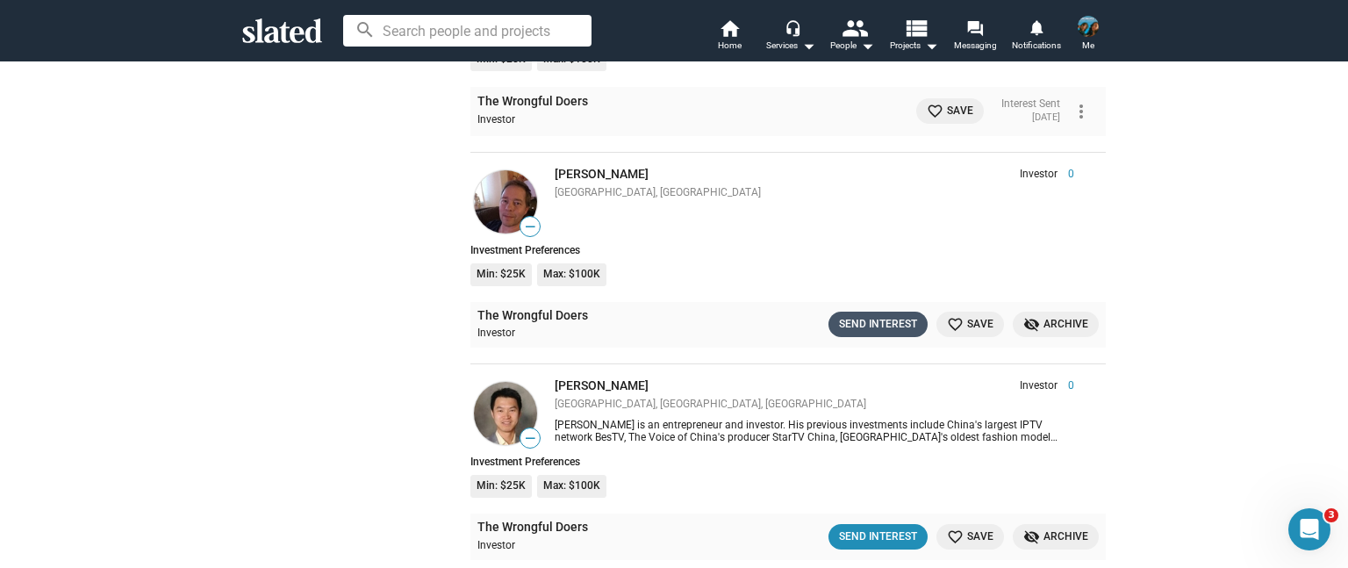
click at [866, 312] on button "Send Interest" at bounding box center [878, 324] width 99 height 25
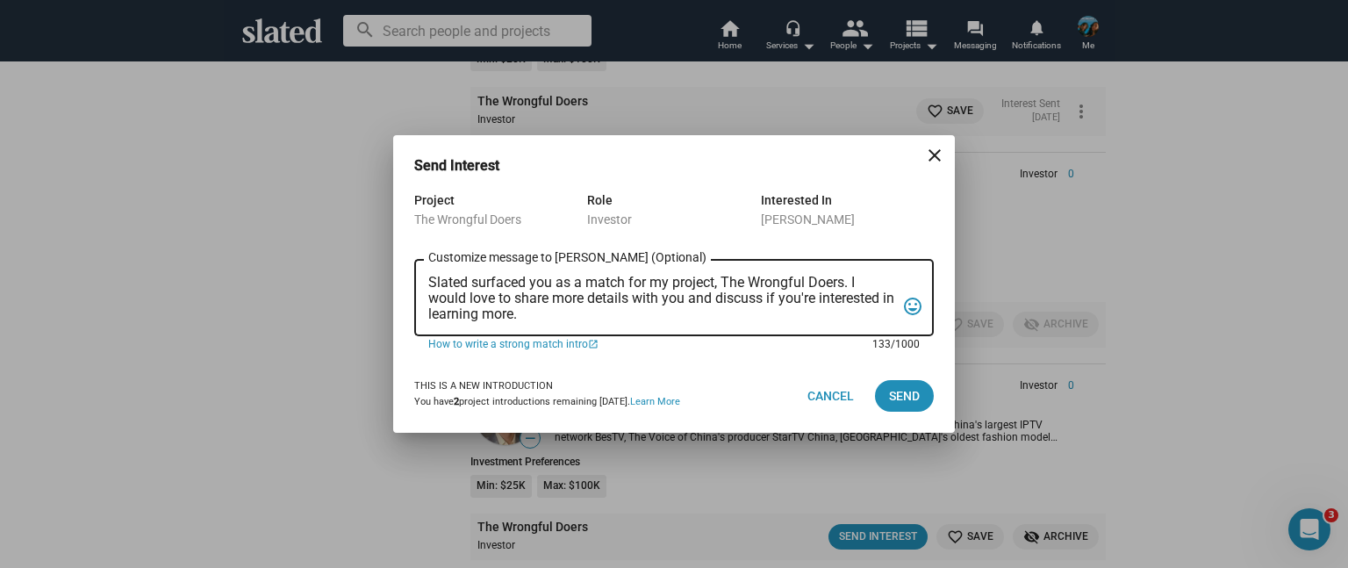
drag, startPoint x: 544, startPoint y: 311, endPoint x: 420, endPoint y: 266, distance: 132.4
click at [420, 266] on div "Slated surfaced you as a match for my project, The Wrongful Doers. I would love…" at bounding box center [674, 296] width 520 height 80
paste textarea "Hello [PERSON_NAME], Slated surfaced you as a strong match for my project, The …"
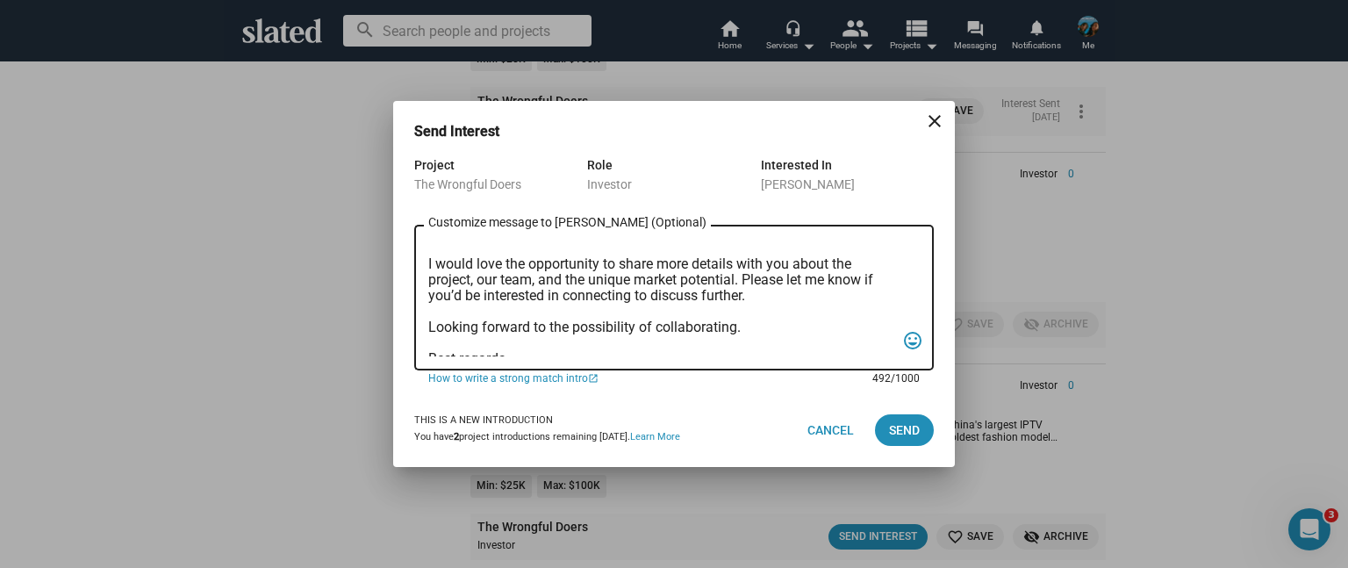
scroll to position [0, 0]
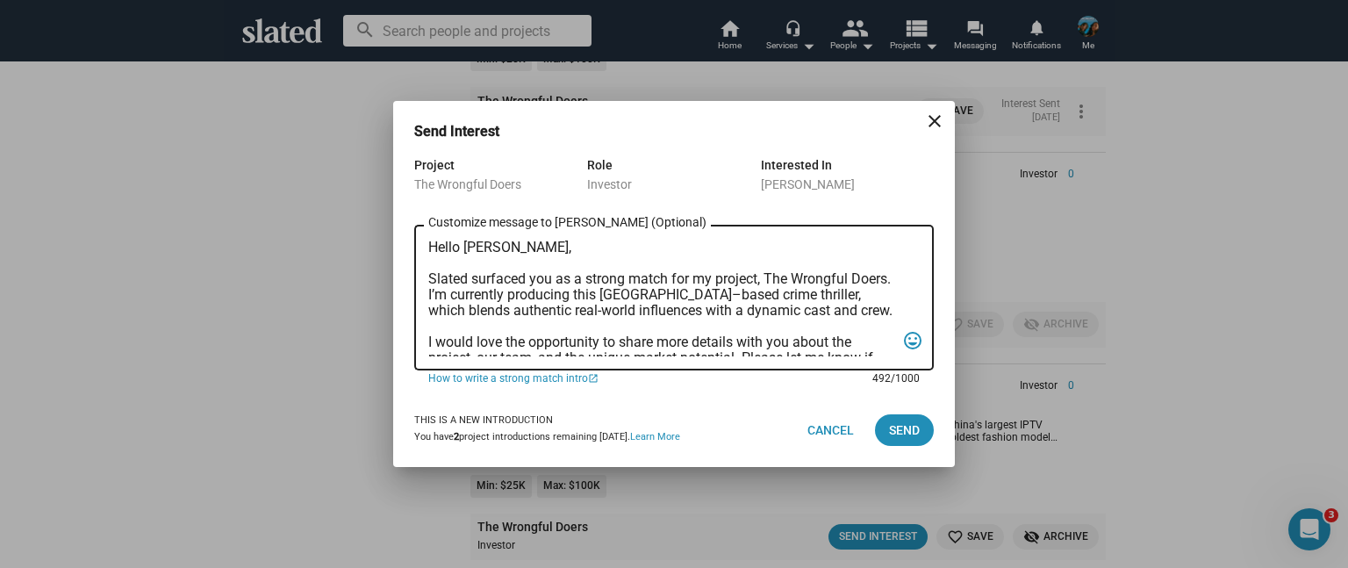
drag, startPoint x: 509, startPoint y: 248, endPoint x: 468, endPoint y: 250, distance: 41.3
click at [468, 250] on textarea "Hello [PERSON_NAME], Slated surfaced you as a strong match for my project, The …" at bounding box center [661, 298] width 467 height 117
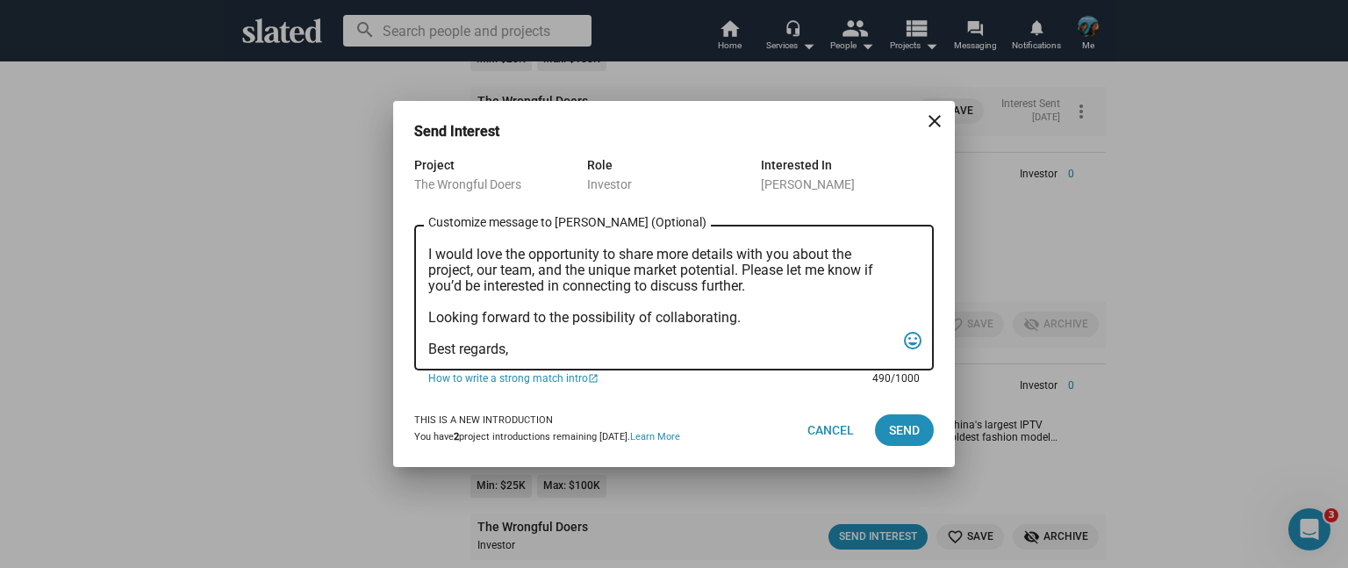
scroll to position [152, 0]
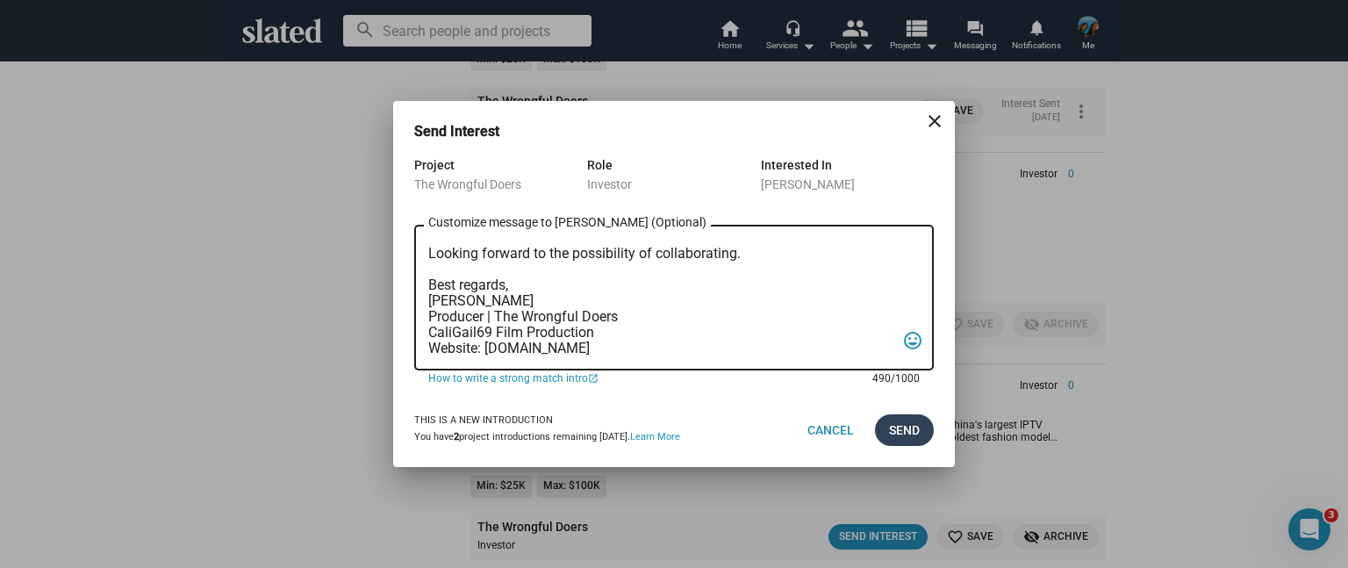
type textarea "Hello [PERSON_NAME], Slated surfaced you as a strong match for my project, The …"
click at [884, 424] on button "Send" at bounding box center [904, 430] width 59 height 32
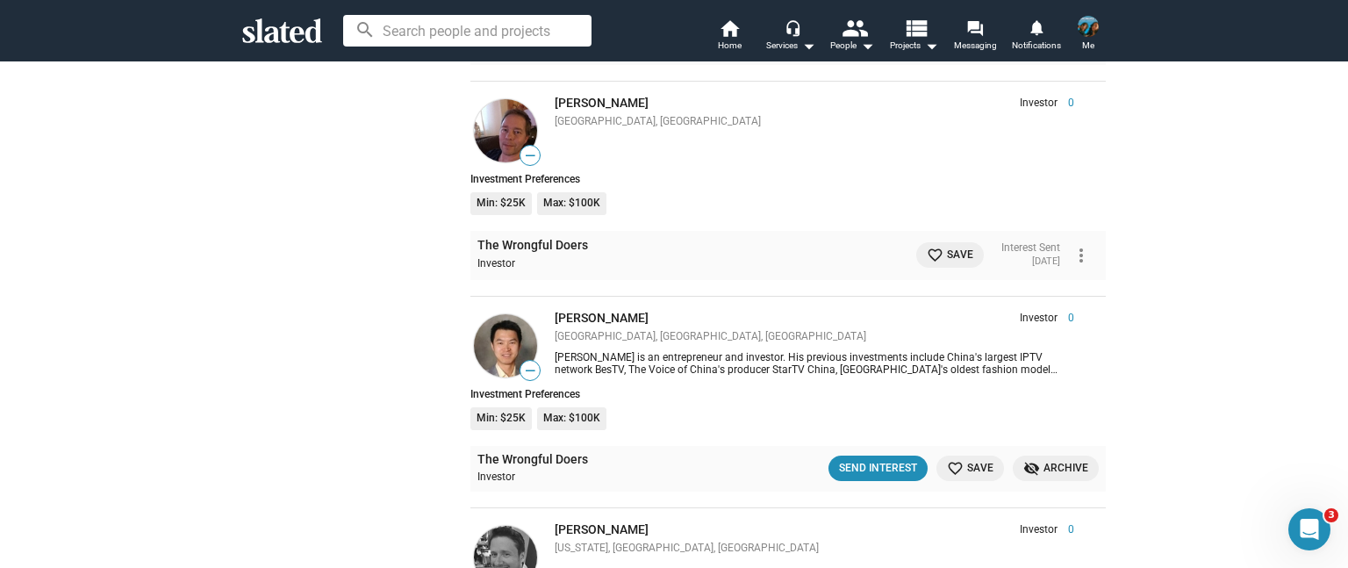
scroll to position [10243, 0]
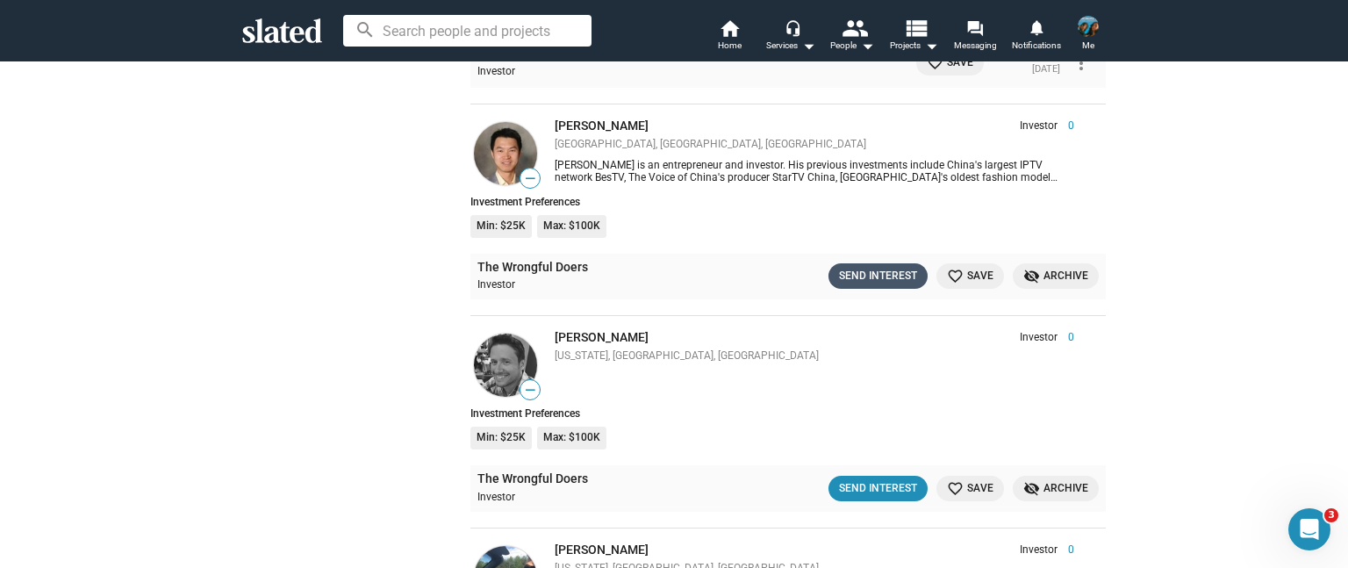
click at [855, 267] on div "Send Interest" at bounding box center [878, 276] width 78 height 18
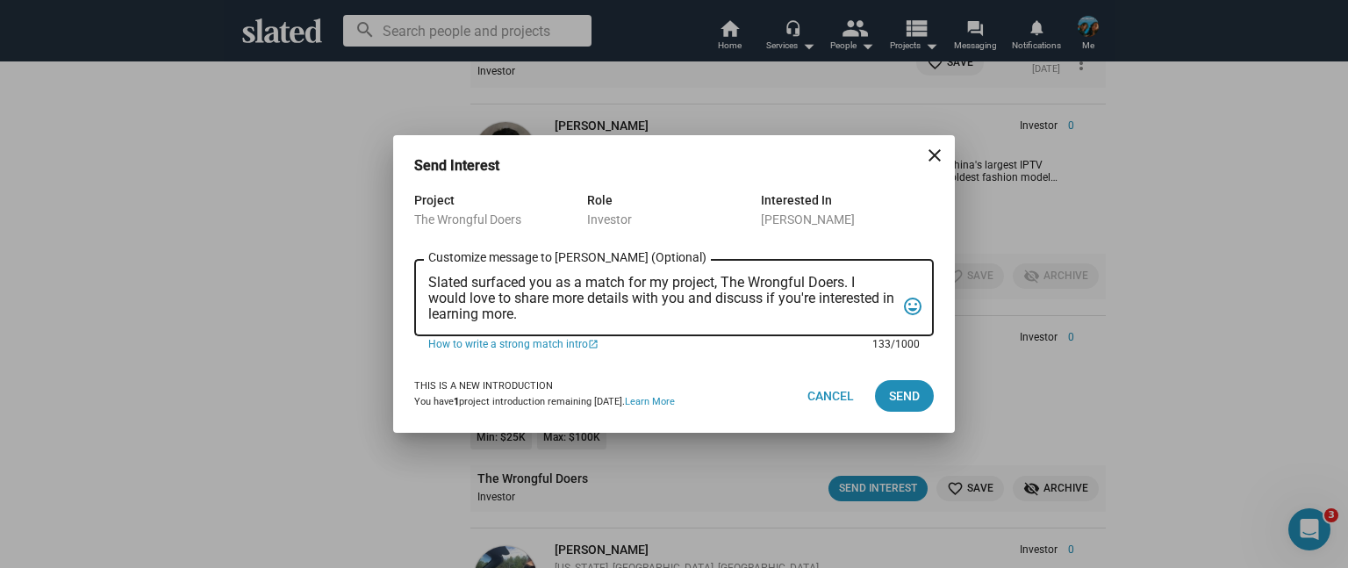
drag, startPoint x: 541, startPoint y: 314, endPoint x: 397, endPoint y: 266, distance: 151.8
click at [397, 266] on div "Project The Wrongful Doers Role Investor Interested In [PERSON_NAME] Slated sur…" at bounding box center [674, 274] width 562 height 169
paste textarea "Hello [PERSON_NAME], Slated surfaced you as a strong match for my project, The …"
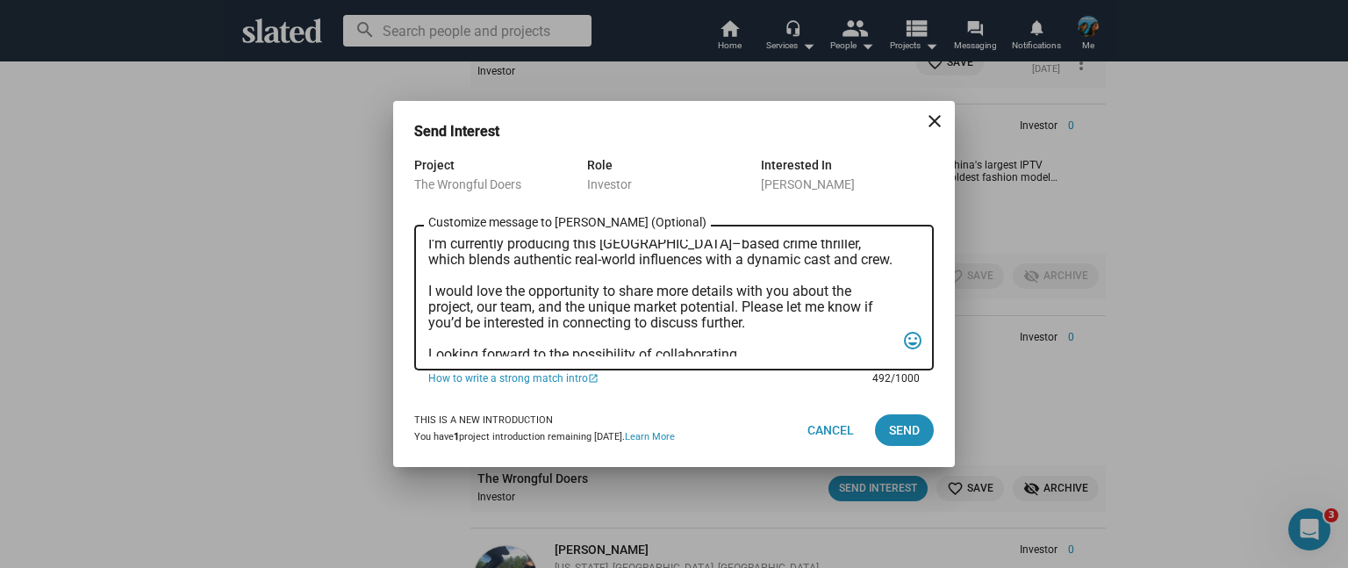
scroll to position [0, 0]
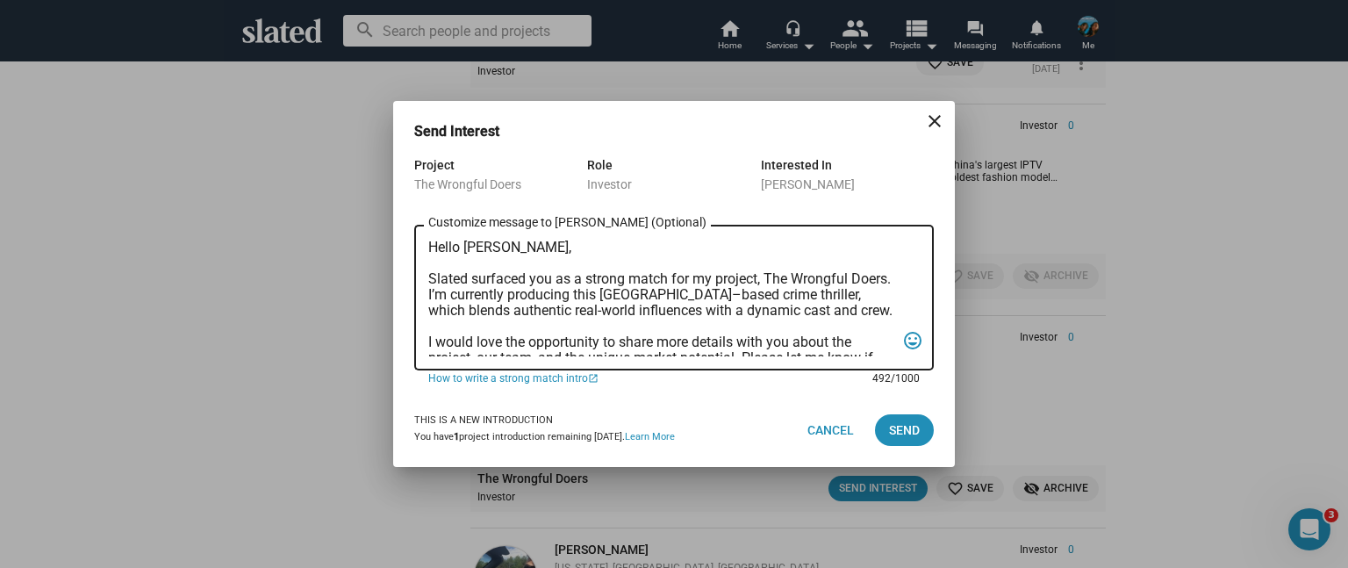
drag, startPoint x: 512, startPoint y: 247, endPoint x: 473, endPoint y: 247, distance: 38.6
click at [473, 247] on textarea "Hello [PERSON_NAME], Slated surfaced you as a strong match for my project, The …" at bounding box center [661, 298] width 467 height 117
type textarea "Hello [PERSON_NAME], Slated surfaced you as a strong match for my project, The …"
click at [901, 427] on span "Send" at bounding box center [904, 430] width 31 height 32
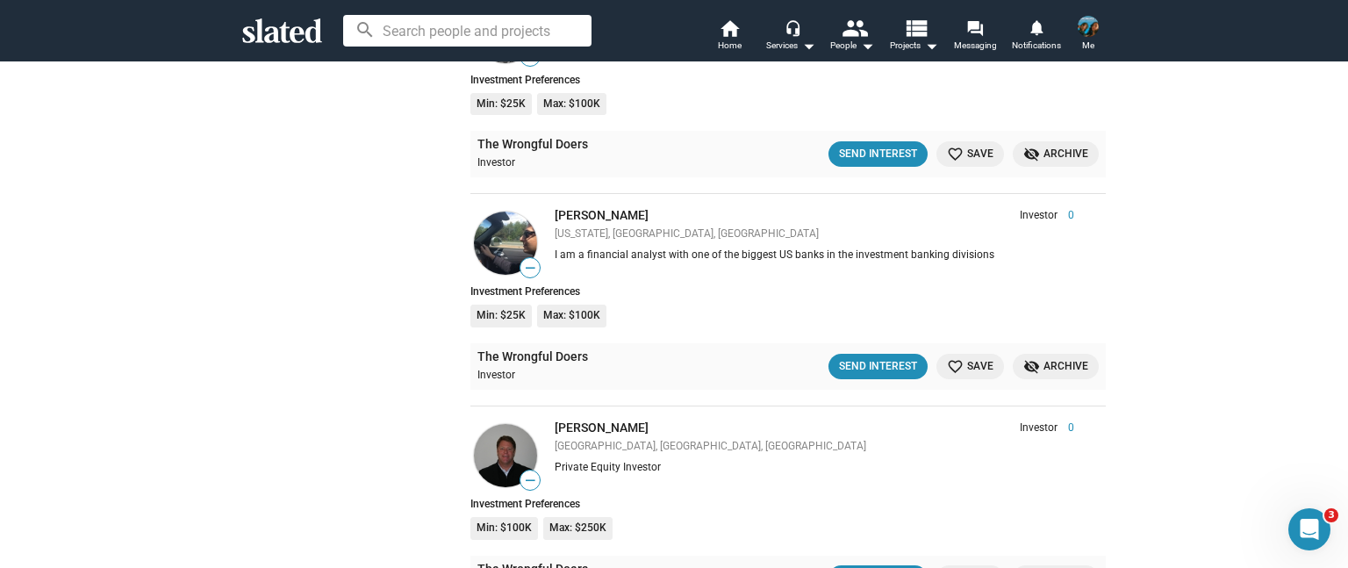
scroll to position [10594, 0]
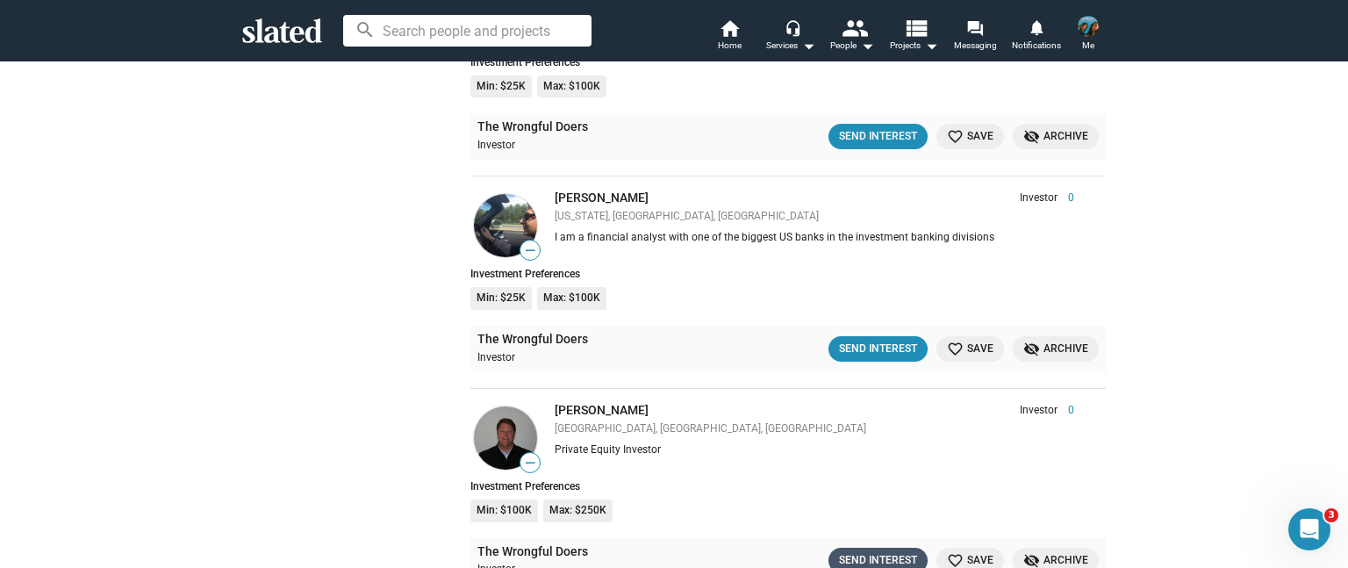
click at [856, 551] on div "Send Interest" at bounding box center [878, 560] width 78 height 18
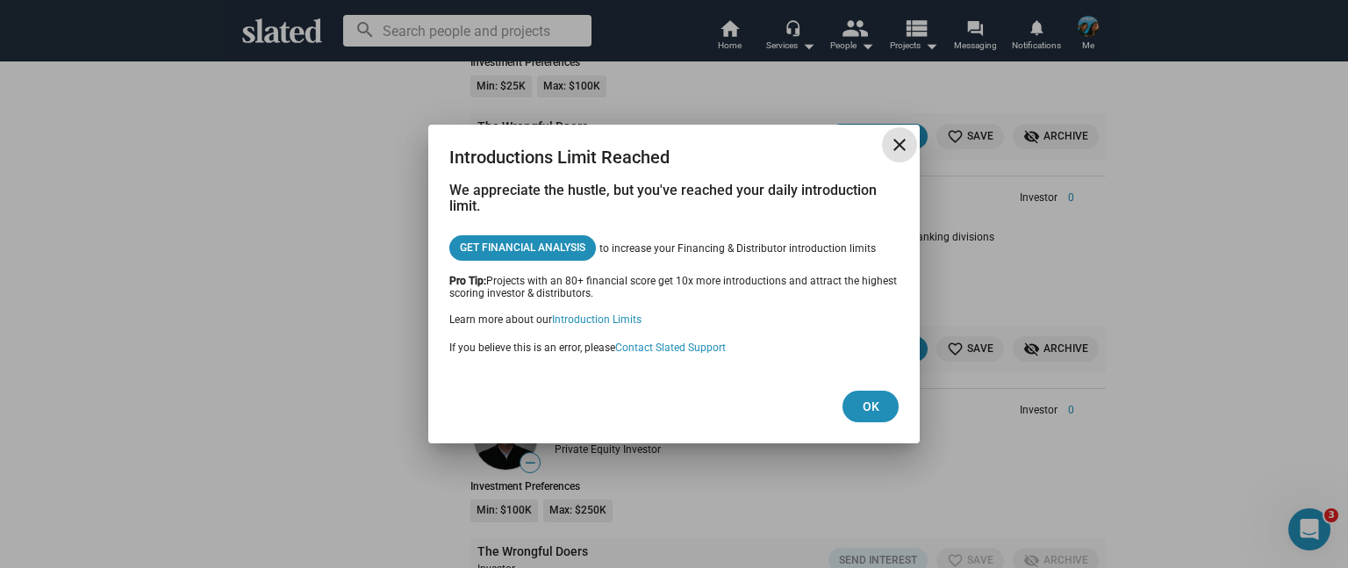
click at [902, 144] on mat-icon "close" at bounding box center [899, 144] width 21 height 21
